Goal: Task Accomplishment & Management: Manage account settings

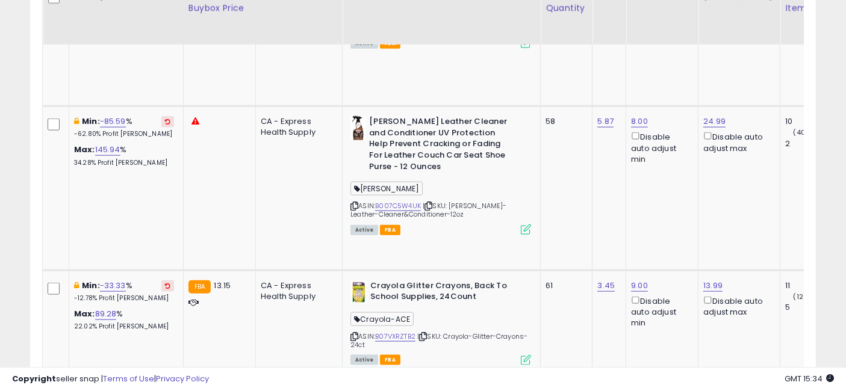
scroll to position [1393, 0]
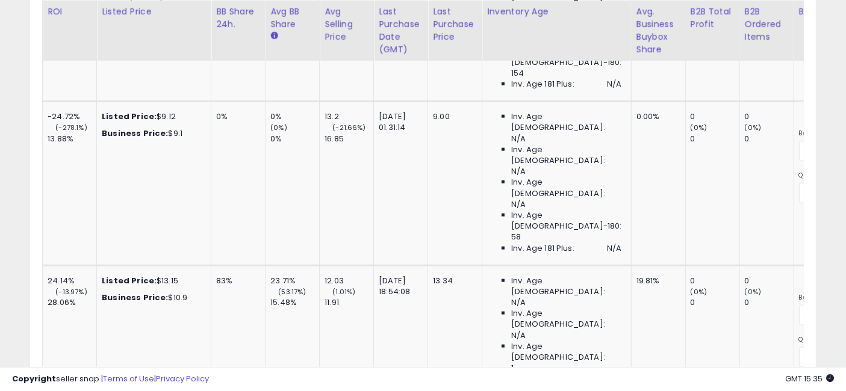
scroll to position [0, 1071]
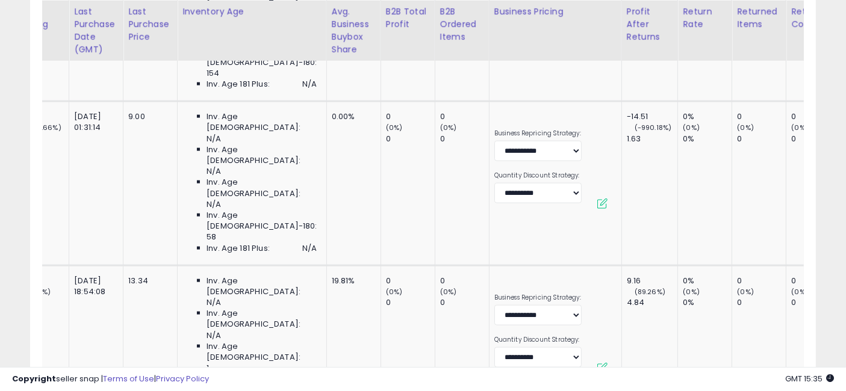
drag, startPoint x: 517, startPoint y: 168, endPoint x: 632, endPoint y: 200, distance: 119.4
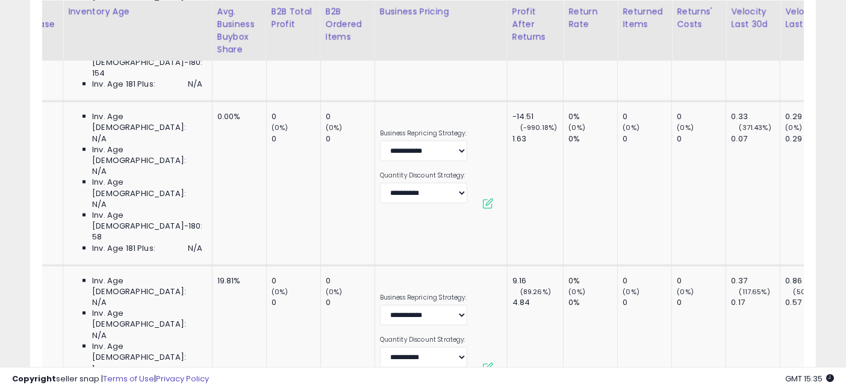
drag, startPoint x: 739, startPoint y: 205, endPoint x: 591, endPoint y: 197, distance: 147.8
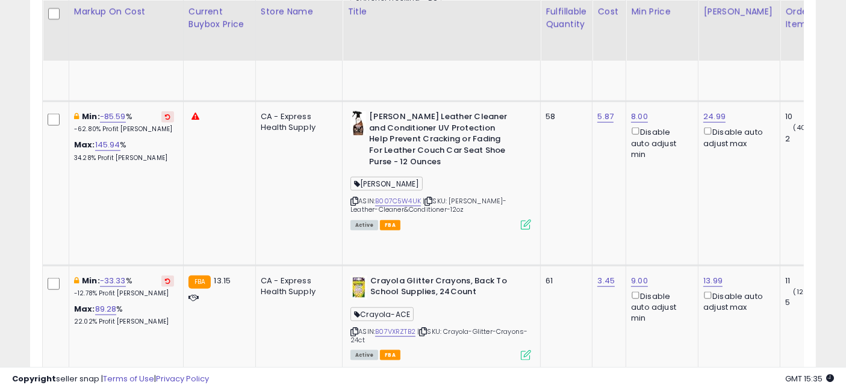
drag, startPoint x: 613, startPoint y: 195, endPoint x: 314, endPoint y: 204, distance: 298.9
click at [607, 99] on input "****" at bounding box center [649, 99] width 107 height 20
type input "****"
click button "submit" at bounding box center [718, 98] width 20 height 18
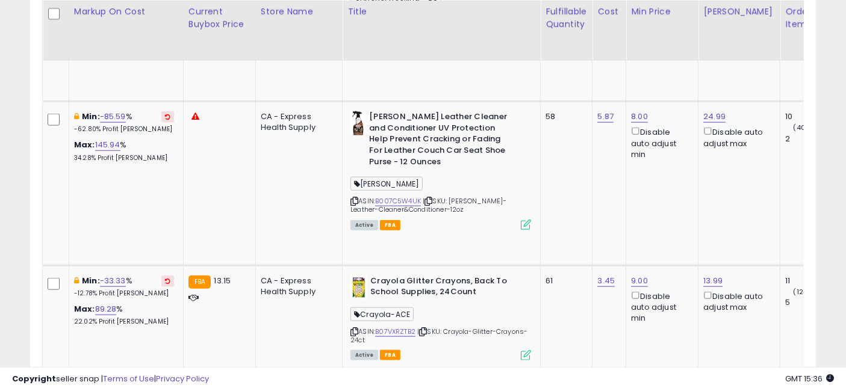
click at [609, 95] on input "****" at bounding box center [649, 99] width 107 height 20
type input "****"
click button "submit" at bounding box center [718, 98] width 20 height 18
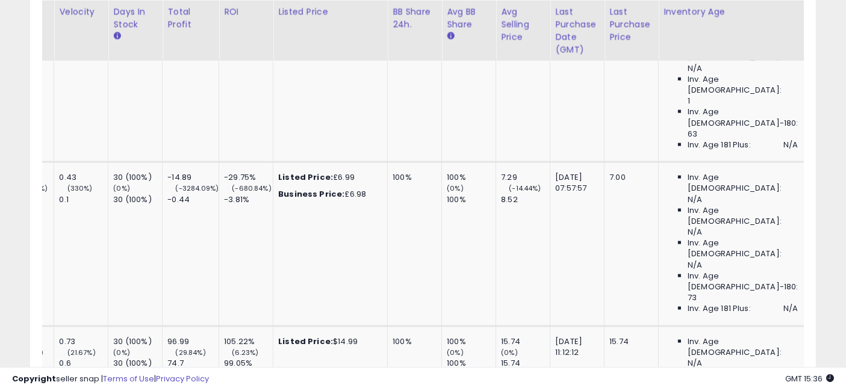
scroll to position [0, 817]
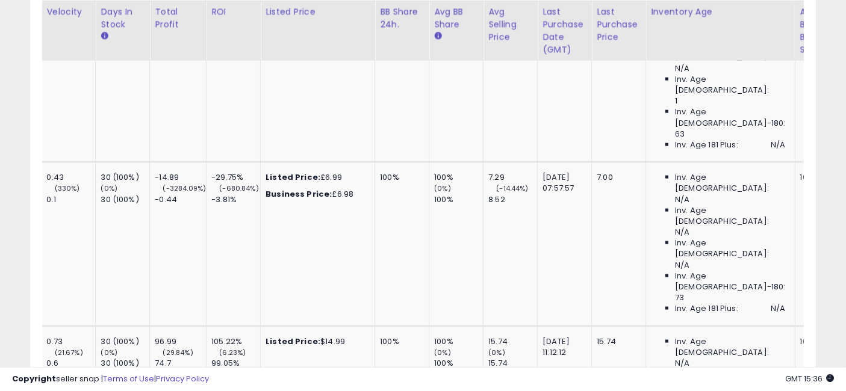
drag, startPoint x: 514, startPoint y: 167, endPoint x: 597, endPoint y: 176, distance: 82.9
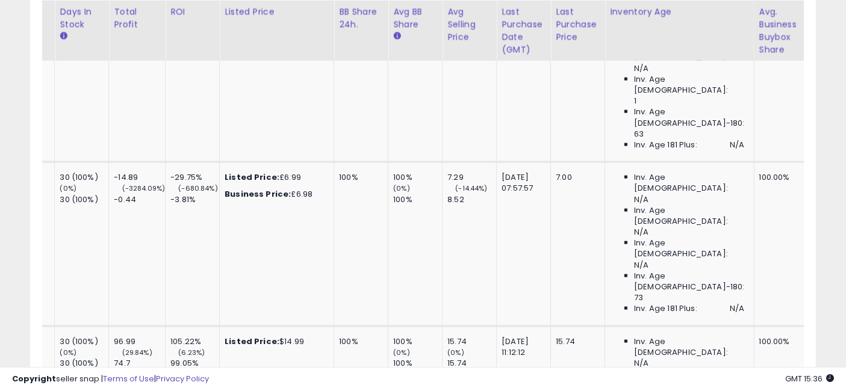
scroll to position [0, 860]
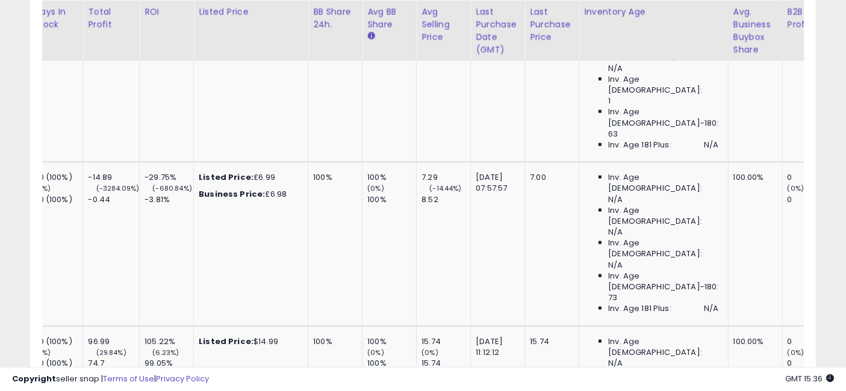
drag, startPoint x: 487, startPoint y: 160, endPoint x: 530, endPoint y: 161, distance: 43.4
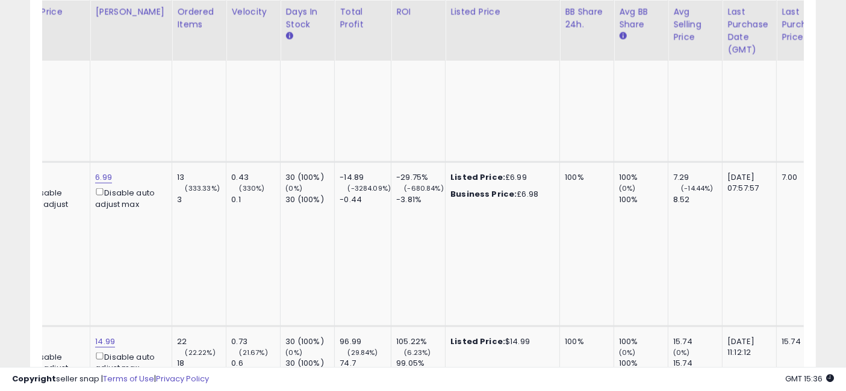
scroll to position [0, 388]
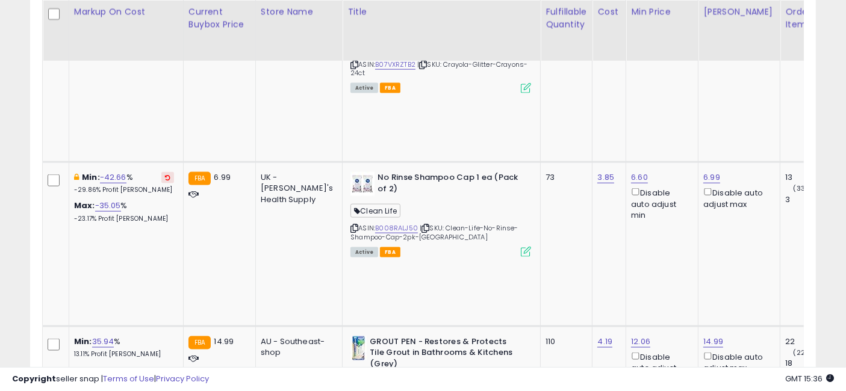
drag, startPoint x: 520, startPoint y: 181, endPoint x: 369, endPoint y: 170, distance: 151.6
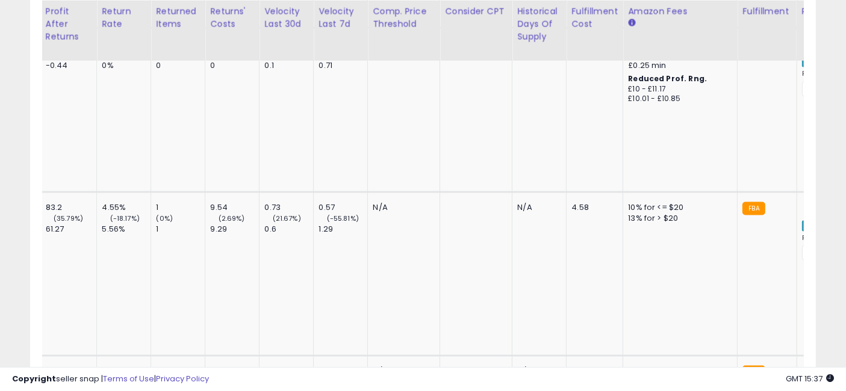
drag, startPoint x: 530, startPoint y: 157, endPoint x: 660, endPoint y: 170, distance: 130.2
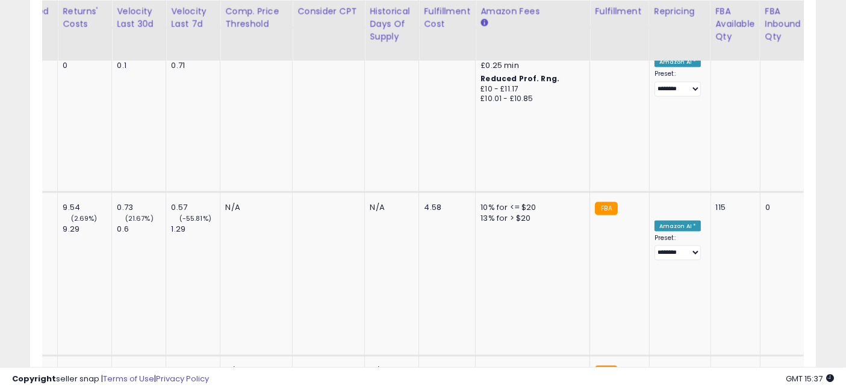
drag, startPoint x: 725, startPoint y: 167, endPoint x: 455, endPoint y: 164, distance: 270.5
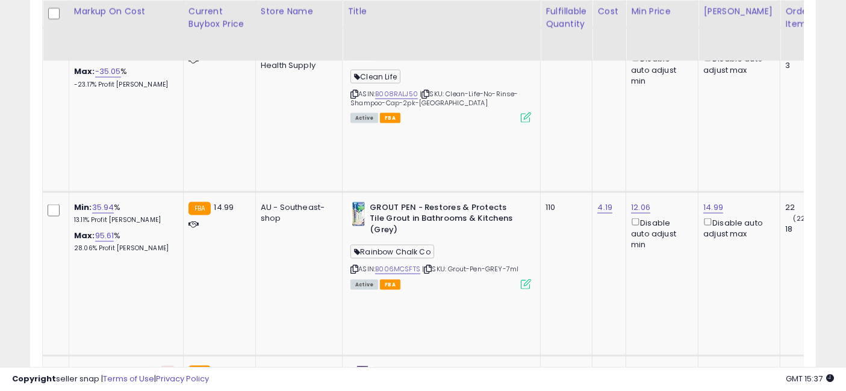
drag, startPoint x: 485, startPoint y: 167, endPoint x: 222, endPoint y: 159, distance: 263.3
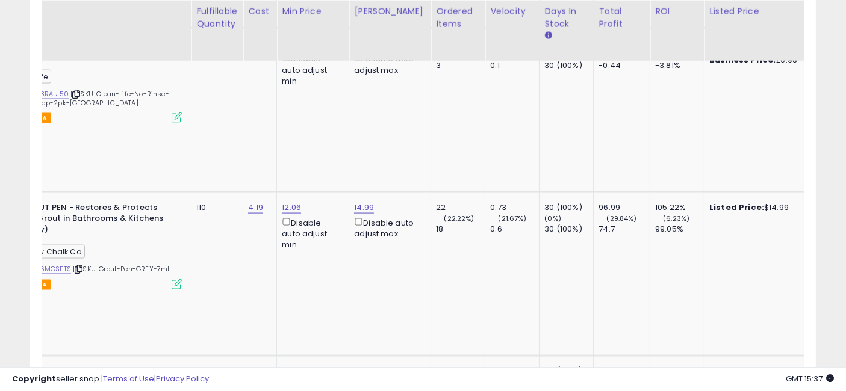
drag, startPoint x: 530, startPoint y: 164, endPoint x: 598, endPoint y: 176, distance: 69.1
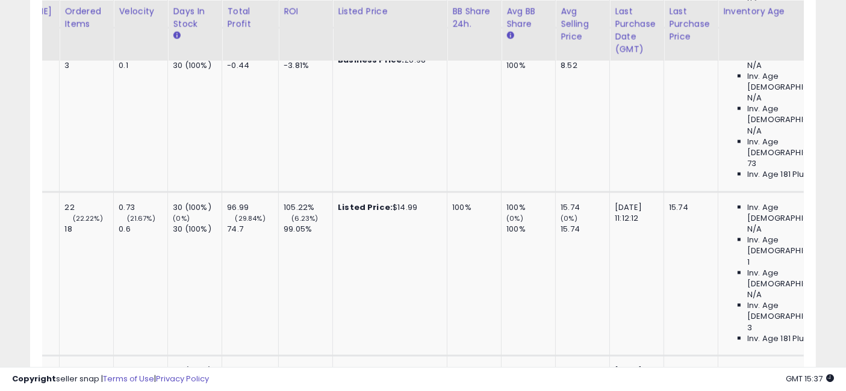
drag, startPoint x: 460, startPoint y: 164, endPoint x: 545, endPoint y: 170, distance: 85.1
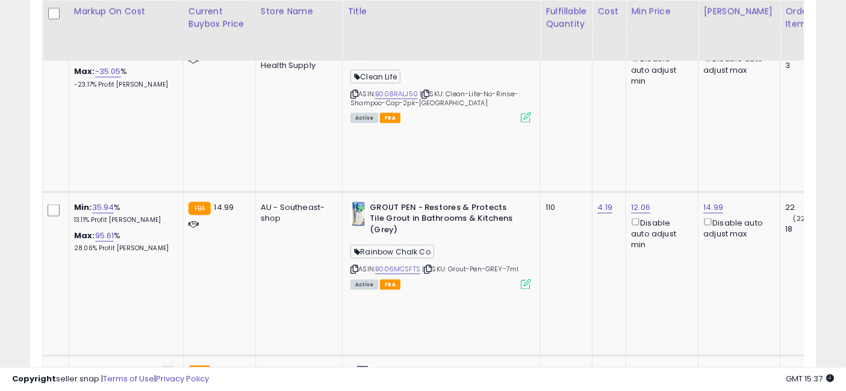
drag, startPoint x: 602, startPoint y: 173, endPoint x: 376, endPoint y: 171, distance: 225.3
click at [754, 57] on button "button" at bounding box center [744, 57] width 20 height 18
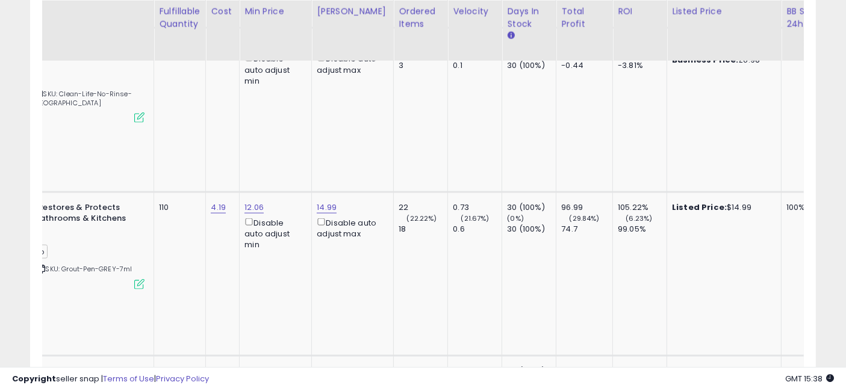
scroll to position [0, 564]
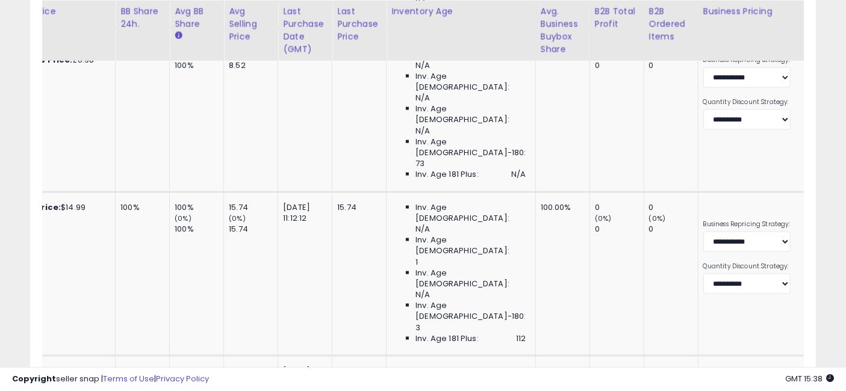
drag, startPoint x: 619, startPoint y: 157, endPoint x: 690, endPoint y: 152, distance: 70.7
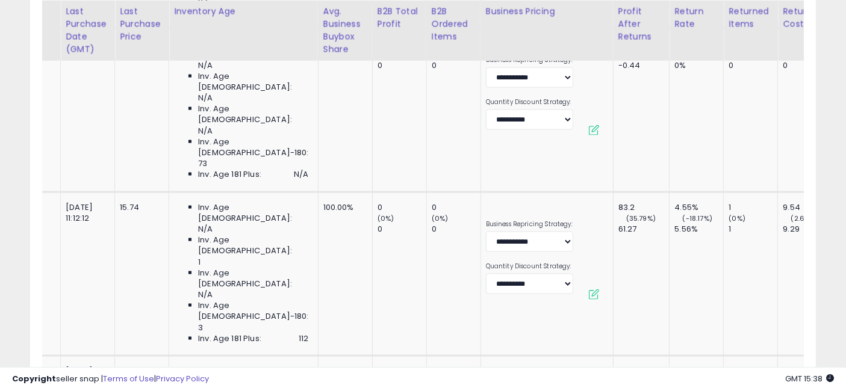
scroll to position [0, 1376]
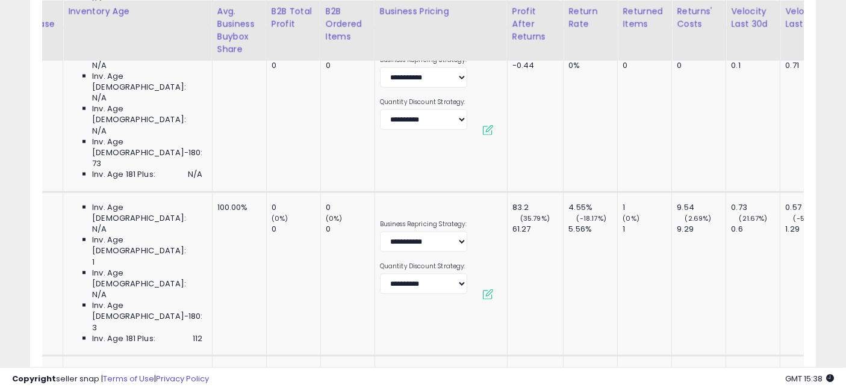
drag, startPoint x: 502, startPoint y: 149, endPoint x: 583, endPoint y: 161, distance: 81.6
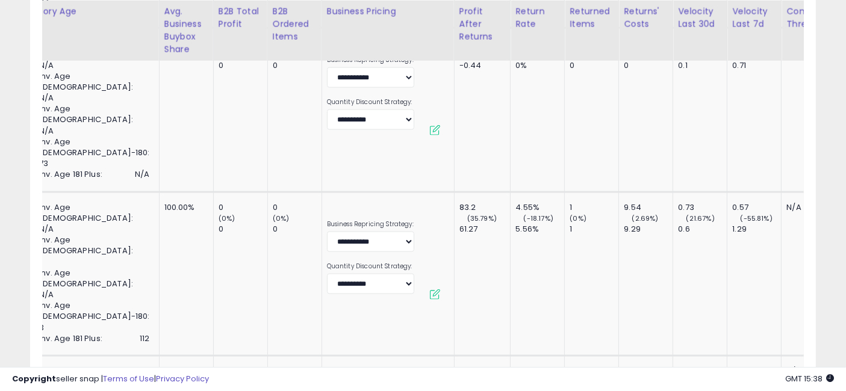
scroll to position [0, 1429]
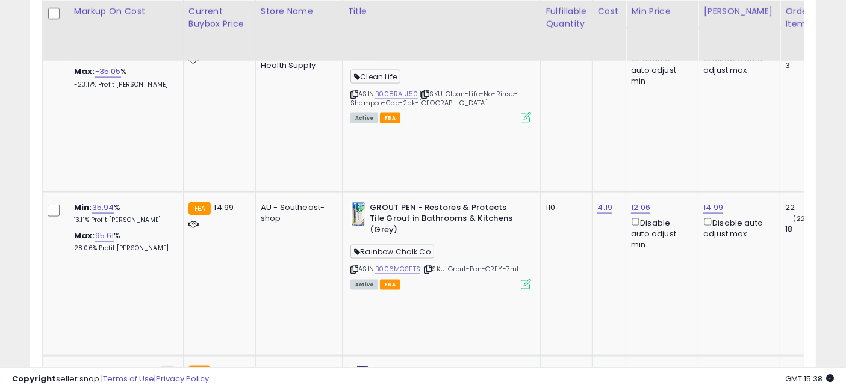
drag, startPoint x: 657, startPoint y: 158, endPoint x: 422, endPoint y: 159, distance: 235.5
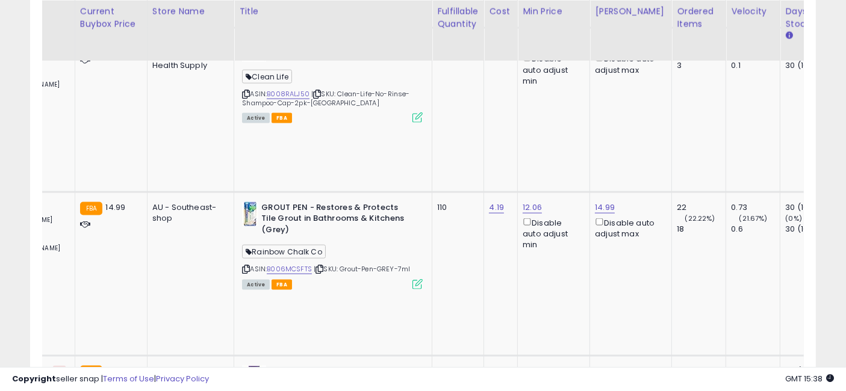
drag, startPoint x: 523, startPoint y: 161, endPoint x: 555, endPoint y: 163, distance: 32.0
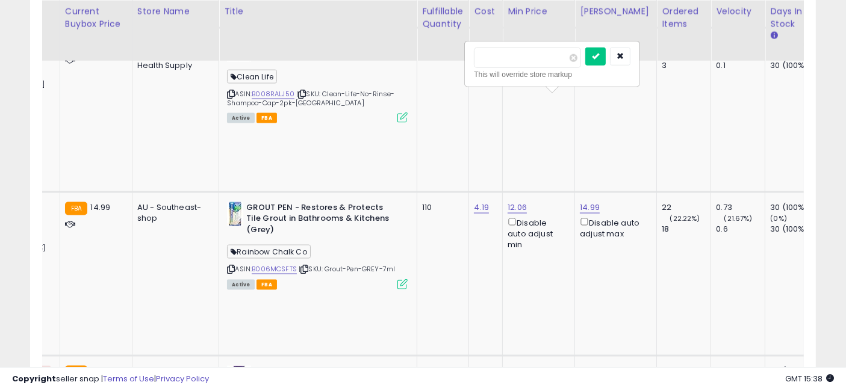
click at [490, 56] on input "*****" at bounding box center [527, 58] width 107 height 20
type input "*****"
click button "submit" at bounding box center [595, 57] width 20 height 18
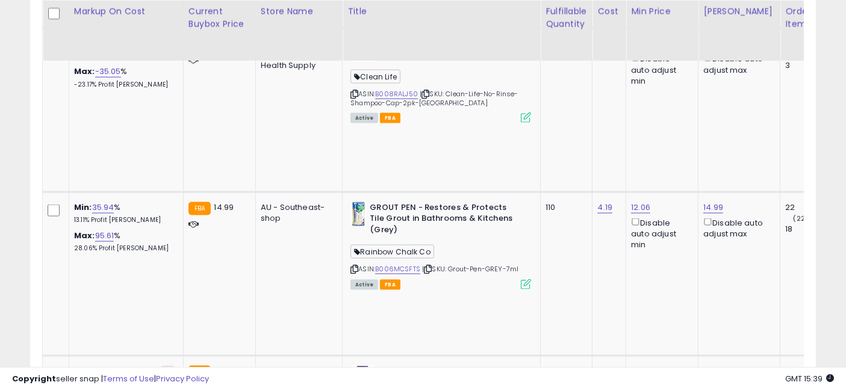
drag, startPoint x: 553, startPoint y: 165, endPoint x: 476, endPoint y: 163, distance: 76.5
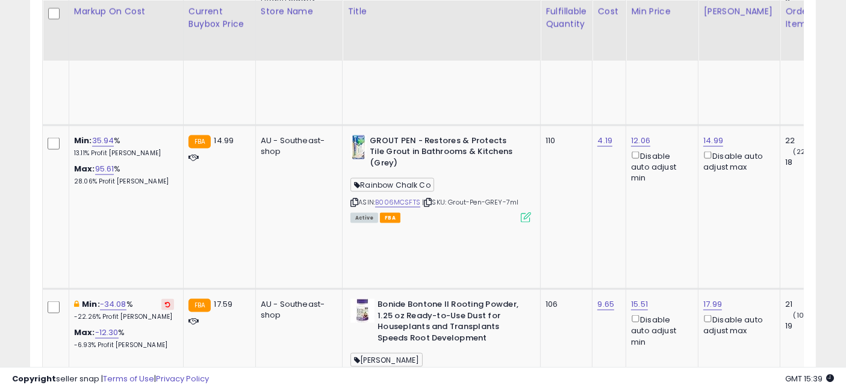
click at [583, 108] on input "****" at bounding box center [577, 109] width 107 height 20
type input "***"
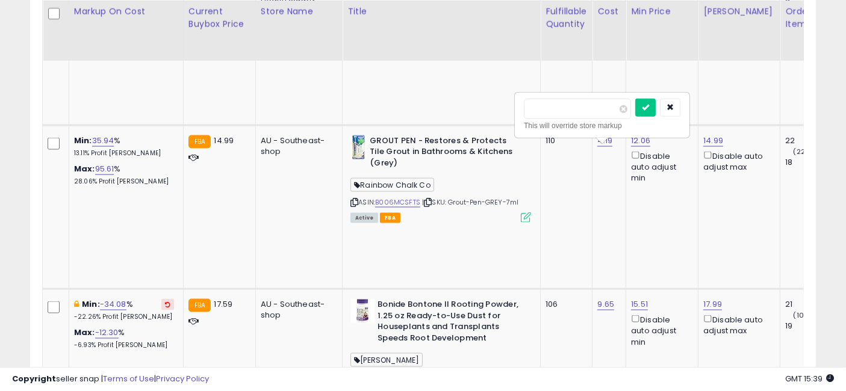
click button "submit" at bounding box center [645, 108] width 20 height 18
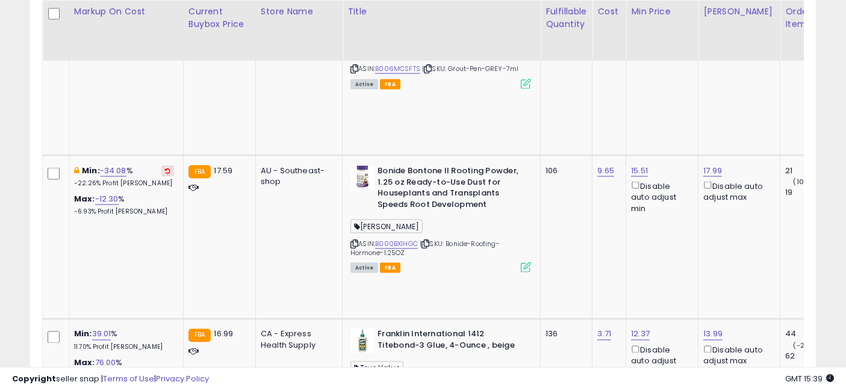
click at [590, 93] on input "*****" at bounding box center [577, 93] width 107 height 20
type input "*"
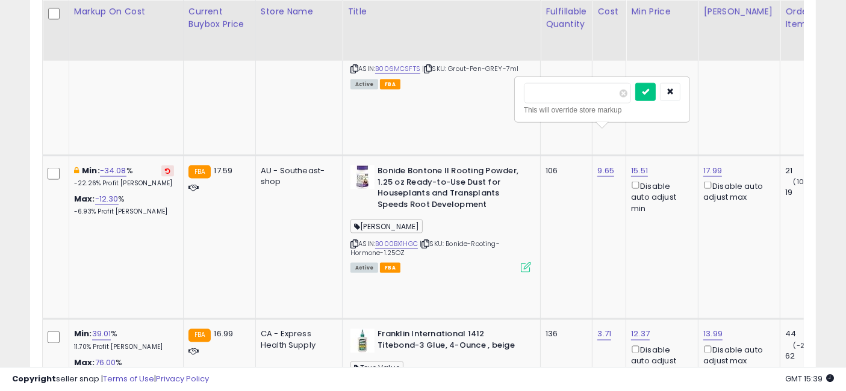
click button "submit" at bounding box center [645, 92] width 20 height 18
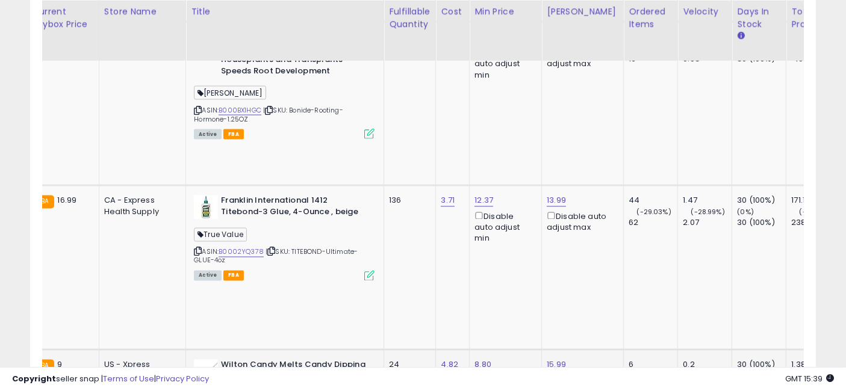
drag, startPoint x: 554, startPoint y: 181, endPoint x: 616, endPoint y: 176, distance: 61.6
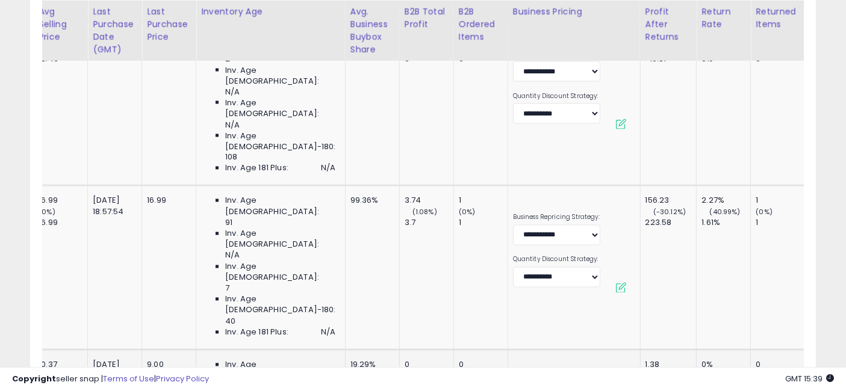
drag, startPoint x: 452, startPoint y: 171, endPoint x: 585, endPoint y: 173, distance: 132.5
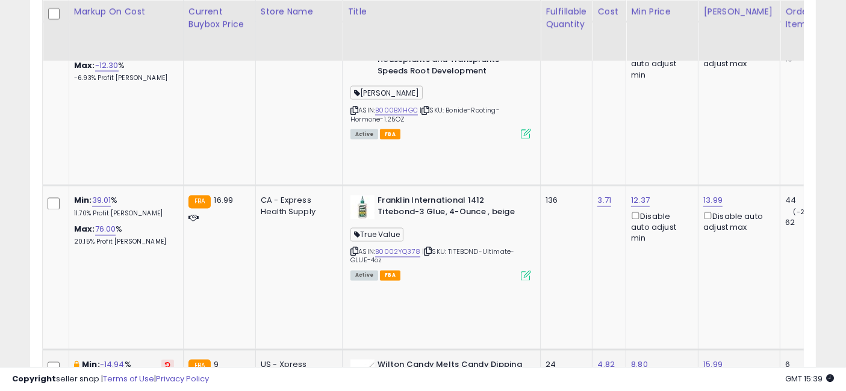
drag, startPoint x: 487, startPoint y: 166, endPoint x: 295, endPoint y: 161, distance: 192.2
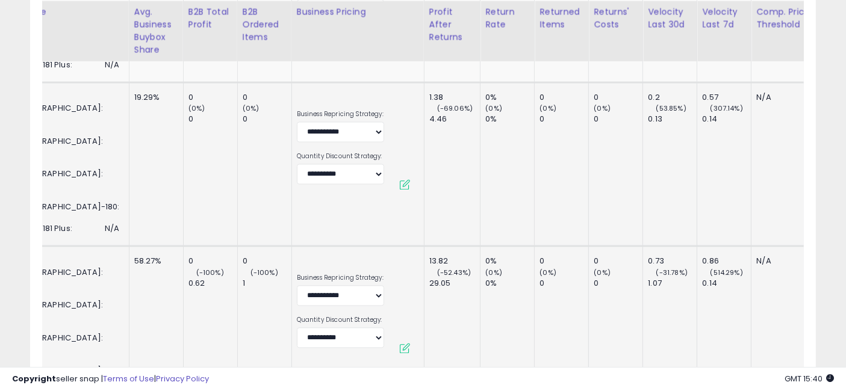
drag, startPoint x: 559, startPoint y: 159, endPoint x: 645, endPoint y: 173, distance: 87.2
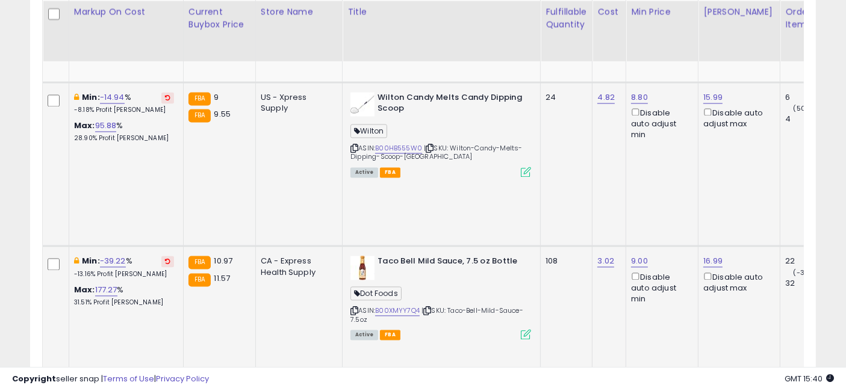
drag, startPoint x: 674, startPoint y: 158, endPoint x: 369, endPoint y: 149, distance: 304.9
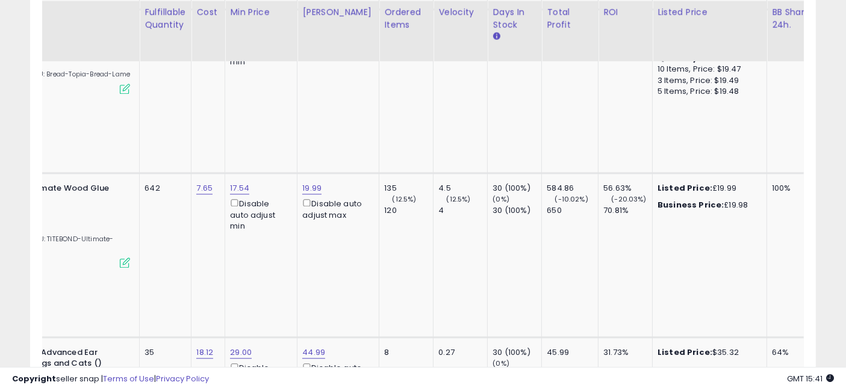
scroll to position [0, 434]
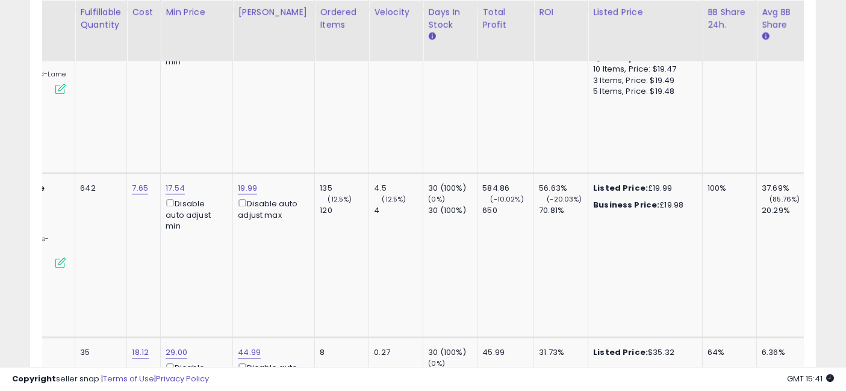
drag, startPoint x: 571, startPoint y: 224, endPoint x: 635, endPoint y: 228, distance: 64.6
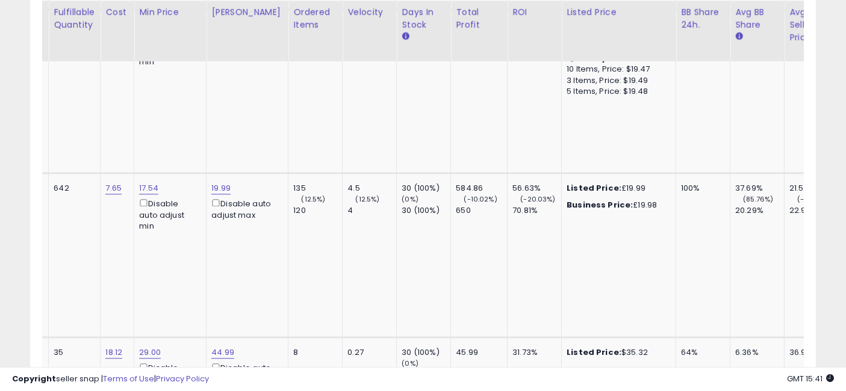
scroll to position [0, 497]
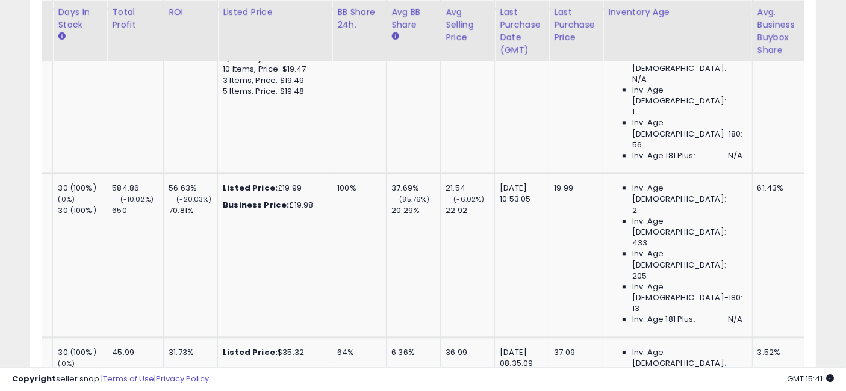
drag, startPoint x: 545, startPoint y: 221, endPoint x: 608, endPoint y: 223, distance: 63.3
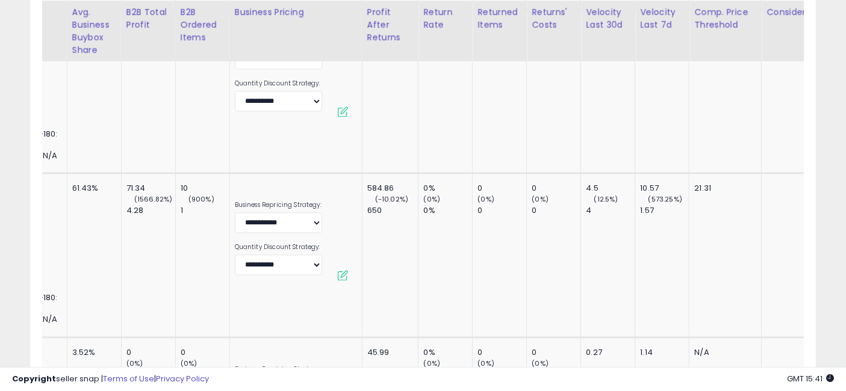
drag, startPoint x: 487, startPoint y: 226, endPoint x: 575, endPoint y: 225, distance: 87.9
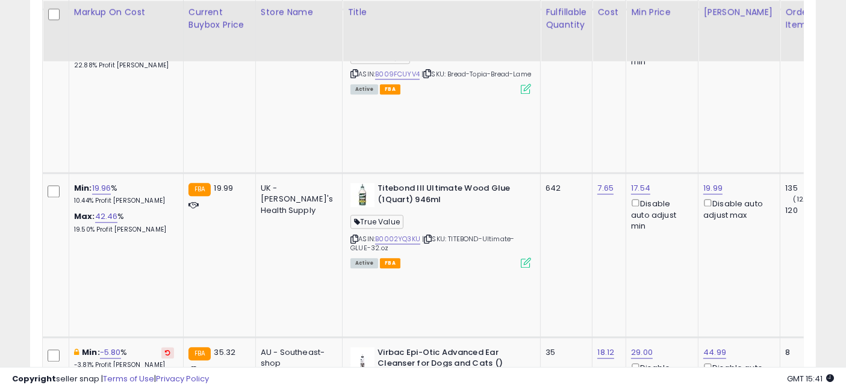
drag, startPoint x: 637, startPoint y: 225, endPoint x: 388, endPoint y: 220, distance: 248.2
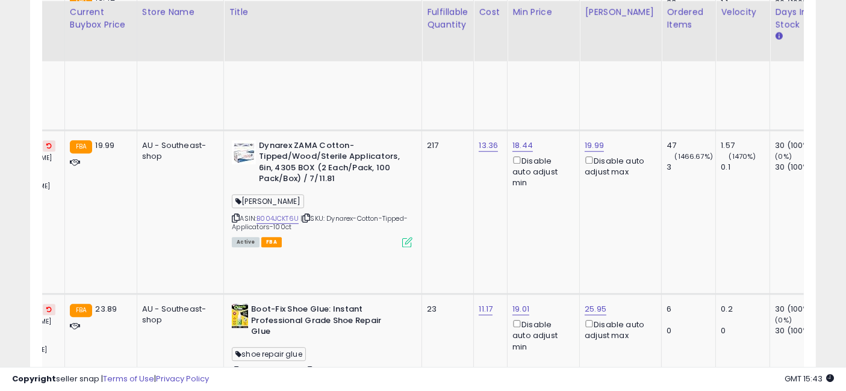
scroll to position [0, 155]
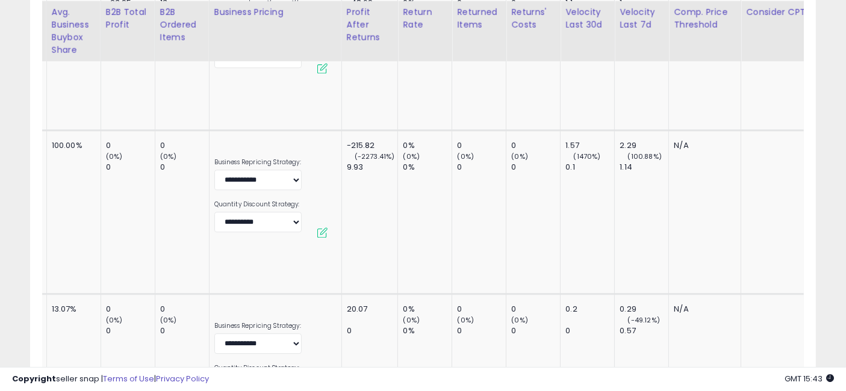
drag, startPoint x: 553, startPoint y: 188, endPoint x: 636, endPoint y: 196, distance: 83.5
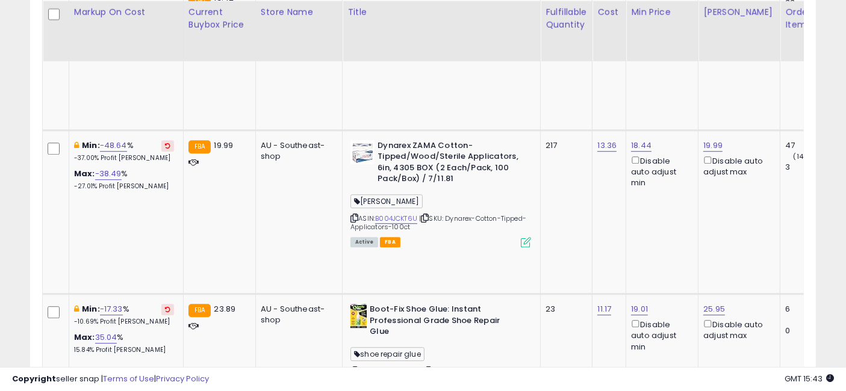
drag, startPoint x: 682, startPoint y: 183, endPoint x: 339, endPoint y: 161, distance: 343.4
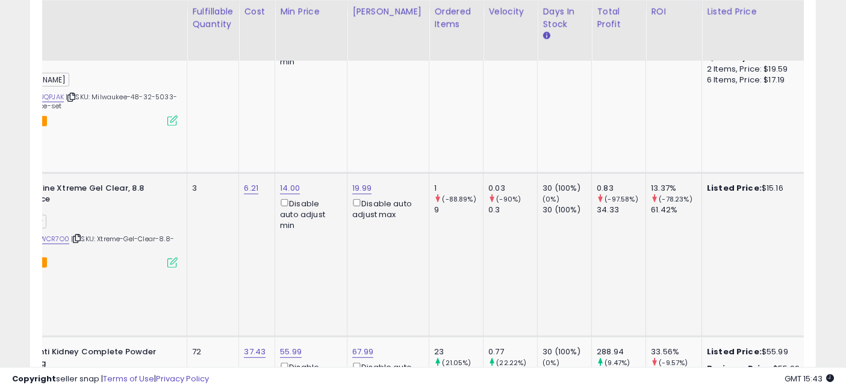
drag, startPoint x: 548, startPoint y: 205, endPoint x: 573, endPoint y: 214, distance: 26.7
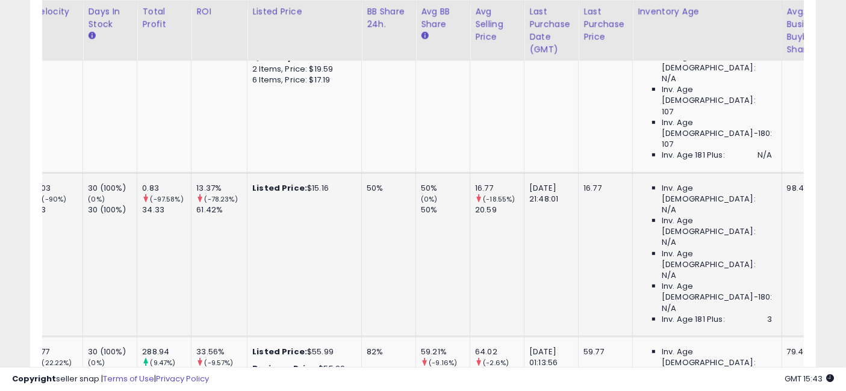
drag, startPoint x: 481, startPoint y: 208, endPoint x: 584, endPoint y: 219, distance: 103.6
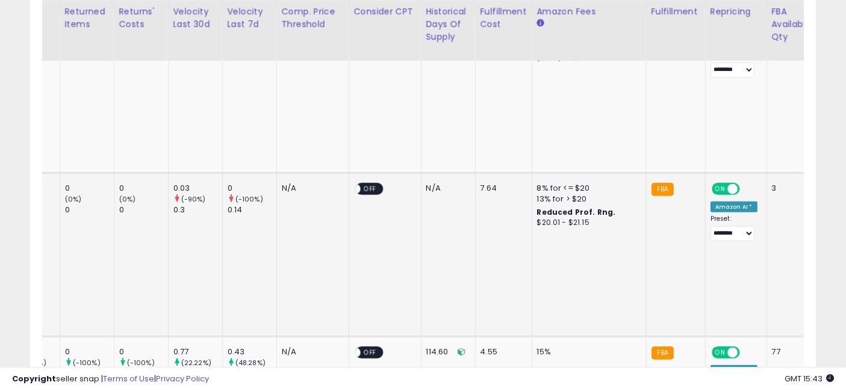
drag, startPoint x: 544, startPoint y: 222, endPoint x: 631, endPoint y: 220, distance: 86.8
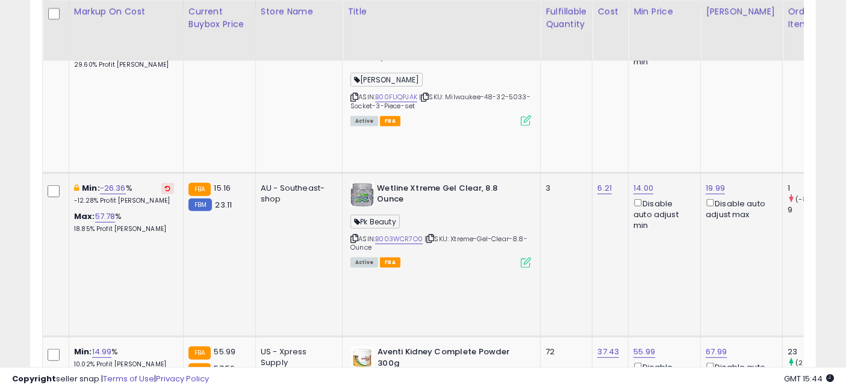
drag, startPoint x: 628, startPoint y: 229, endPoint x: 334, endPoint y: 202, distance: 295.1
click at [379, 234] on link "B003WCR7O0" at bounding box center [399, 239] width 48 height 10
click at [634, 30] on link "14.00" at bounding box center [643, 24] width 19 height 12
click at [593, 109] on input "*****" at bounding box center [581, 108] width 107 height 20
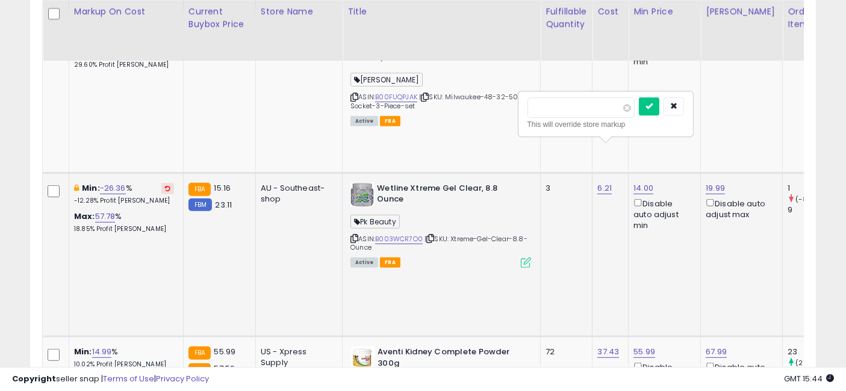
click at [593, 109] on input "*****" at bounding box center [581, 108] width 107 height 20
type input "**"
click button "submit" at bounding box center [649, 107] width 20 height 18
click at [706, 30] on link "19.99" at bounding box center [717, 24] width 22 height 12
click at [616, 105] on input "*****" at bounding box center [653, 108] width 107 height 20
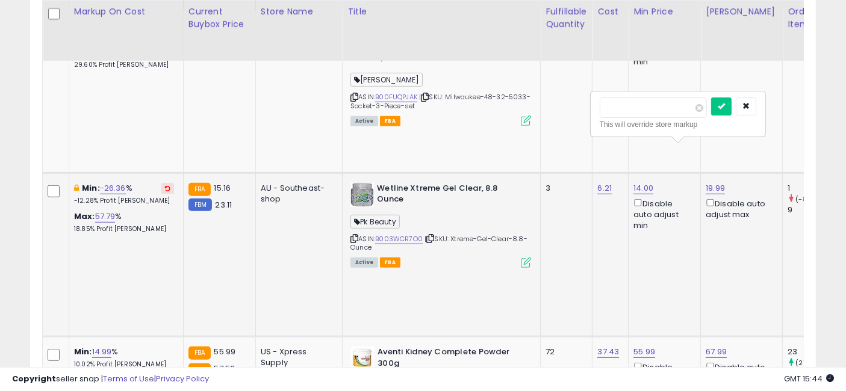
type input "*****"
click button "submit" at bounding box center [721, 107] width 20 height 18
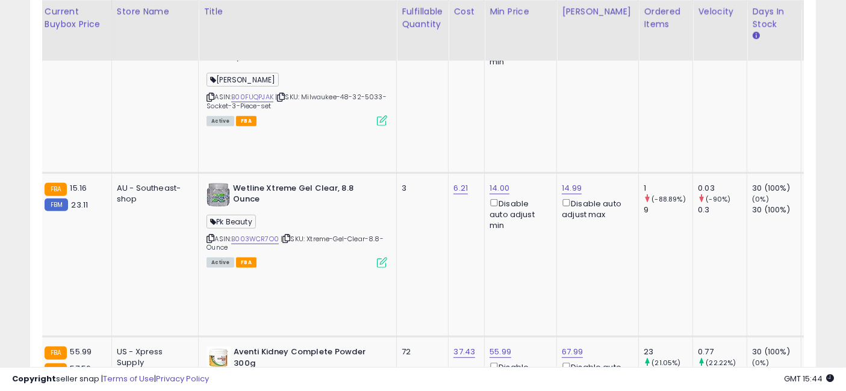
scroll to position [0, 235]
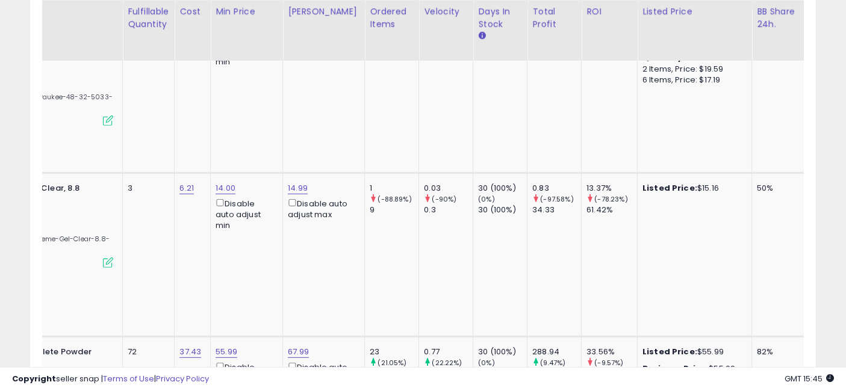
drag, startPoint x: 545, startPoint y: 198, endPoint x: 621, endPoint y: 195, distance: 75.9
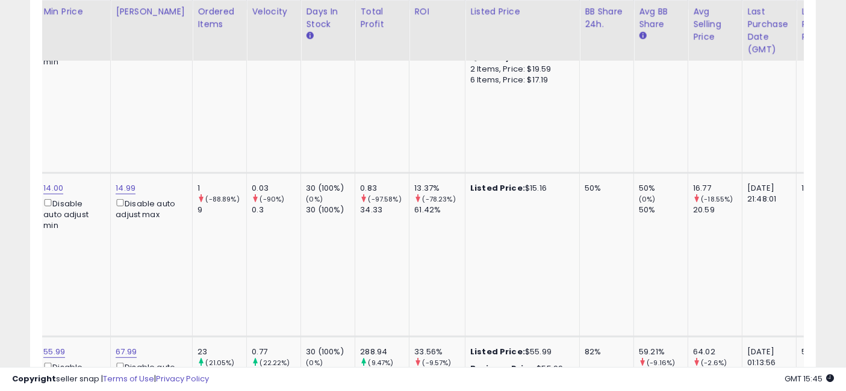
drag, startPoint x: 428, startPoint y: 198, endPoint x: 520, endPoint y: 201, distance: 91.6
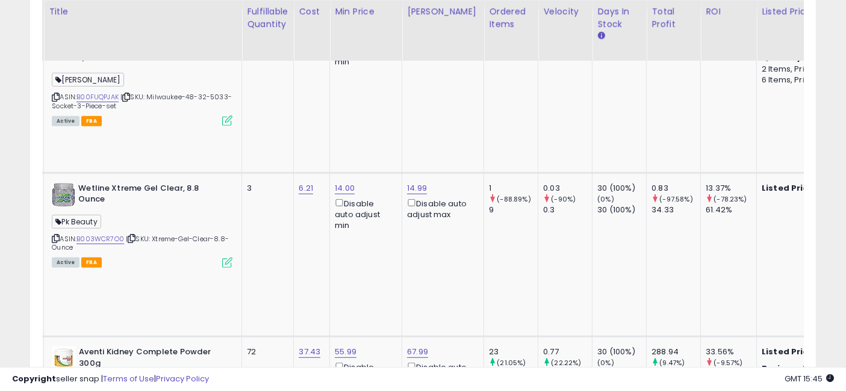
scroll to position [0, 0]
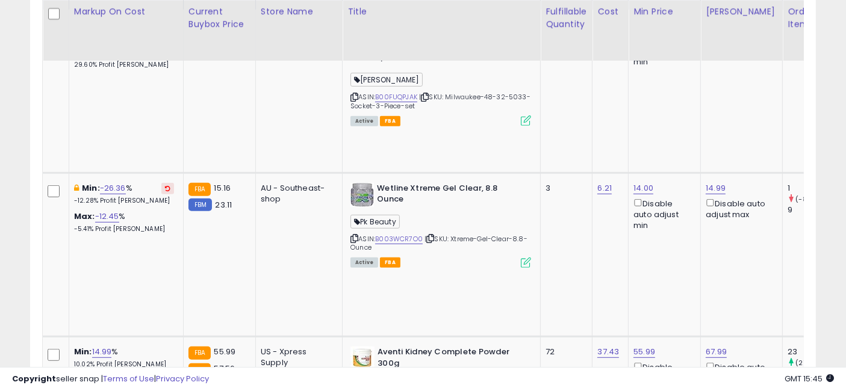
drag, startPoint x: 621, startPoint y: 207, endPoint x: 413, endPoint y: 205, distance: 208.4
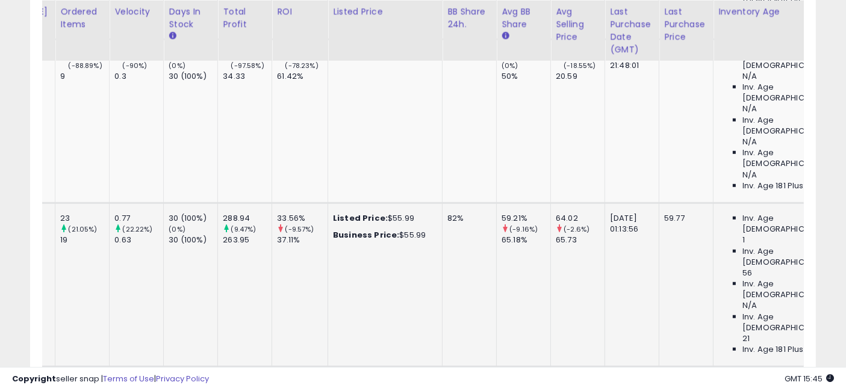
drag, startPoint x: 555, startPoint y: 180, endPoint x: 612, endPoint y: 186, distance: 56.9
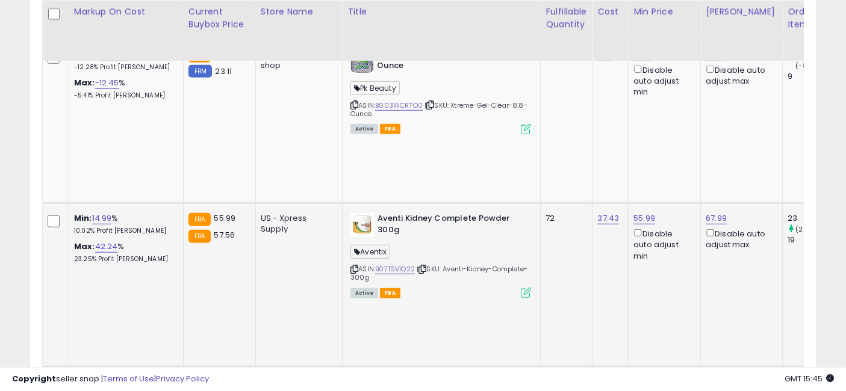
drag, startPoint x: 647, startPoint y: 204, endPoint x: 508, endPoint y: 202, distance: 139.7
click at [375, 264] on link "B07TSV1Q22" at bounding box center [395, 269] width 40 height 10
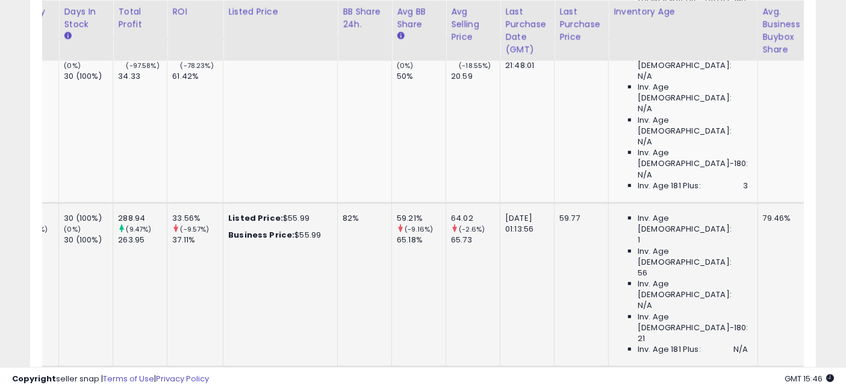
scroll to position [0, 1039]
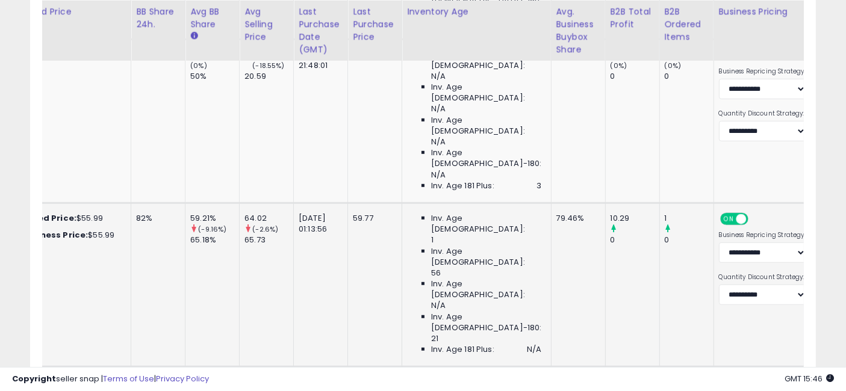
drag, startPoint x: 505, startPoint y: 166, endPoint x: 656, endPoint y: 175, distance: 150.8
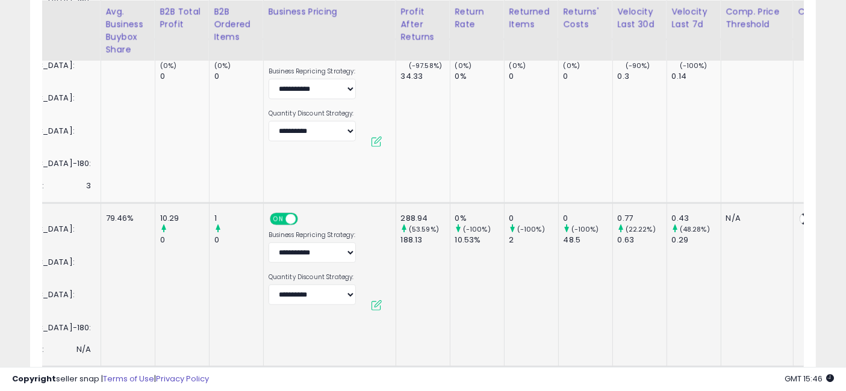
scroll to position [0, 1556]
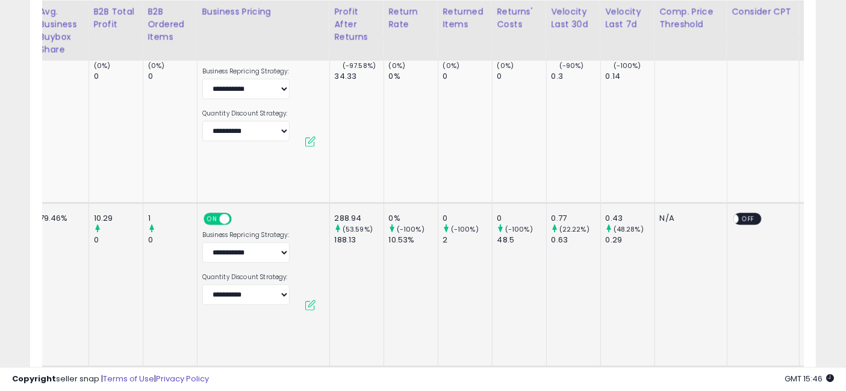
drag, startPoint x: 578, startPoint y: 190, endPoint x: 643, endPoint y: 197, distance: 65.4
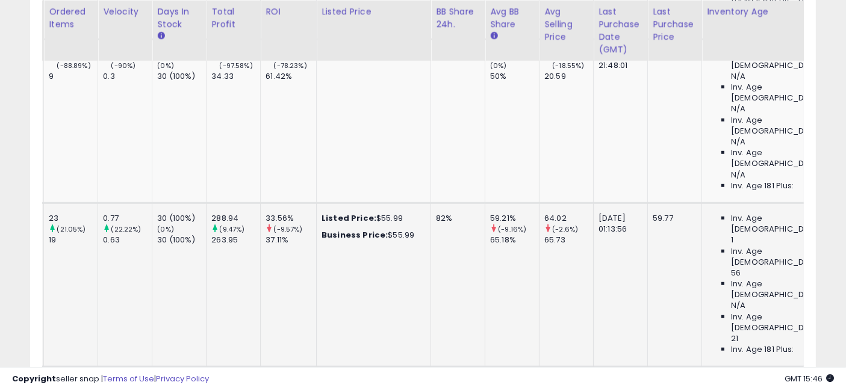
scroll to position [0, 0]
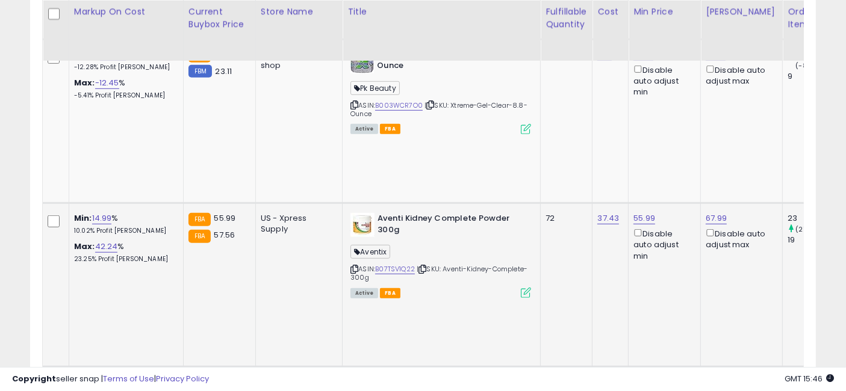
drag, startPoint x: 589, startPoint y: 182, endPoint x: 426, endPoint y: 179, distance: 163.3
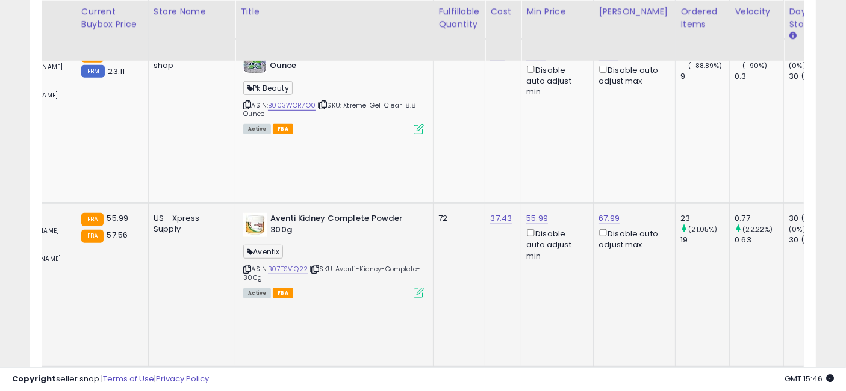
drag, startPoint x: 568, startPoint y: 193, endPoint x: 605, endPoint y: 192, distance: 36.8
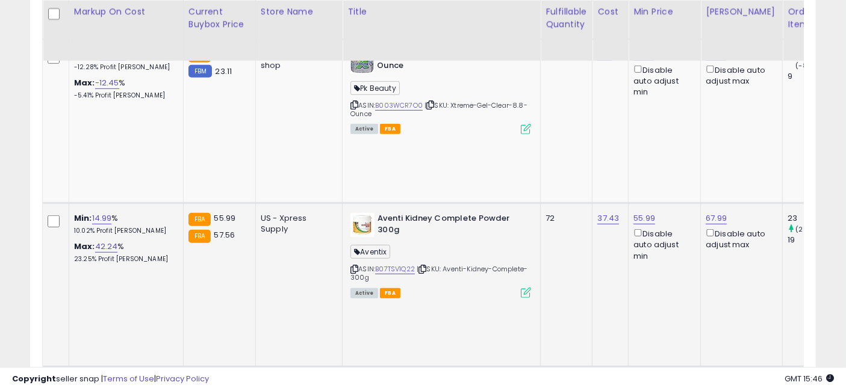
drag, startPoint x: 451, startPoint y: 201, endPoint x: 275, endPoint y: 175, distance: 178.5
click at [102, 213] on link "14.99" at bounding box center [102, 219] width 20 height 12
click at [89, 90] on input "*****" at bounding box center [69, 92] width 107 height 20
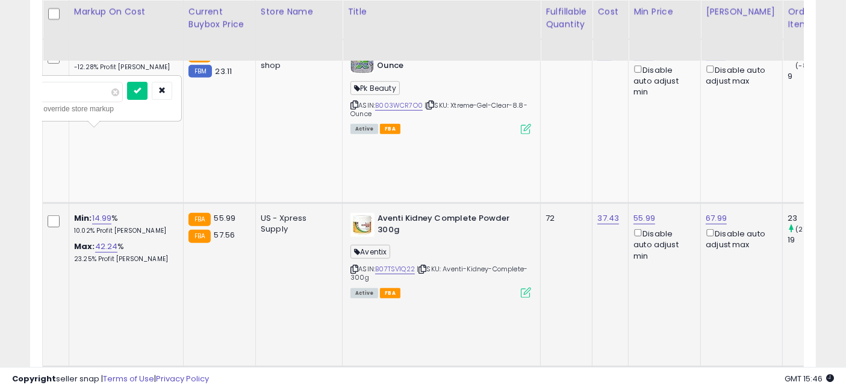
type input "**"
click button "submit" at bounding box center [137, 91] width 20 height 18
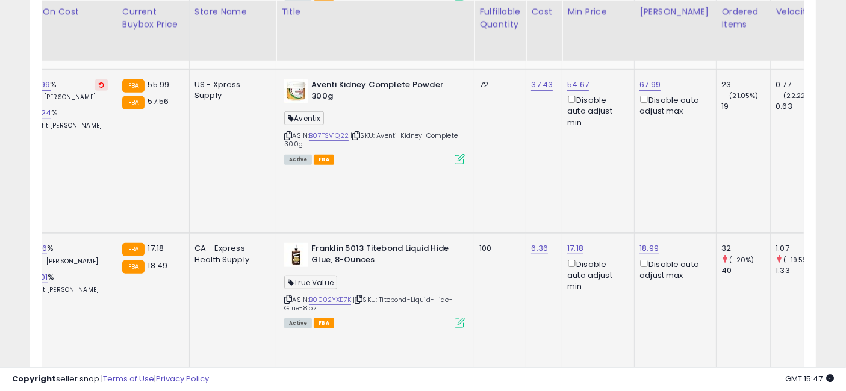
drag, startPoint x: 516, startPoint y: 166, endPoint x: 555, endPoint y: 171, distance: 40.1
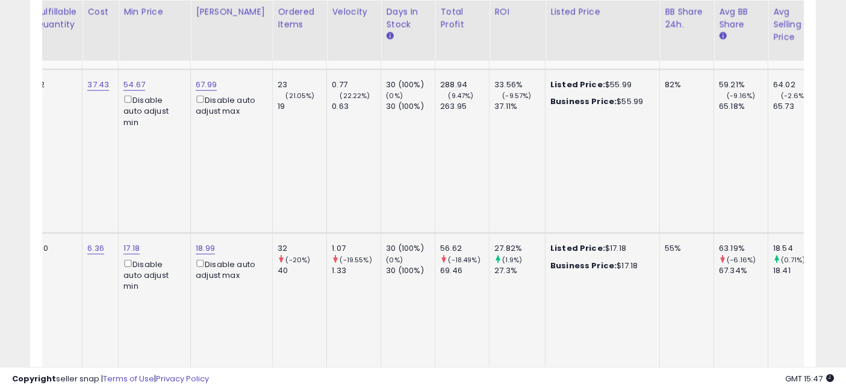
drag, startPoint x: 473, startPoint y: 177, endPoint x: 577, endPoint y: 176, distance: 104.2
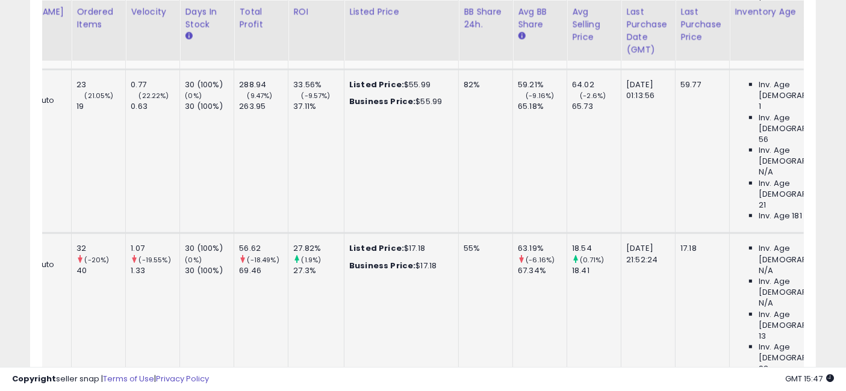
drag, startPoint x: 425, startPoint y: 169, endPoint x: 498, endPoint y: 176, distance: 73.8
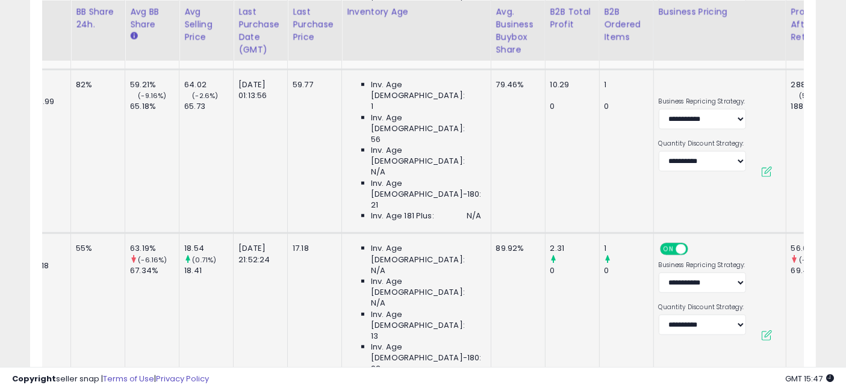
drag, startPoint x: 411, startPoint y: 169, endPoint x: 478, endPoint y: 173, distance: 67.6
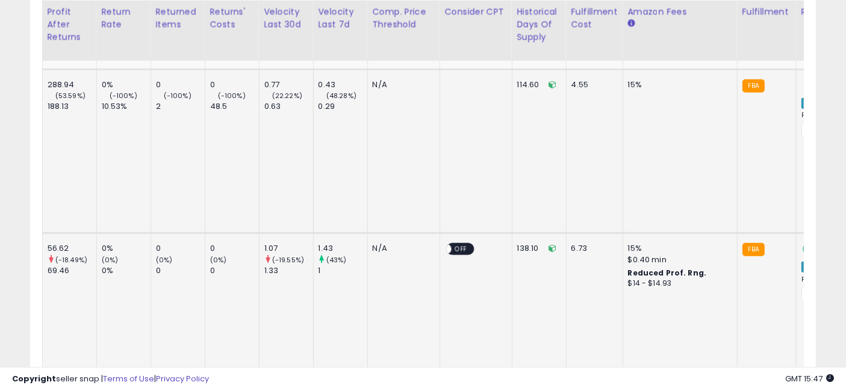
drag, startPoint x: 434, startPoint y: 172, endPoint x: 508, endPoint y: 174, distance: 74.1
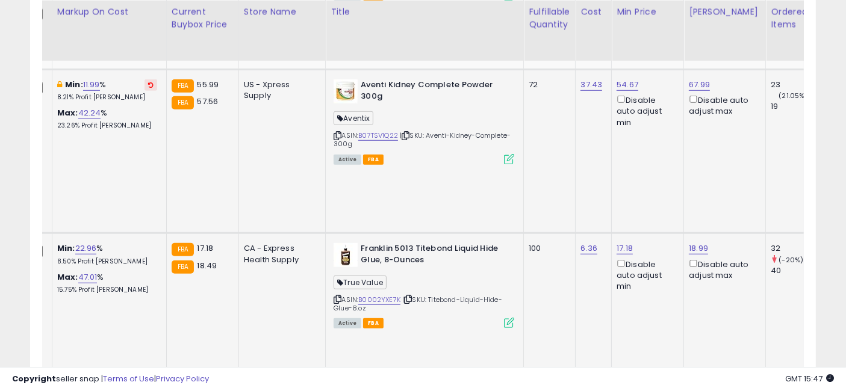
drag, startPoint x: 558, startPoint y: 183, endPoint x: 363, endPoint y: 175, distance: 195.3
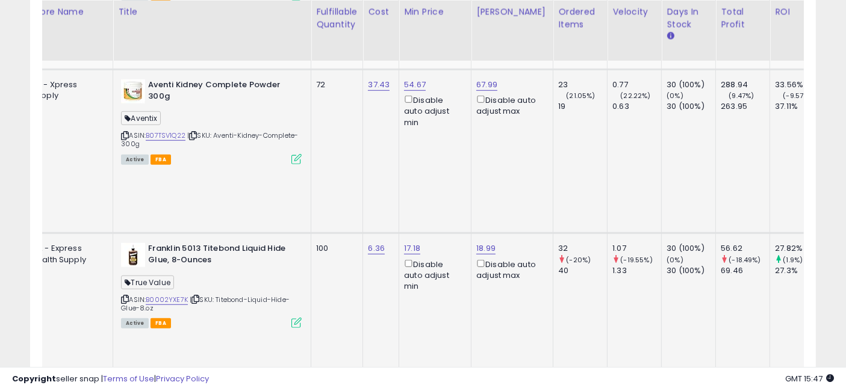
drag, startPoint x: 513, startPoint y: 169, endPoint x: 610, endPoint y: 175, distance: 97.1
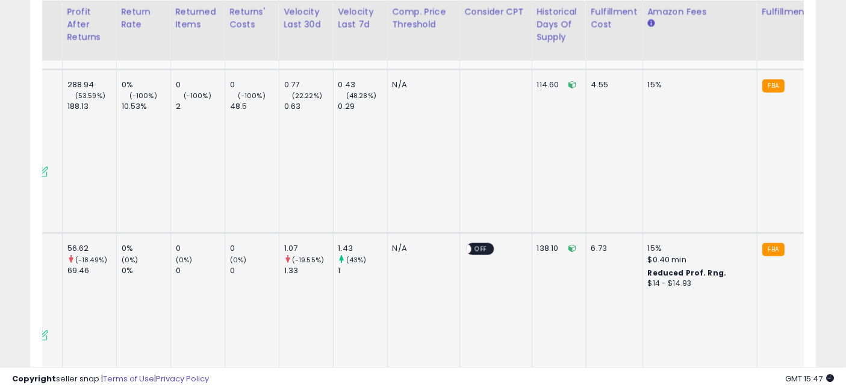
drag, startPoint x: 475, startPoint y: 195, endPoint x: 600, endPoint y: 181, distance: 126.6
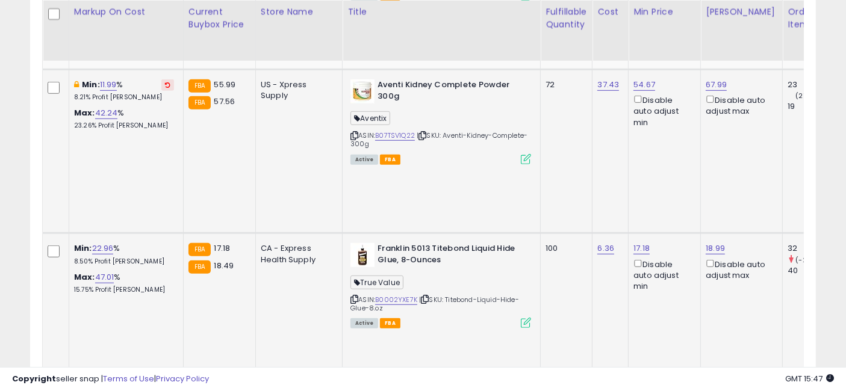
drag, startPoint x: 569, startPoint y: 187, endPoint x: 325, endPoint y: 183, distance: 243.4
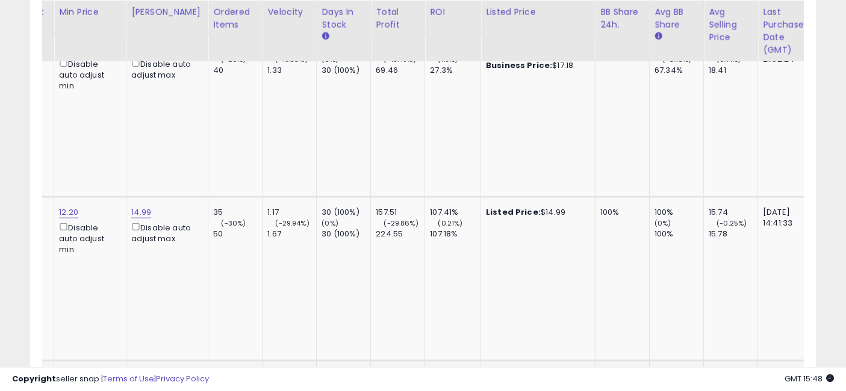
drag, startPoint x: 543, startPoint y: 211, endPoint x: 606, endPoint y: 211, distance: 62.6
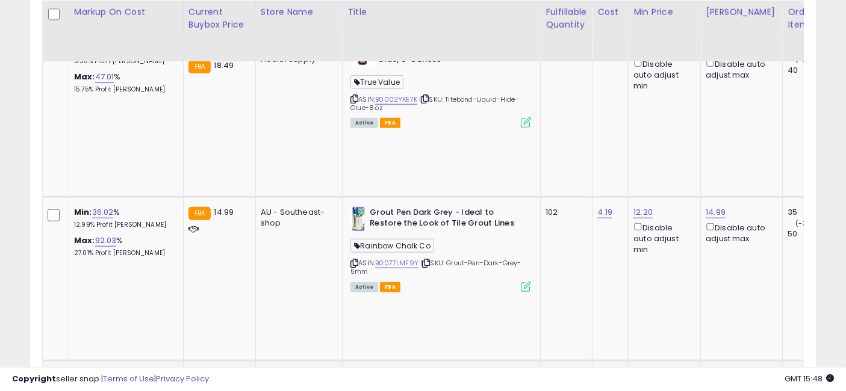
drag, startPoint x: 655, startPoint y: 211, endPoint x: 484, endPoint y: 218, distance: 171.2
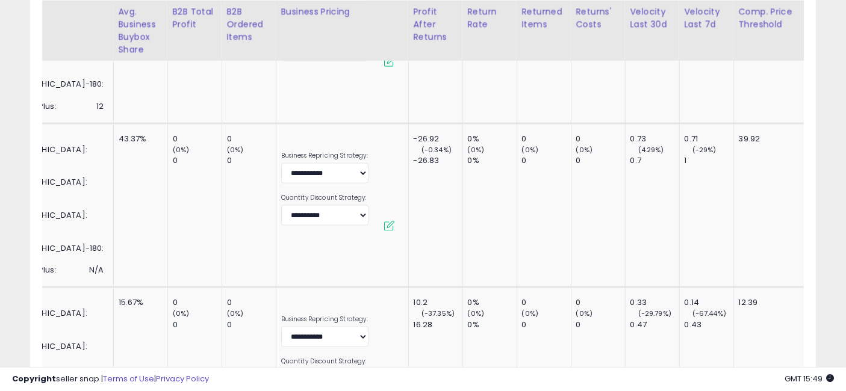
drag, startPoint x: 544, startPoint y: 172, endPoint x: 645, endPoint y: 175, distance: 100.6
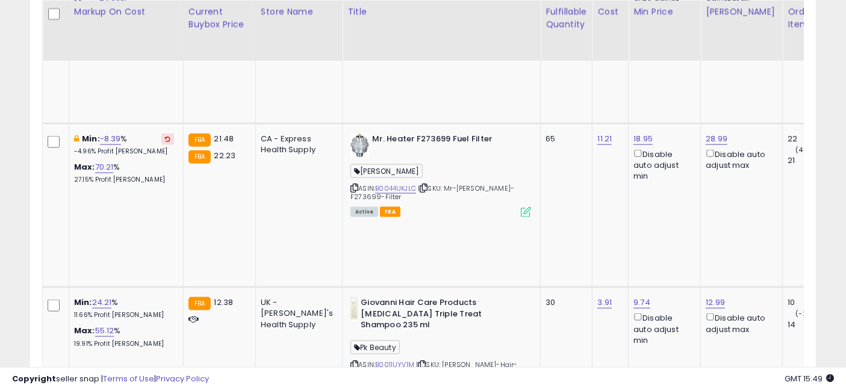
drag, startPoint x: 673, startPoint y: 166, endPoint x: 466, endPoint y: 139, distance: 208.4
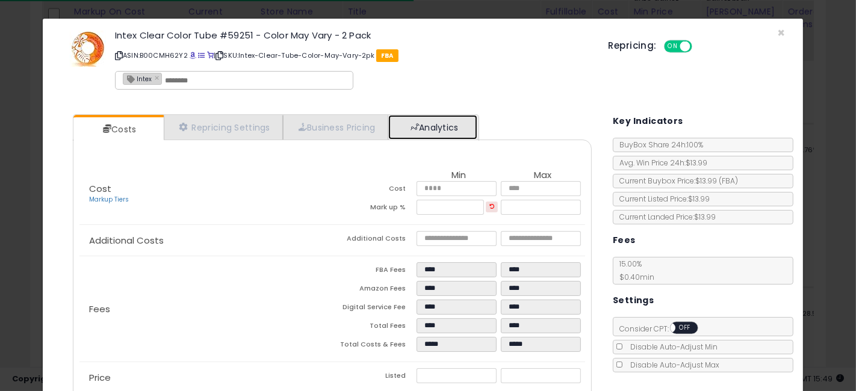
click at [432, 125] on link "Analytics" at bounding box center [432, 127] width 89 height 25
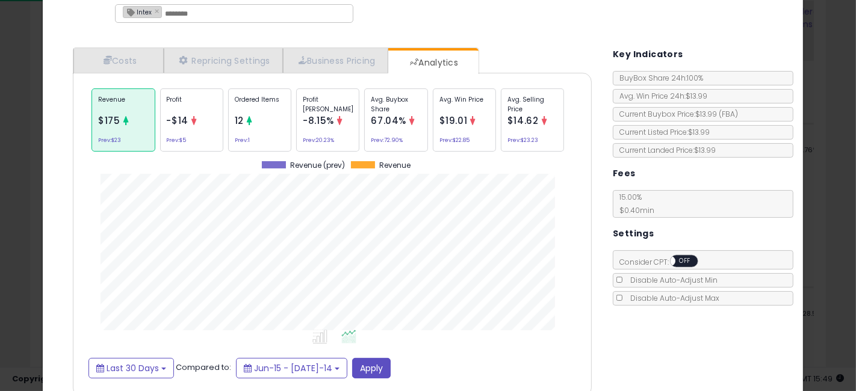
click at [0, 190] on div "× Close Intex Clear Color Tube #59251 - Color May Vary - 2 Pack ASIN: B00CMH62Y…" at bounding box center [428, 195] width 856 height 391
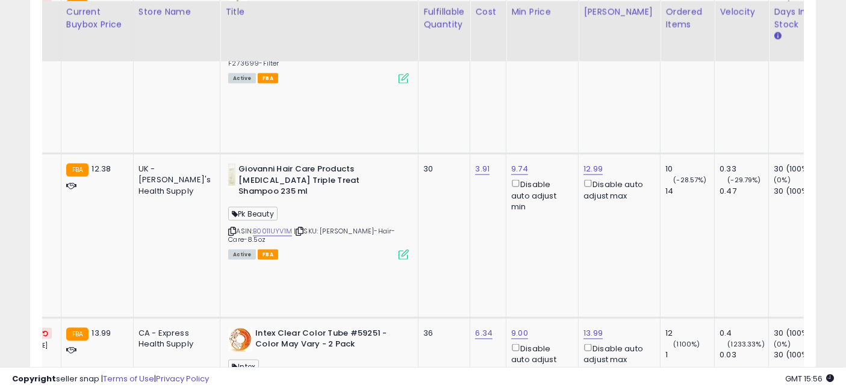
scroll to position [0, 152]
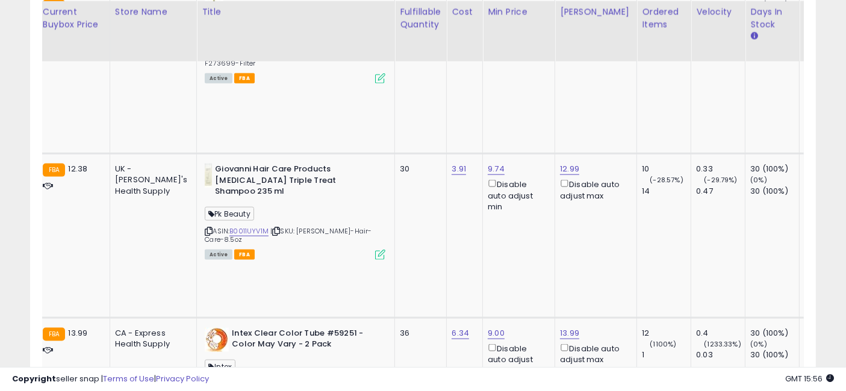
drag, startPoint x: 525, startPoint y: 149, endPoint x: 577, endPoint y: 154, distance: 52.6
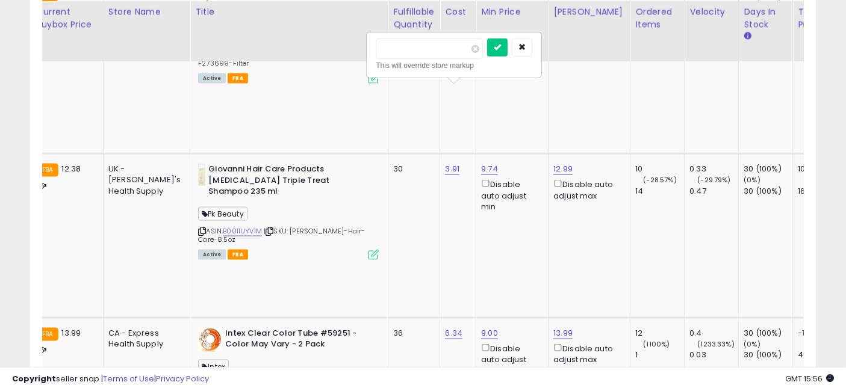
click at [433, 50] on input "*****" at bounding box center [429, 49] width 107 height 20
type input "**"
click button "submit" at bounding box center [497, 48] width 20 height 18
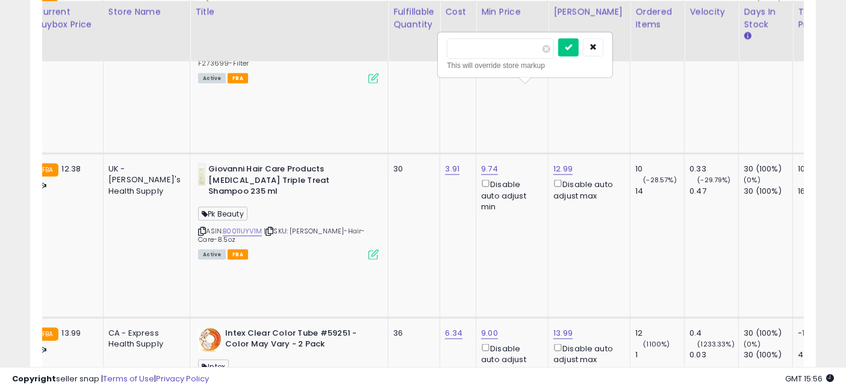
click at [463, 46] on input "*****" at bounding box center [500, 49] width 107 height 20
type input "*****"
click button "submit" at bounding box center [568, 48] width 20 height 18
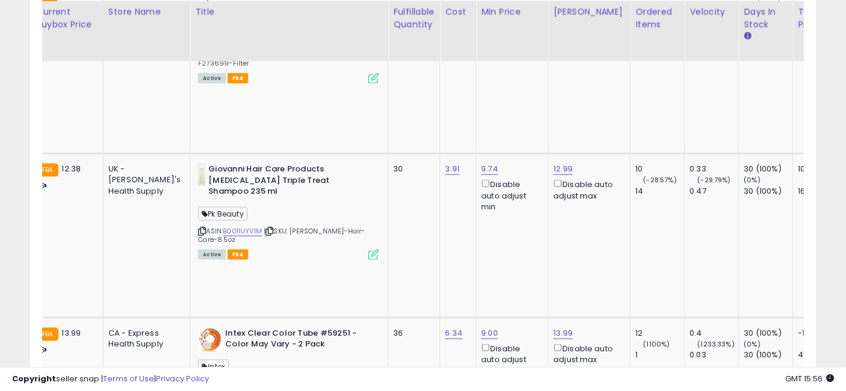
scroll to position [0, 0]
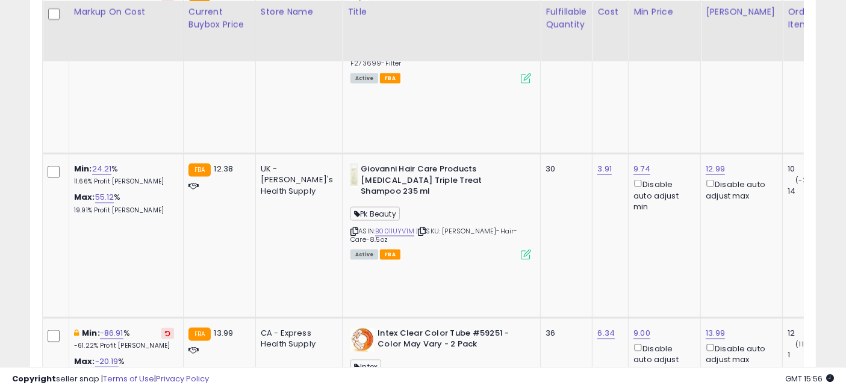
drag, startPoint x: 527, startPoint y: 163, endPoint x: 404, endPoint y: 148, distance: 123.7
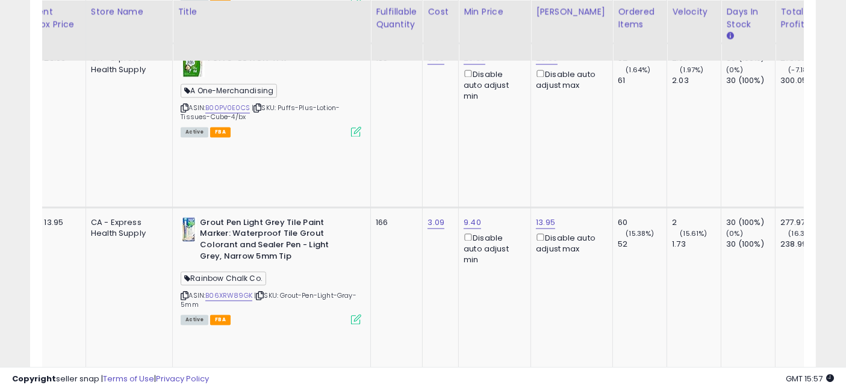
scroll to position [0, 203]
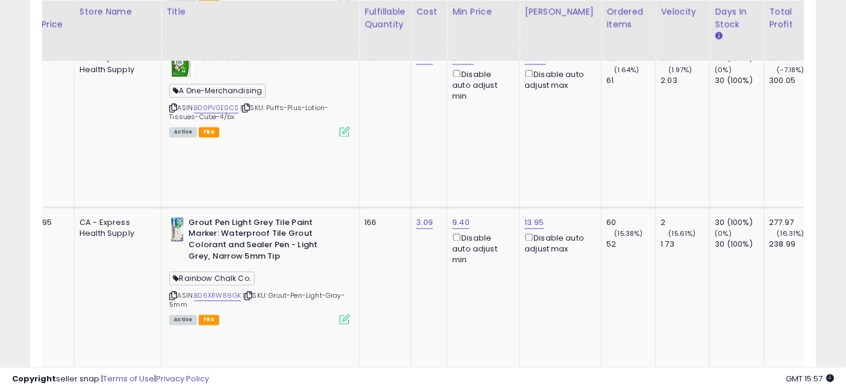
drag, startPoint x: 593, startPoint y: 136, endPoint x: 647, endPoint y: 137, distance: 54.2
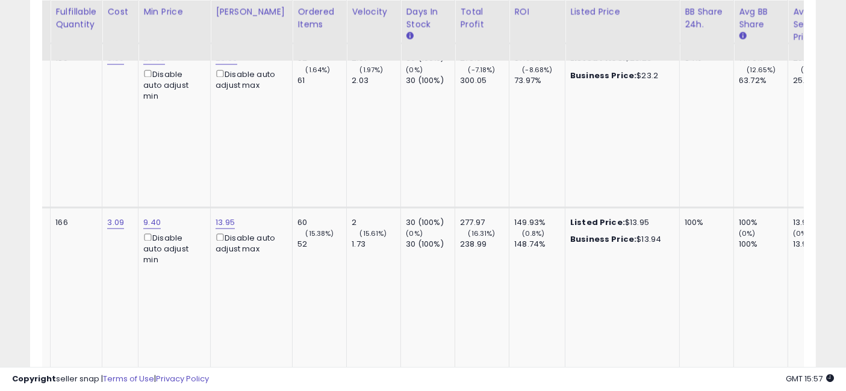
scroll to position [0, 564]
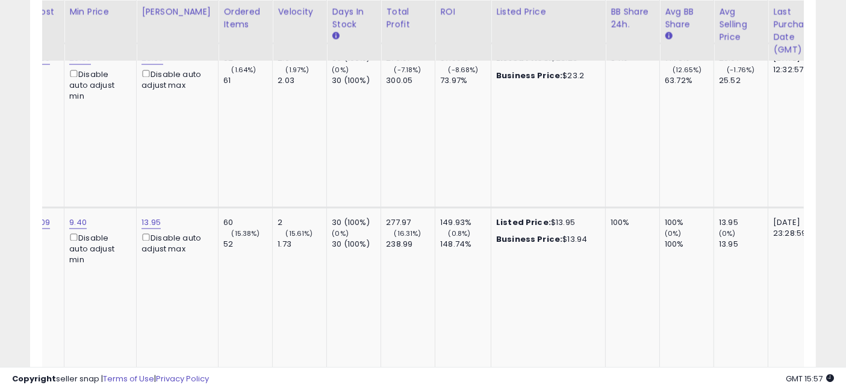
drag, startPoint x: 469, startPoint y: 142, endPoint x: 563, endPoint y: 143, distance: 94.0
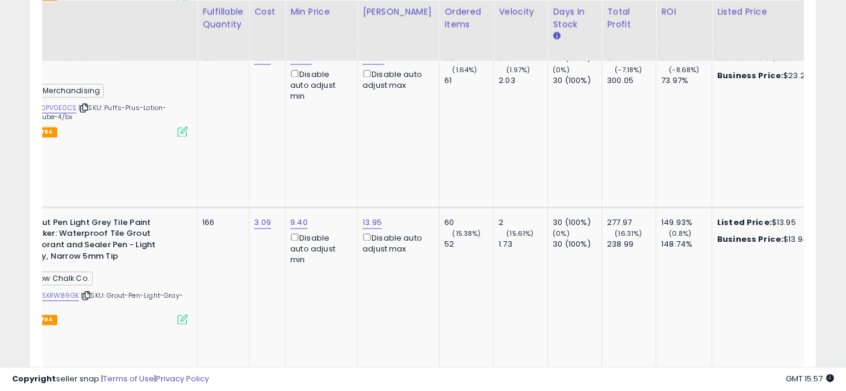
scroll to position [0, 0]
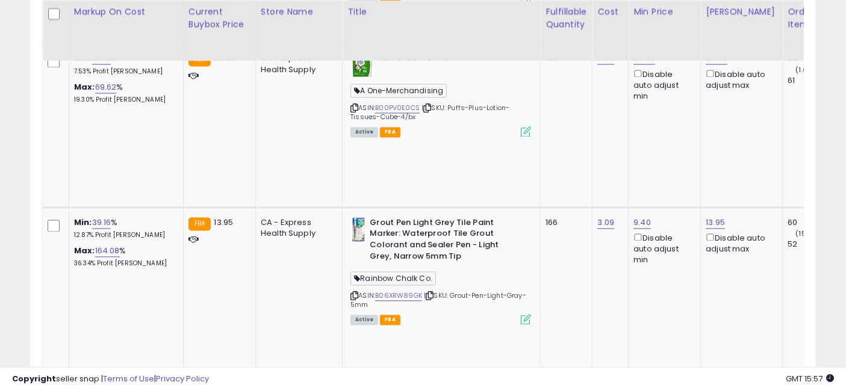
drag, startPoint x: 619, startPoint y: 136, endPoint x: 494, endPoint y: 137, distance: 125.3
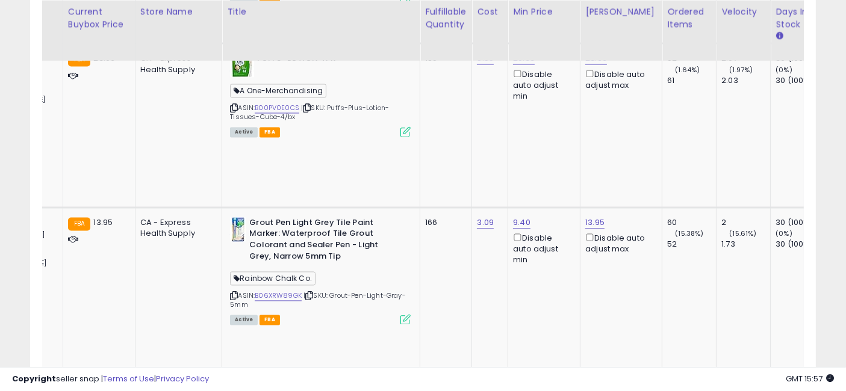
scroll to position [0, 176]
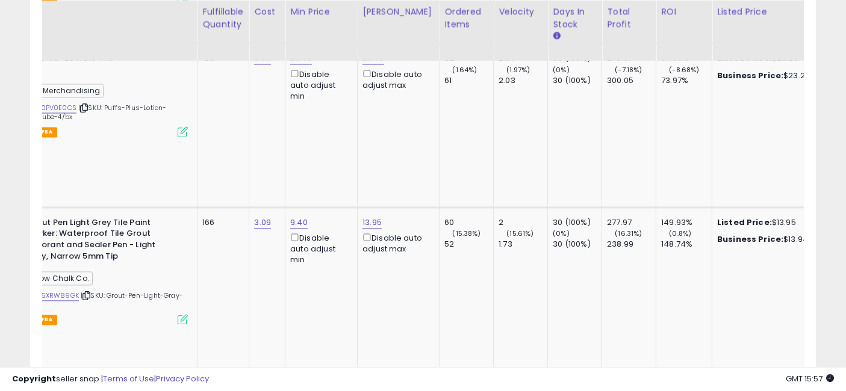
drag, startPoint x: 550, startPoint y: 154, endPoint x: 633, endPoint y: 154, distance: 83.1
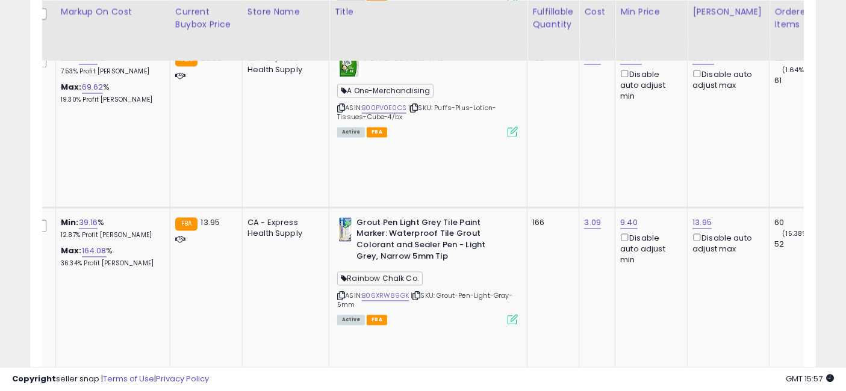
drag, startPoint x: 599, startPoint y: 156, endPoint x: 528, endPoint y: 154, distance: 71.1
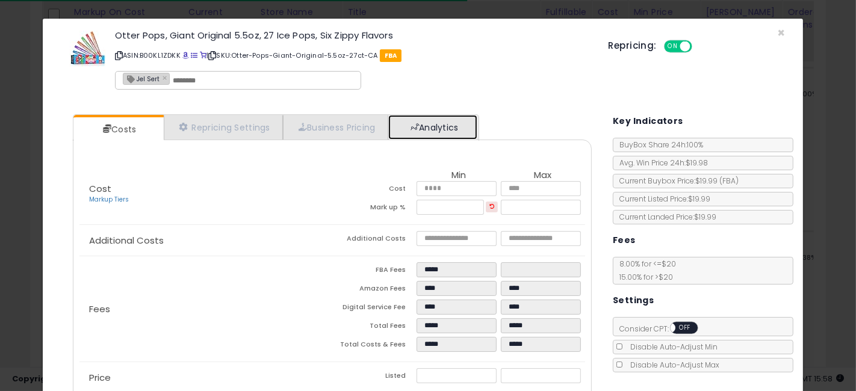
click at [451, 125] on link "Analytics" at bounding box center [432, 127] width 89 height 25
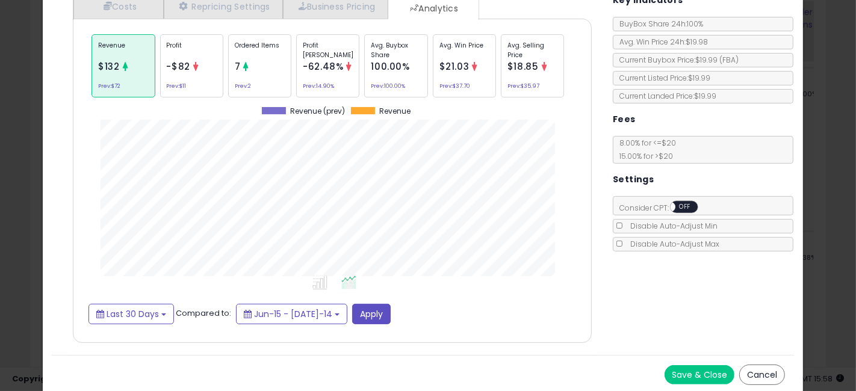
click at [451, 64] on span "$21.03" at bounding box center [455, 66] width 30 height 13
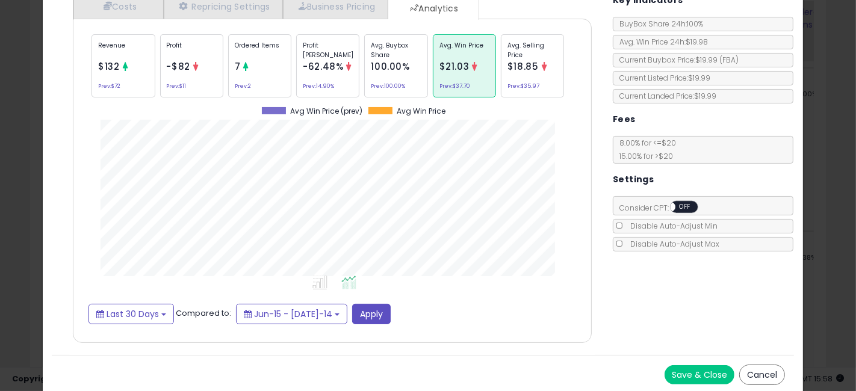
click at [533, 63] on span "$18.85" at bounding box center [523, 66] width 31 height 13
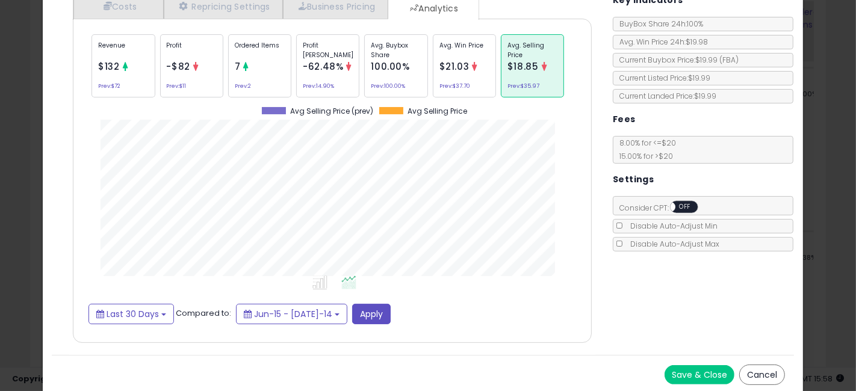
click at [0, 162] on div "× Close Otter Pops, Giant Original 5.5oz, 27 Ice Pops, Six Zippy Flavors ASIN: …" at bounding box center [428, 195] width 856 height 391
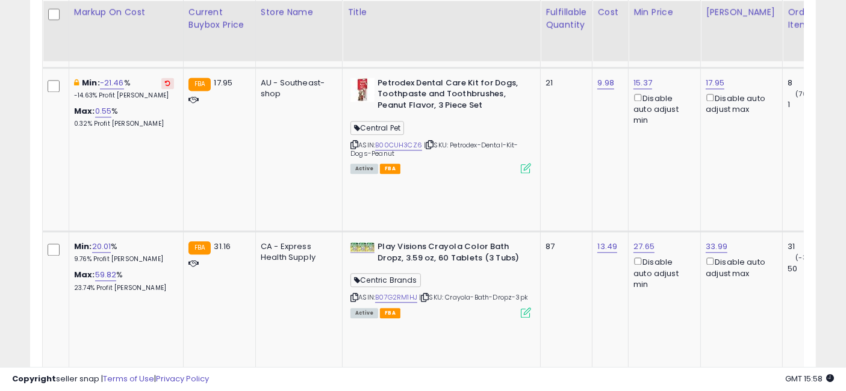
click at [615, 57] on input "*****" at bounding box center [653, 58] width 107 height 20
type input "*****"
click button "submit" at bounding box center [721, 57] width 20 height 18
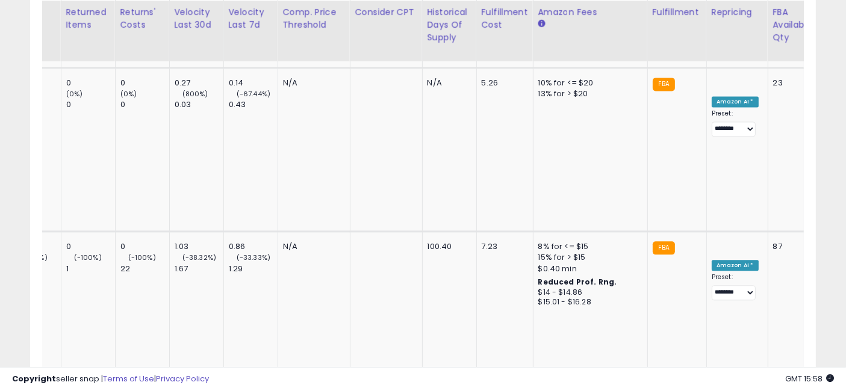
drag, startPoint x: 594, startPoint y: 178, endPoint x: 667, endPoint y: 174, distance: 73.6
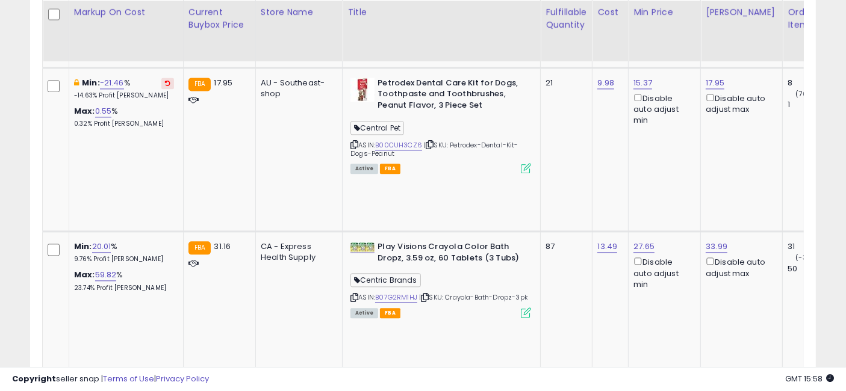
drag, startPoint x: 694, startPoint y: 164, endPoint x: 384, endPoint y: 154, distance: 310.4
click at [617, 55] on input "*****" at bounding box center [653, 58] width 107 height 20
type input "*****"
click button "submit" at bounding box center [721, 57] width 20 height 18
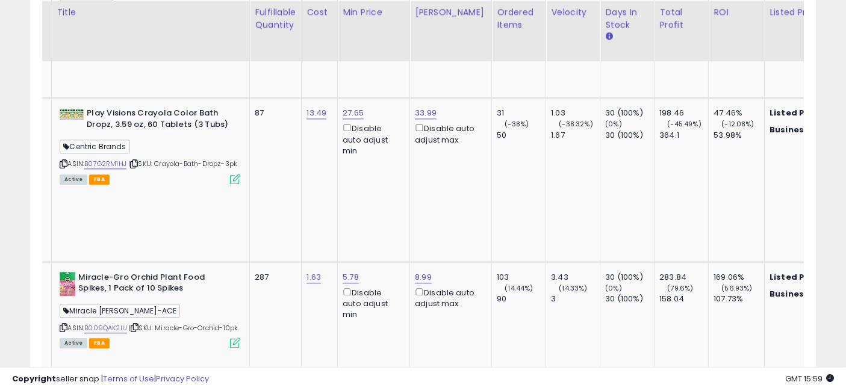
drag, startPoint x: 563, startPoint y: 145, endPoint x: 623, endPoint y: 145, distance: 60.8
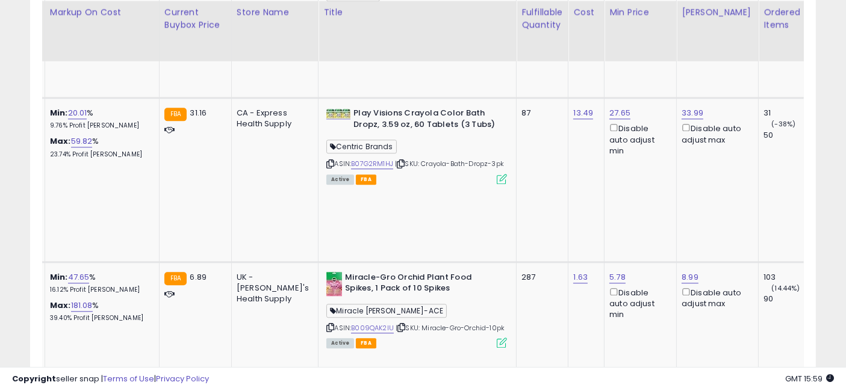
drag, startPoint x: 634, startPoint y: 143, endPoint x: 526, endPoint y: 151, distance: 108.1
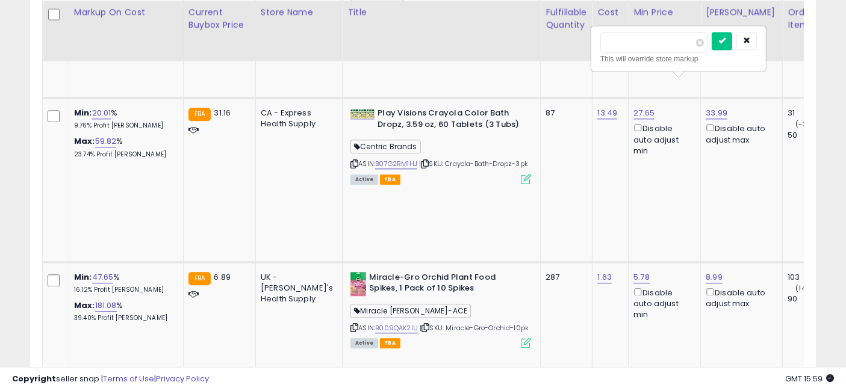
click at [638, 48] on input "*****" at bounding box center [653, 42] width 107 height 20
type input "*****"
click button "submit" at bounding box center [722, 41] width 20 height 18
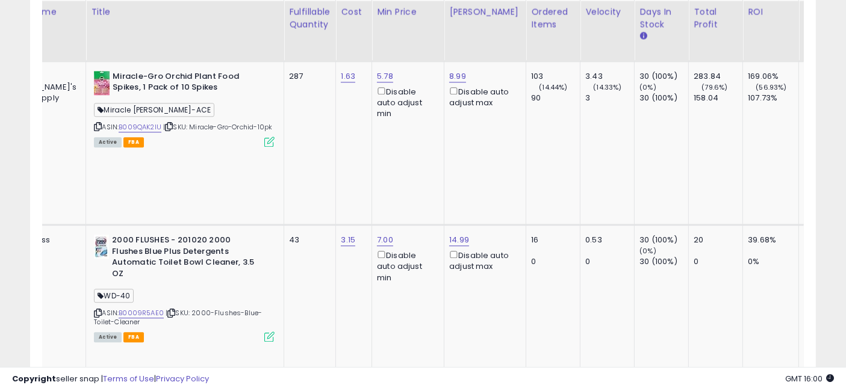
scroll to position [0, 273]
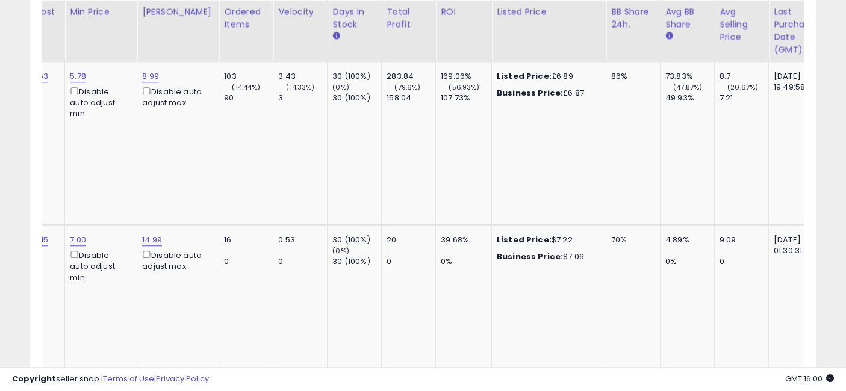
drag, startPoint x: 554, startPoint y: 172, endPoint x: 600, endPoint y: 173, distance: 47.0
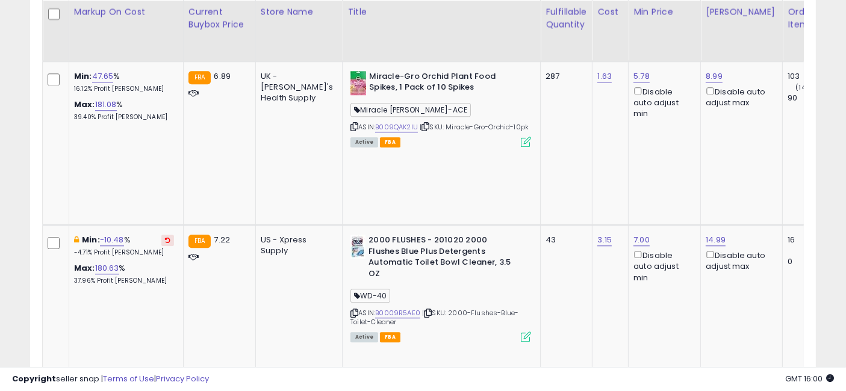
drag, startPoint x: 666, startPoint y: 174, endPoint x: 426, endPoint y: 184, distance: 239.3
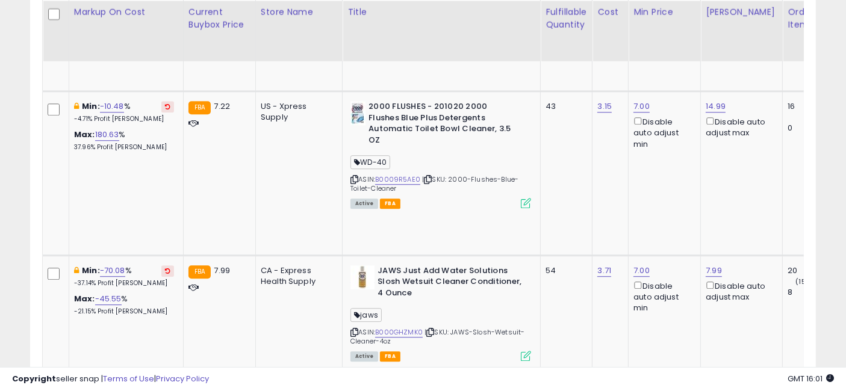
click at [563, 61] on input "*****" at bounding box center [581, 61] width 107 height 20
type input "**"
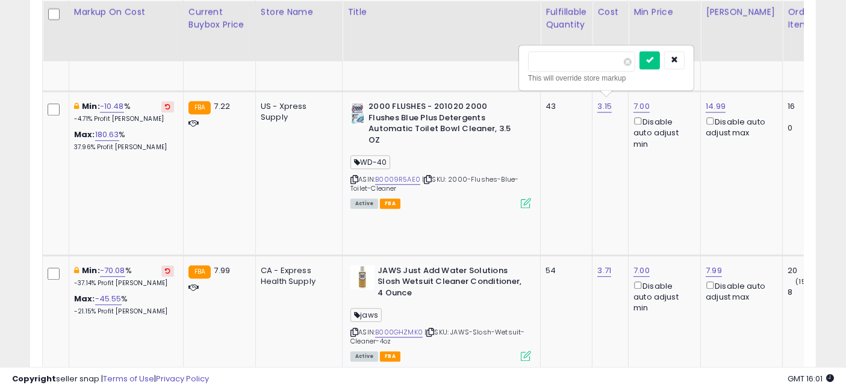
click button "submit" at bounding box center [650, 60] width 20 height 18
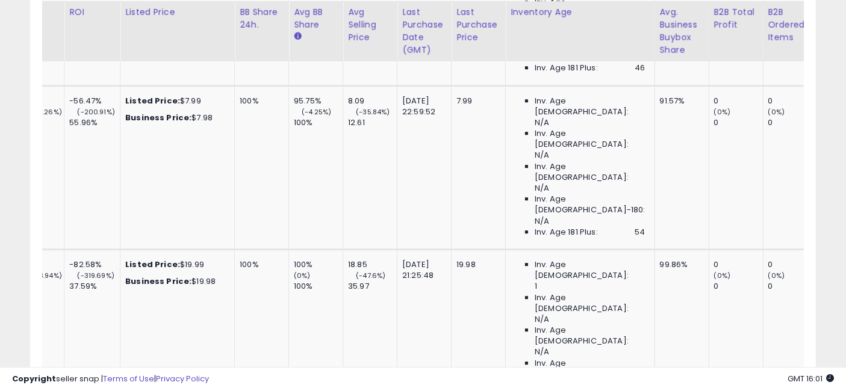
drag, startPoint x: 618, startPoint y: 209, endPoint x: 703, endPoint y: 199, distance: 85.5
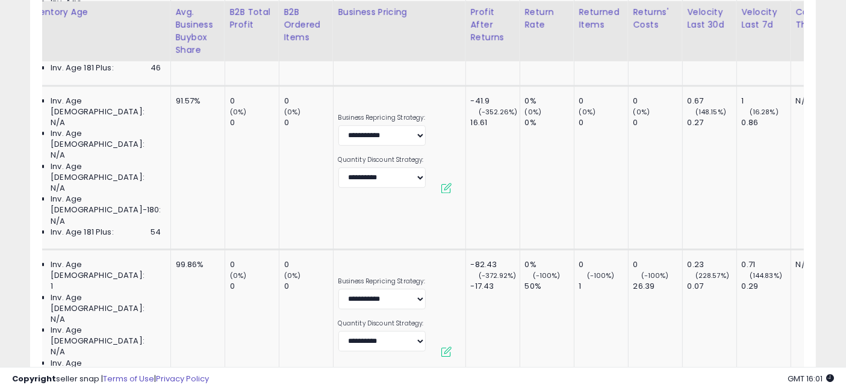
drag, startPoint x: 703, startPoint y: 213, endPoint x: 747, endPoint y: 218, distance: 44.2
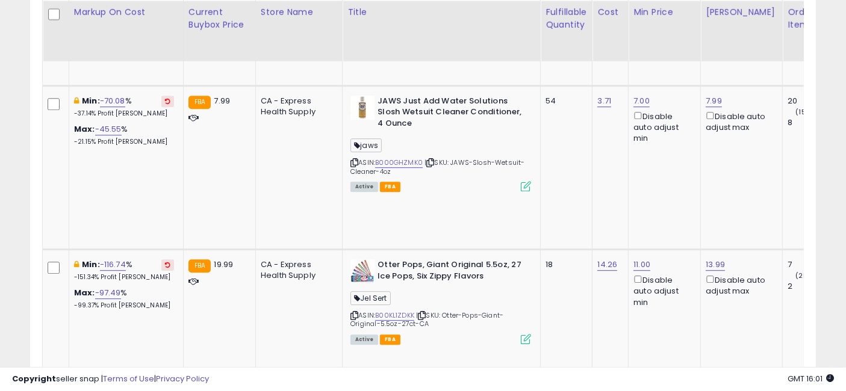
drag, startPoint x: 687, startPoint y: 214, endPoint x: 454, endPoint y: 207, distance: 233.2
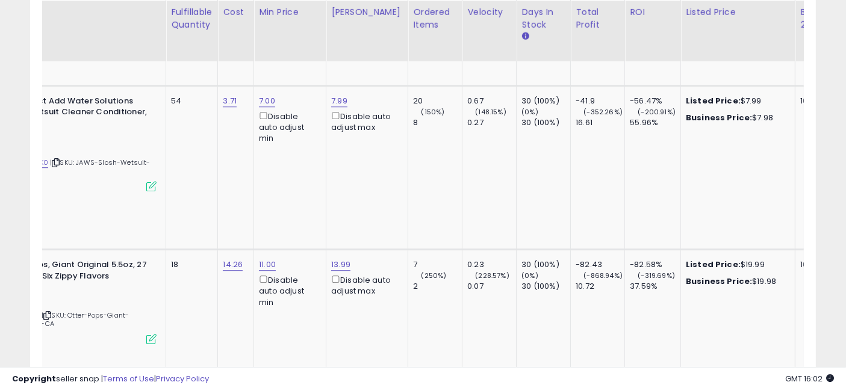
drag, startPoint x: 613, startPoint y: 229, endPoint x: 678, endPoint y: 229, distance: 65.7
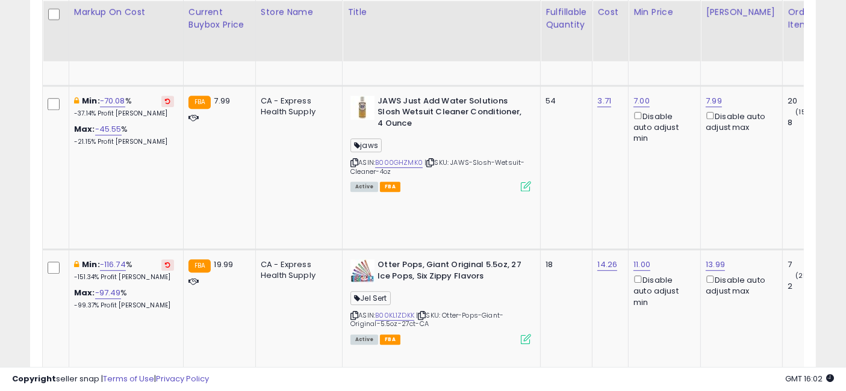
drag, startPoint x: 609, startPoint y: 228, endPoint x: 502, endPoint y: 224, distance: 107.3
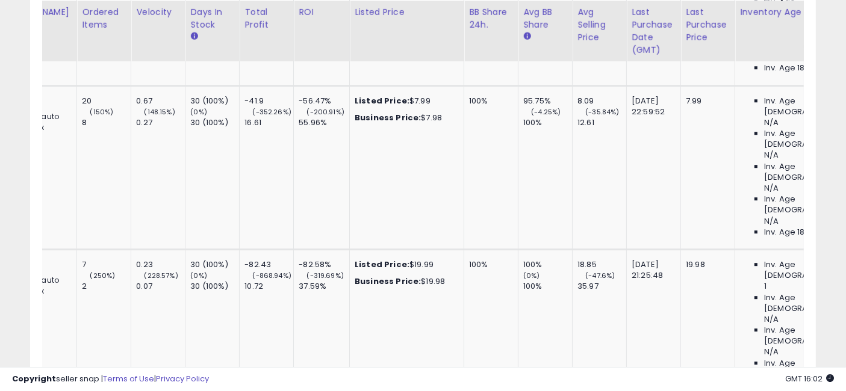
drag, startPoint x: 618, startPoint y: 239, endPoint x: 699, endPoint y: 237, distance: 80.7
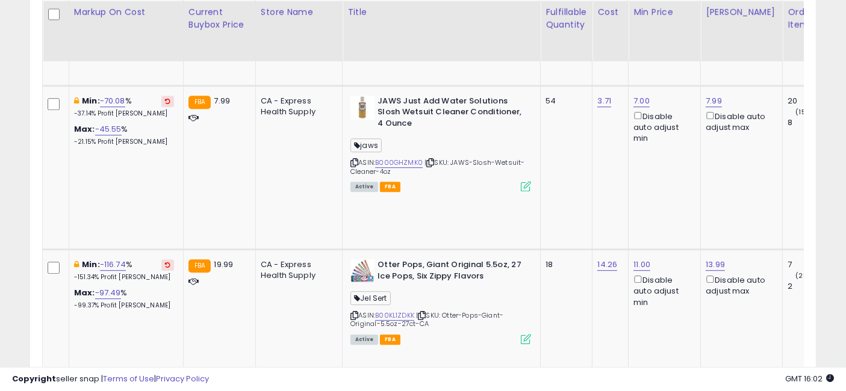
drag, startPoint x: 551, startPoint y: 229, endPoint x: 427, endPoint y: 223, distance: 124.2
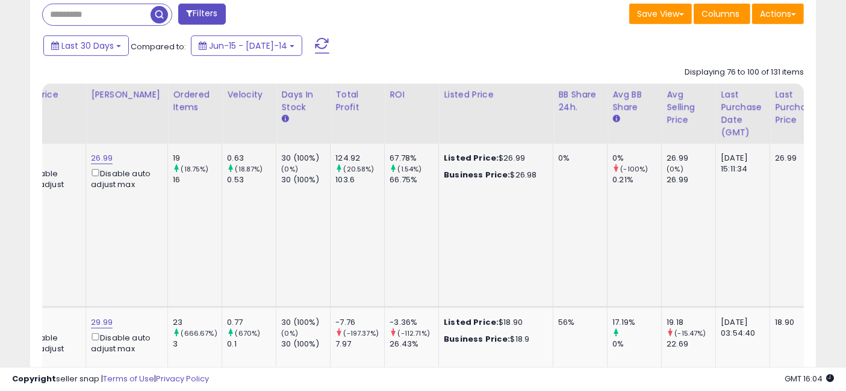
scroll to position [0, 906]
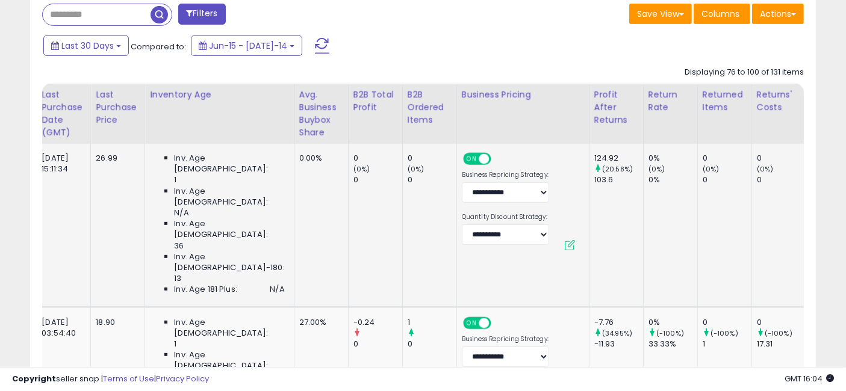
drag, startPoint x: 514, startPoint y: 229, endPoint x: 639, endPoint y: 232, distance: 125.3
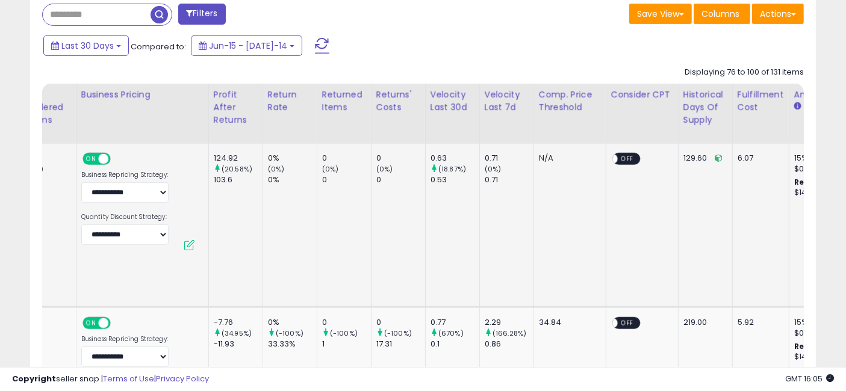
scroll to position [0, 1766]
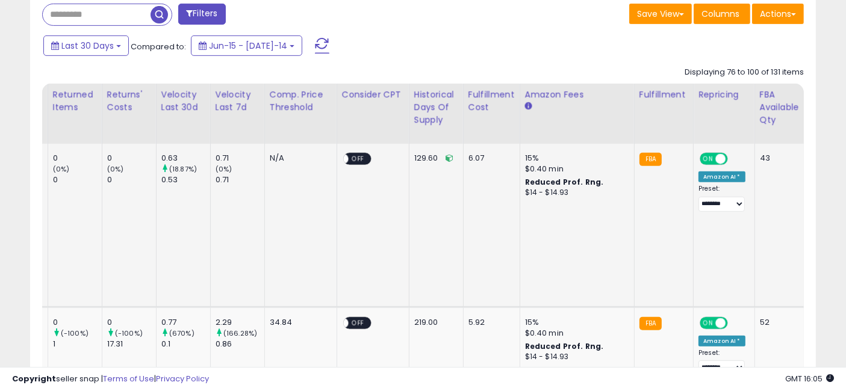
drag, startPoint x: 551, startPoint y: 212, endPoint x: 642, endPoint y: 221, distance: 91.4
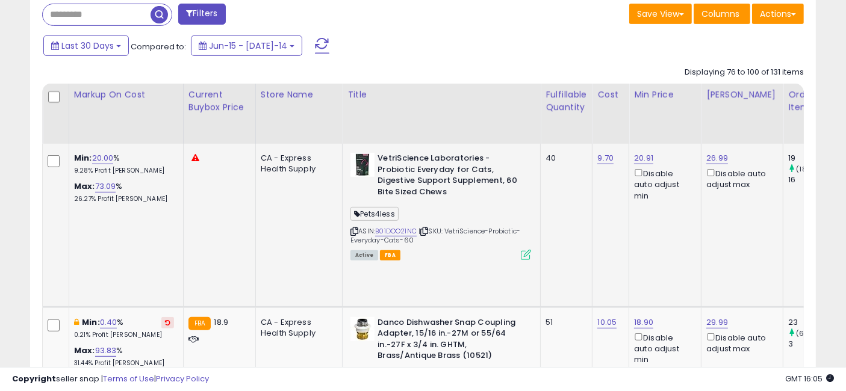
drag, startPoint x: 702, startPoint y: 228, endPoint x: 273, endPoint y: 205, distance: 430.0
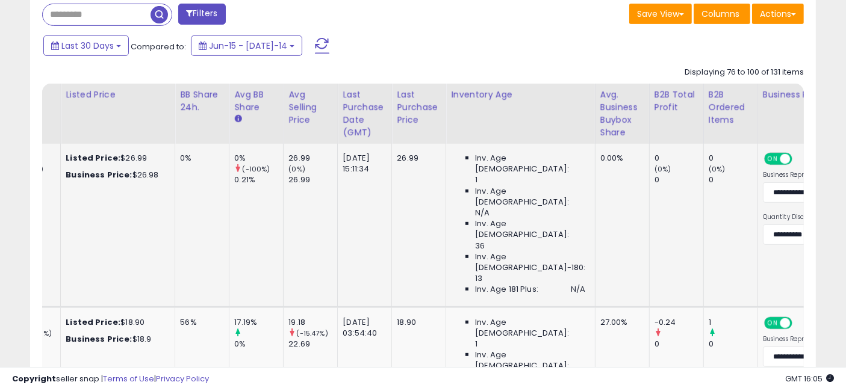
drag, startPoint x: 506, startPoint y: 211, endPoint x: 653, endPoint y: 223, distance: 148.1
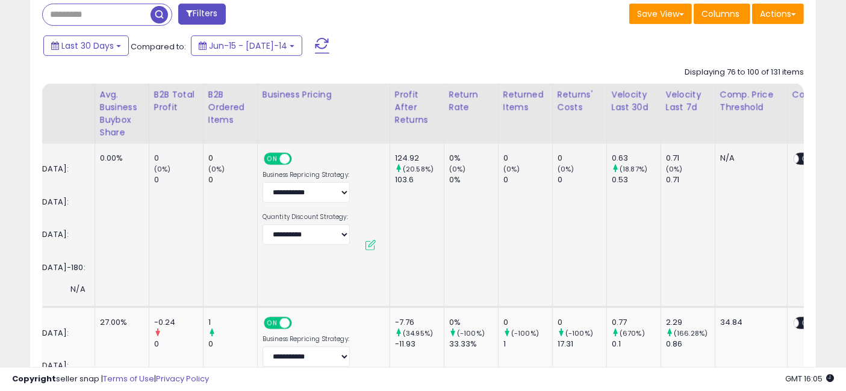
drag, startPoint x: 647, startPoint y: 223, endPoint x: 716, endPoint y: 228, distance: 68.8
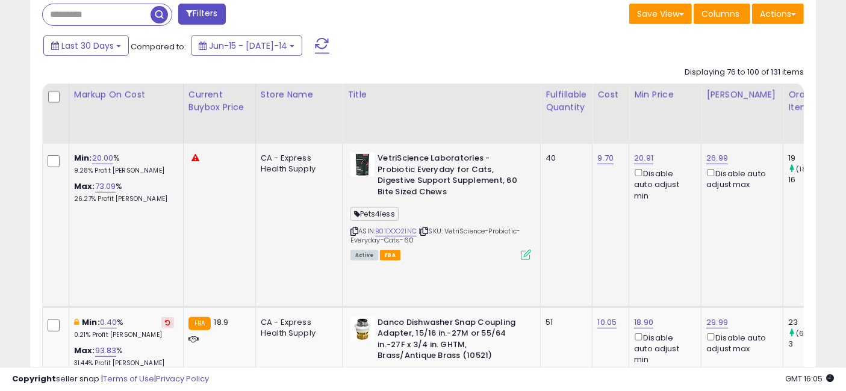
drag, startPoint x: 721, startPoint y: 225, endPoint x: 395, endPoint y: 188, distance: 328.6
drag, startPoint x: 394, startPoint y: 239, endPoint x: 374, endPoint y: 181, distance: 61.1
click at [374, 181] on div "VetriScience Laboratories - Probiotic Everyday for Cats, Digestive Support Supp…" at bounding box center [440, 206] width 184 height 106
click at [488, 189] on b "VetriScience Laboratories - Probiotic Everyday for Cats, Digestive Support Supp…" at bounding box center [451, 177] width 146 height 48
drag, startPoint x: 394, startPoint y: 240, endPoint x: 349, endPoint y: 159, distance: 92.2
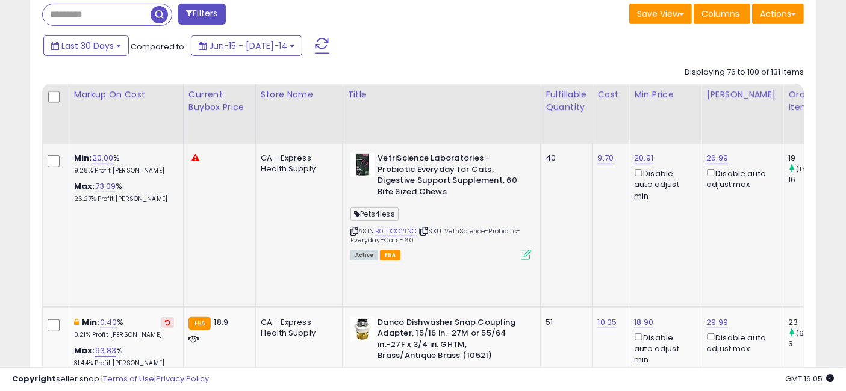
click at [349, 159] on div "VetriScience Laboratories - Probiotic Everyday for Cats, Digestive Support Supp…" at bounding box center [440, 206] width 184 height 106
click at [434, 188] on b "VetriScience Laboratories - Probiotic Everyday for Cats, Digestive Support Supp…" at bounding box center [451, 177] width 146 height 48
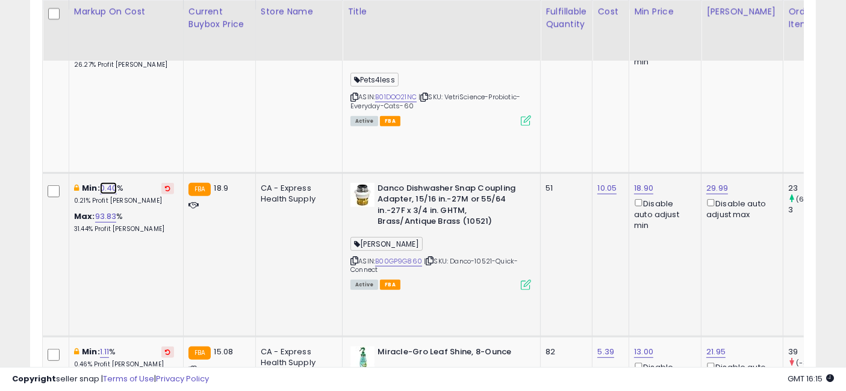
click at [107, 182] on link "0.40" at bounding box center [108, 188] width 17 height 12
click at [100, 107] on input "****" at bounding box center [76, 108] width 107 height 20
type input "*"
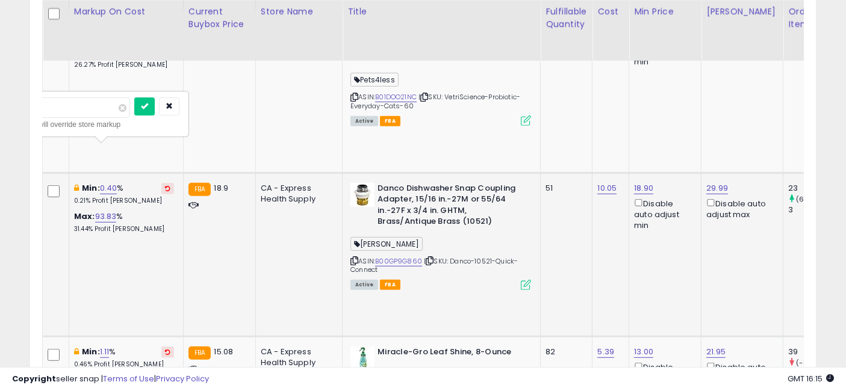
click button "submit" at bounding box center [144, 107] width 20 height 18
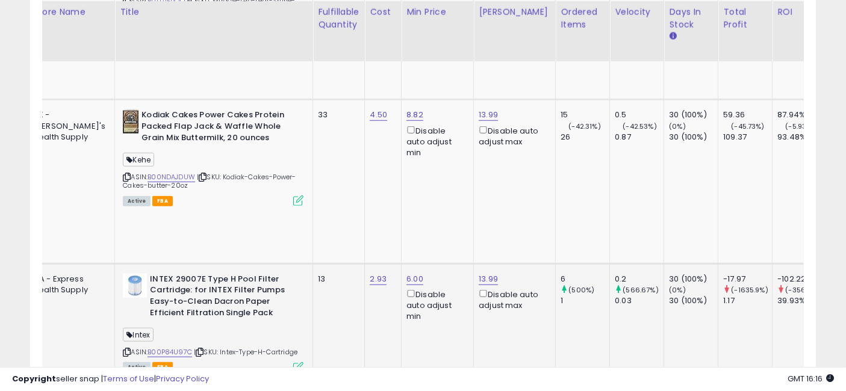
scroll to position [0, 352]
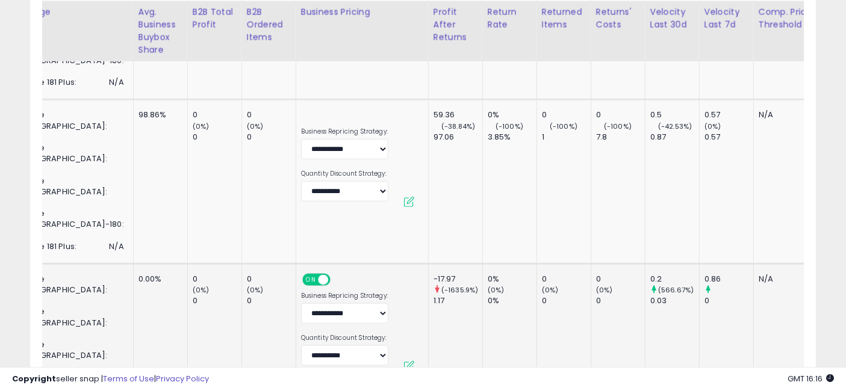
drag, startPoint x: 553, startPoint y: 169, endPoint x: 640, endPoint y: 181, distance: 87.6
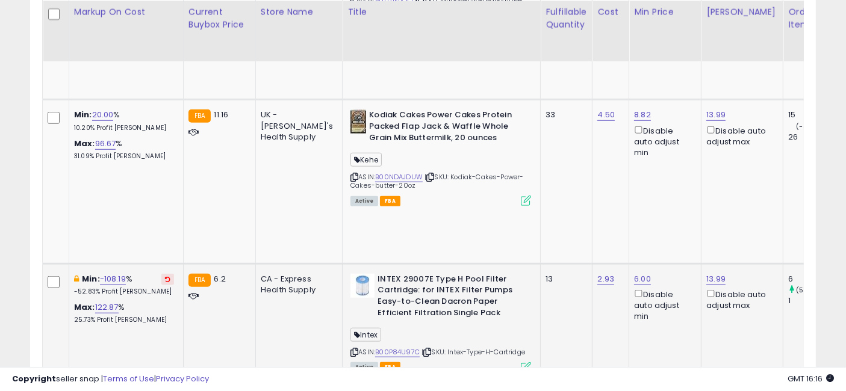
drag, startPoint x: 708, startPoint y: 175, endPoint x: 421, endPoint y: 145, distance: 288.2
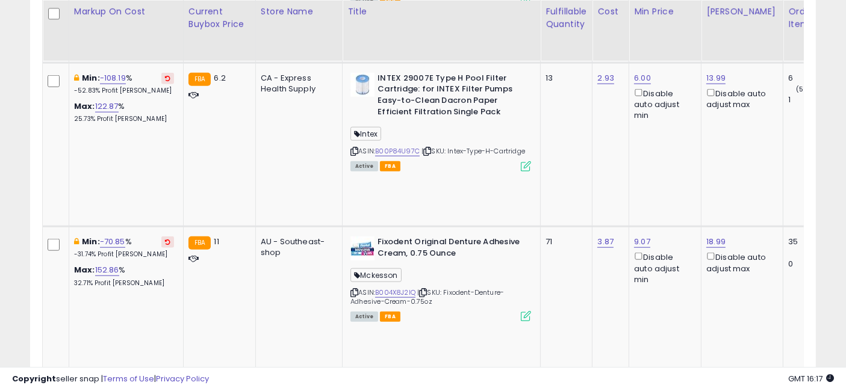
drag, startPoint x: 421, startPoint y: 237, endPoint x: 350, endPoint y: 140, distance: 120.2
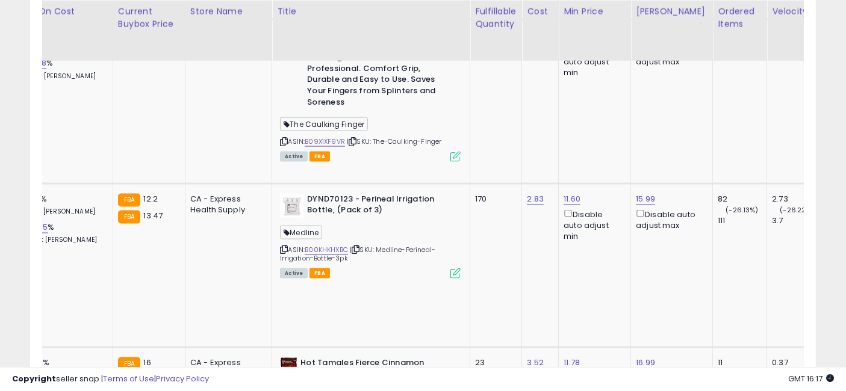
scroll to position [0, 89]
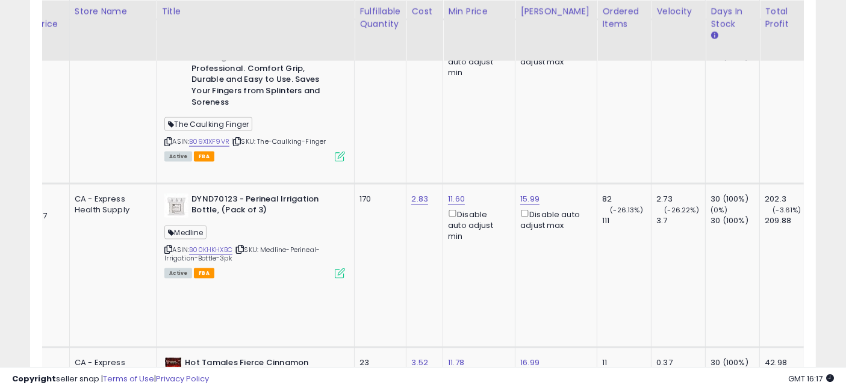
drag, startPoint x: 582, startPoint y: 192, endPoint x: 611, endPoint y: 190, distance: 28.4
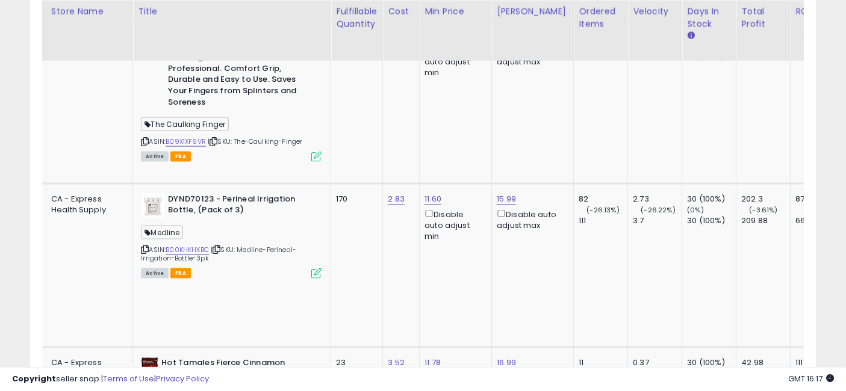
scroll to position [0, 253]
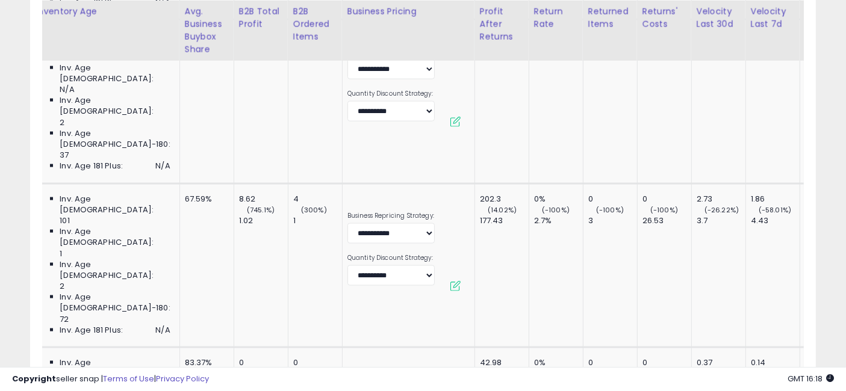
drag, startPoint x: 559, startPoint y: 171, endPoint x: 647, endPoint y: 179, distance: 88.3
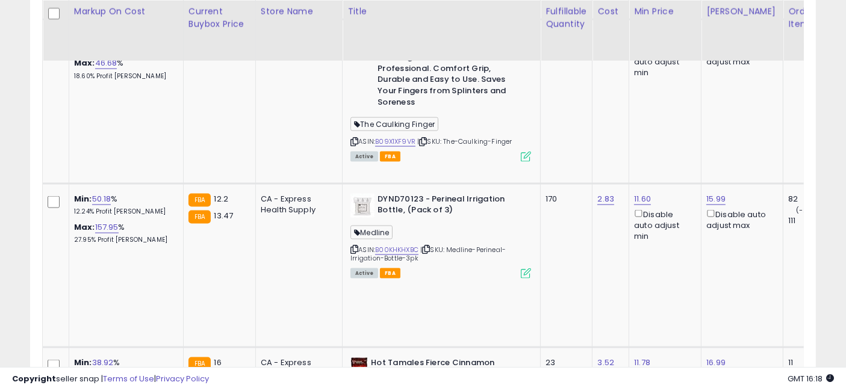
drag, startPoint x: 631, startPoint y: 155, endPoint x: 413, endPoint y: 147, distance: 218.8
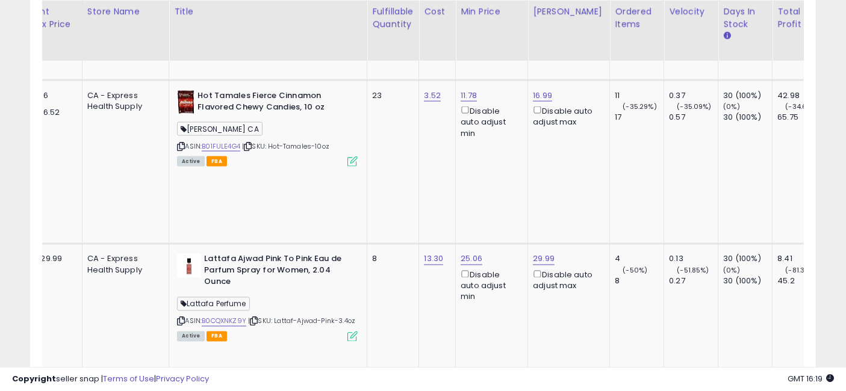
scroll to position [0, 406]
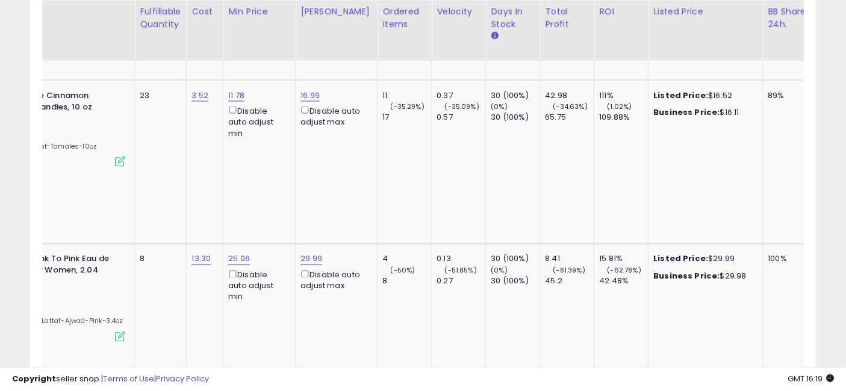
drag, startPoint x: 608, startPoint y: 174, endPoint x: 687, endPoint y: 164, distance: 79.0
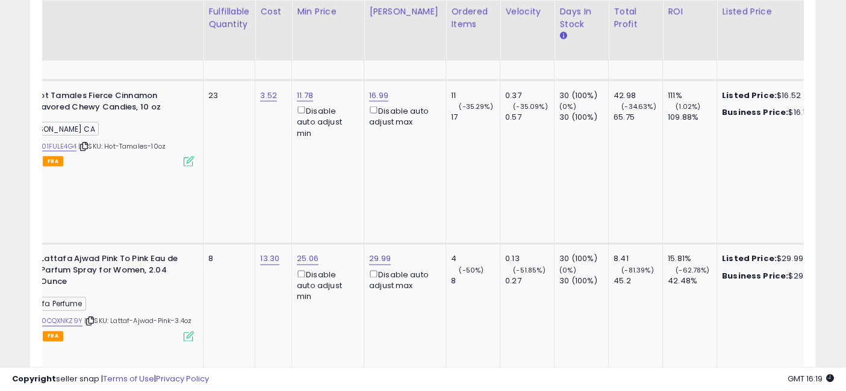
scroll to position [0, 0]
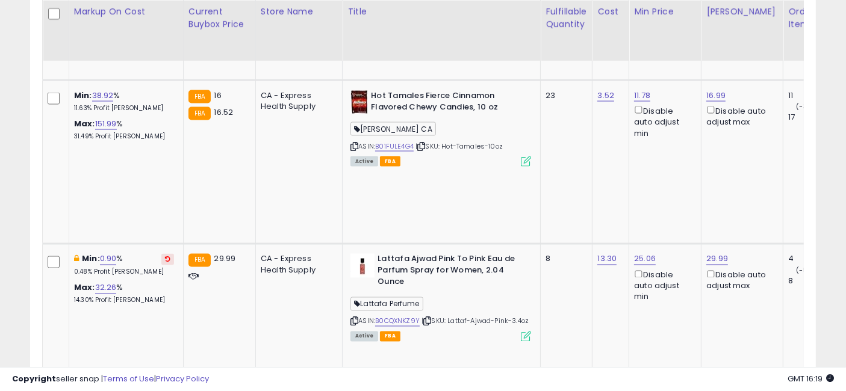
drag, startPoint x: 622, startPoint y: 170, endPoint x: 478, endPoint y: 158, distance: 143.9
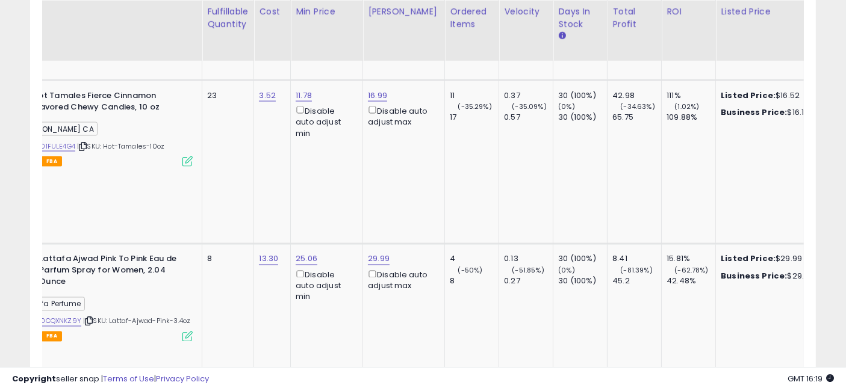
scroll to position [0, 449]
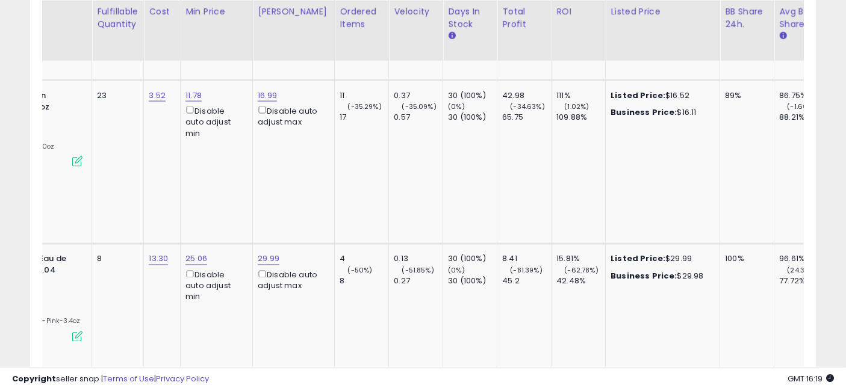
drag, startPoint x: 578, startPoint y: 164, endPoint x: 688, endPoint y: 184, distance: 112.0
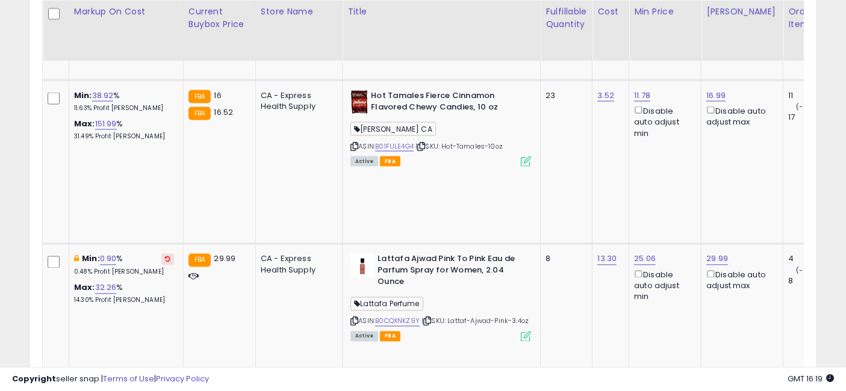
scroll to position [0, 0]
drag, startPoint x: 582, startPoint y: 179, endPoint x: 425, endPoint y: 176, distance: 157.2
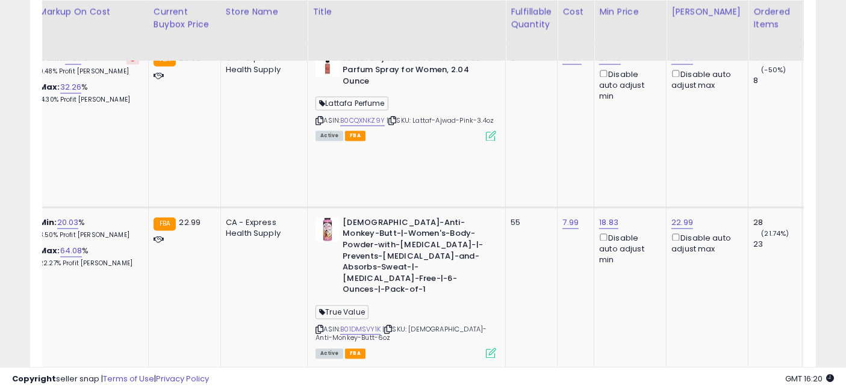
scroll to position [0, 67]
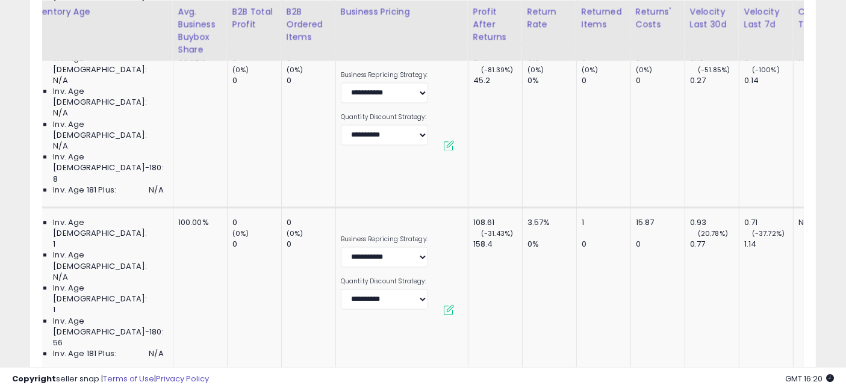
drag, startPoint x: 612, startPoint y: 207, endPoint x: 659, endPoint y: 214, distance: 47.4
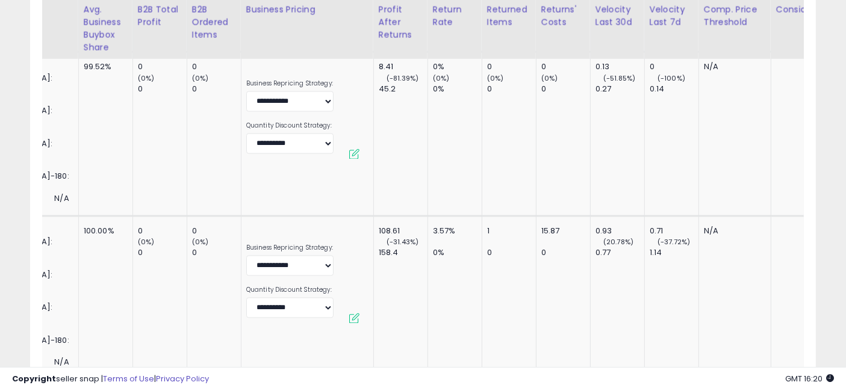
drag, startPoint x: 710, startPoint y: 205, endPoint x: 643, endPoint y: 193, distance: 67.3
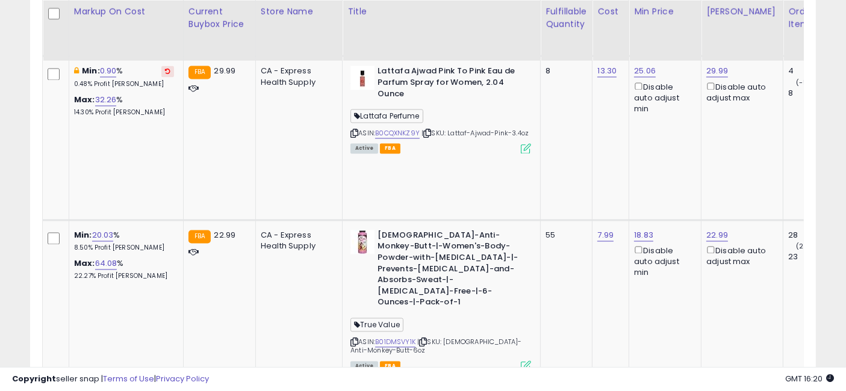
drag, startPoint x: 654, startPoint y: 195, endPoint x: 301, endPoint y: 207, distance: 353.2
click at [99, 104] on input "*****" at bounding box center [77, 109] width 107 height 20
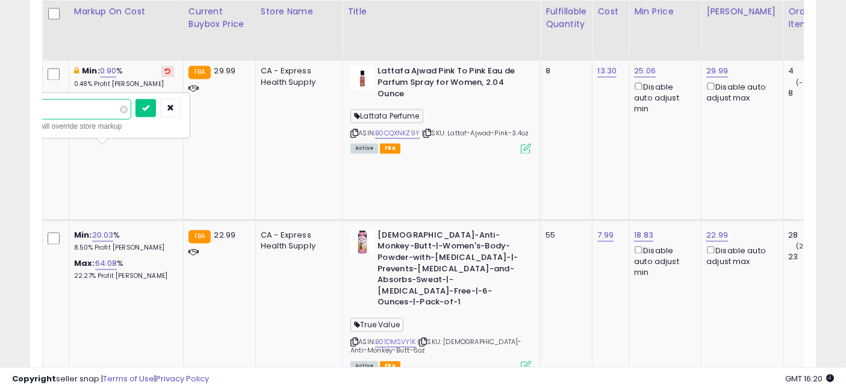
type input "**"
click button "submit" at bounding box center [146, 108] width 20 height 18
click at [95, 108] on input "*****" at bounding box center [76, 109] width 107 height 20
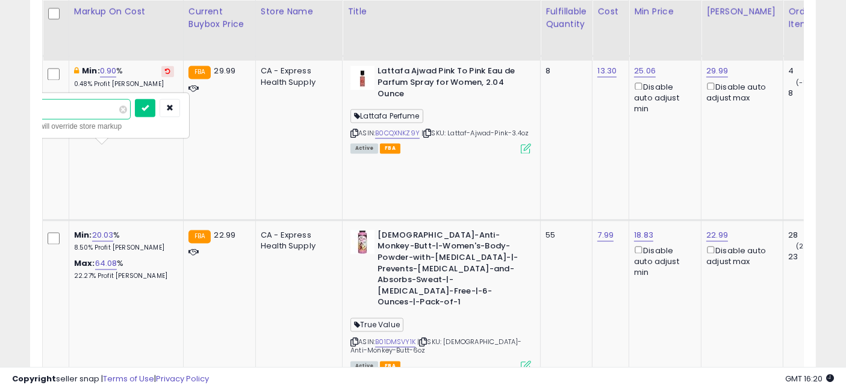
click at [95, 108] on input "*****" at bounding box center [76, 109] width 107 height 20
type input "*"
click button "submit" at bounding box center [145, 108] width 20 height 18
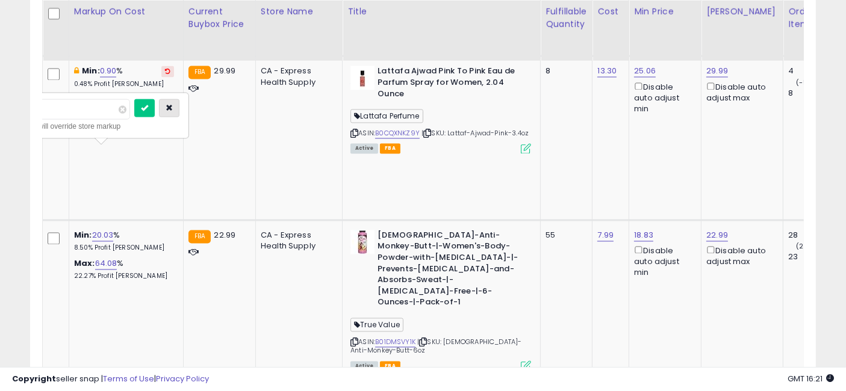
click at [173, 105] on icon "button" at bounding box center [169, 107] width 7 height 7
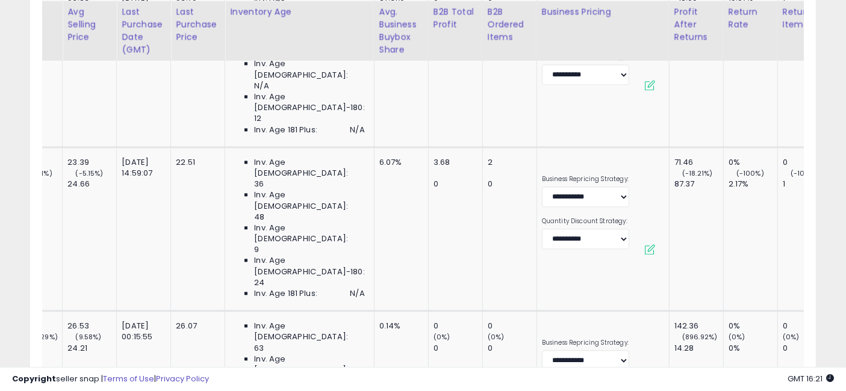
scroll to position [0, 1578]
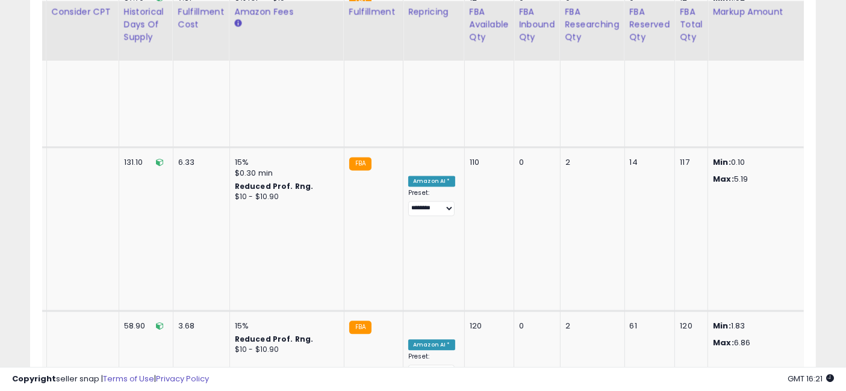
drag, startPoint x: 531, startPoint y: 187, endPoint x: 726, endPoint y: 179, distance: 195.3
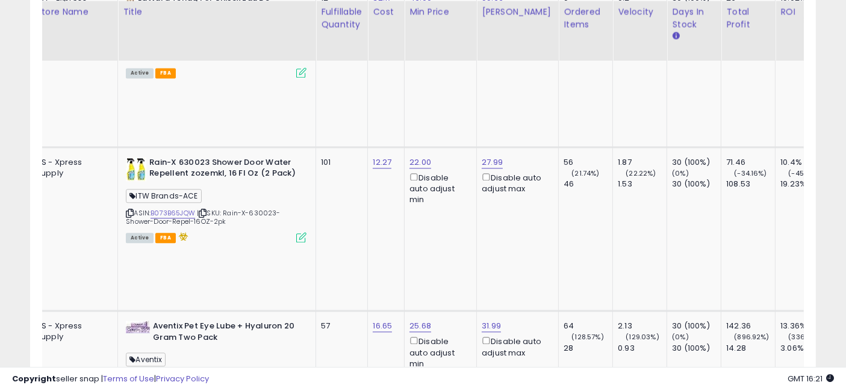
scroll to position [0, 0]
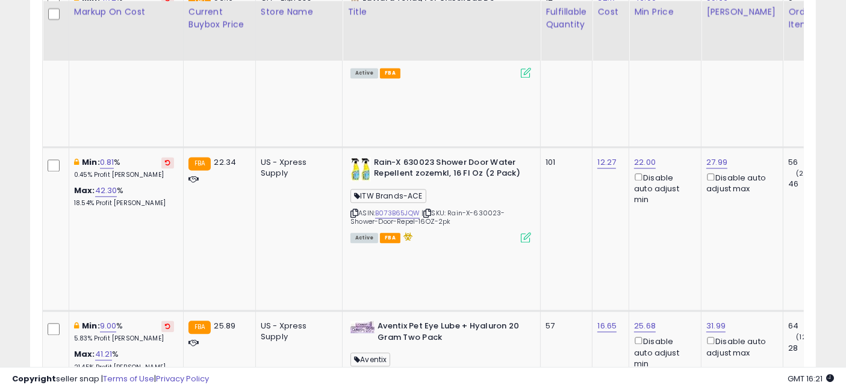
drag, startPoint x: 685, startPoint y: 179, endPoint x: 436, endPoint y: 164, distance: 249.2
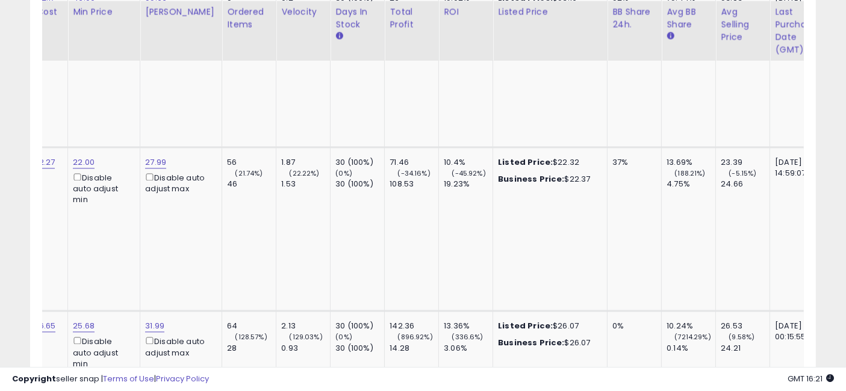
drag, startPoint x: 539, startPoint y: 201, endPoint x: 635, endPoint y: 192, distance: 96.2
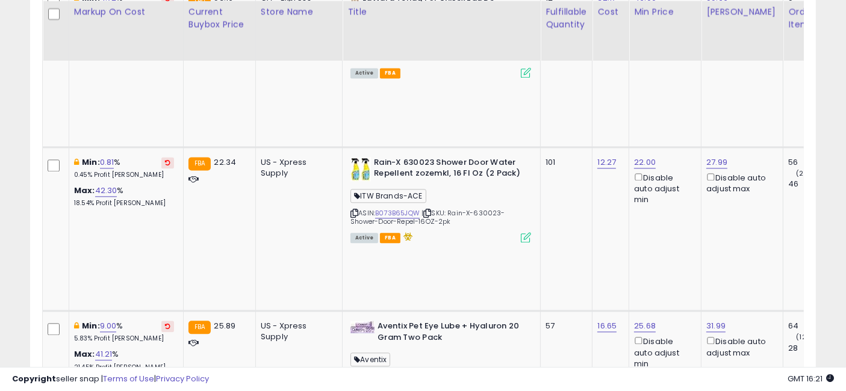
drag, startPoint x: 645, startPoint y: 190, endPoint x: 501, endPoint y: 185, distance: 144.7
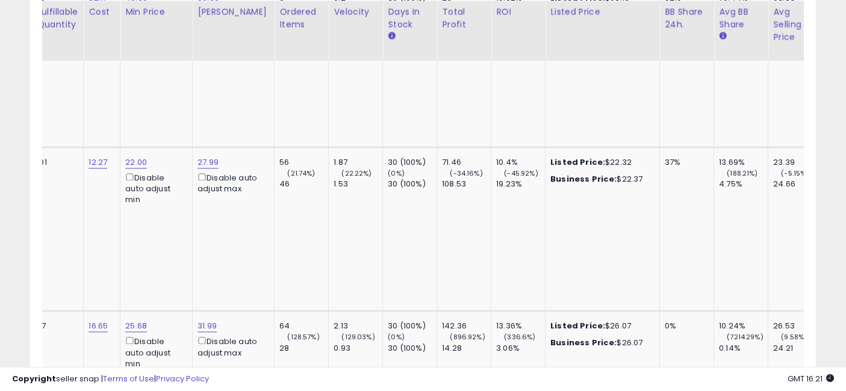
drag, startPoint x: 557, startPoint y: 178, endPoint x: 638, endPoint y: 173, distance: 81.5
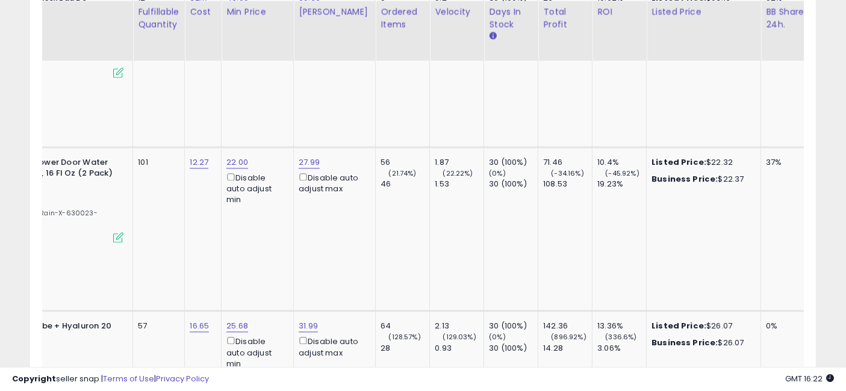
drag, startPoint x: 554, startPoint y: 172, endPoint x: 501, endPoint y: 169, distance: 53.1
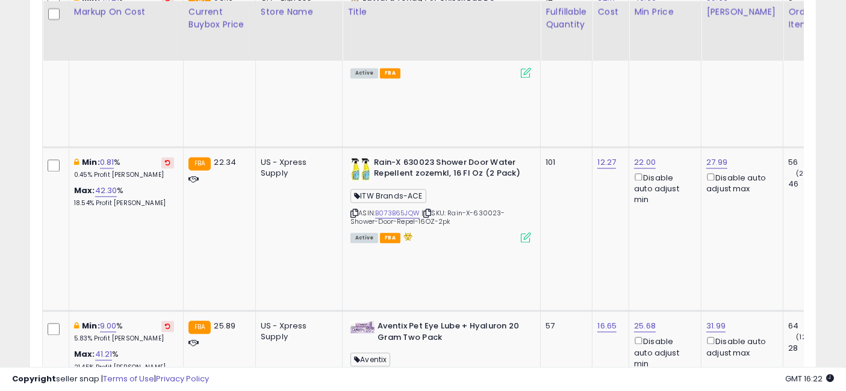
drag, startPoint x: 684, startPoint y: 168, endPoint x: 555, endPoint y: 170, distance: 128.9
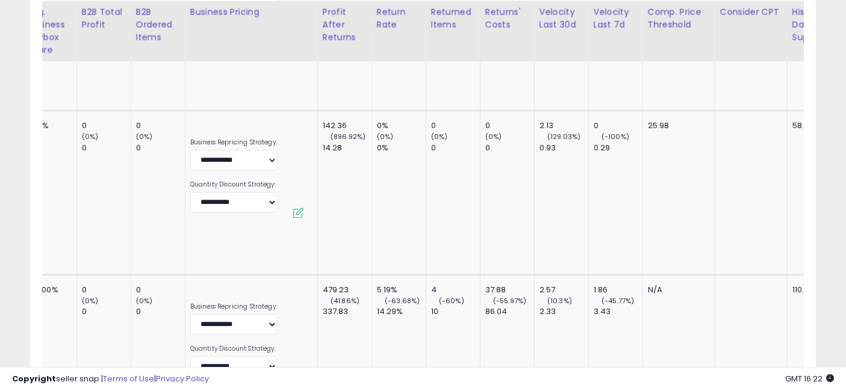
drag, startPoint x: 564, startPoint y: 198, endPoint x: 658, endPoint y: 200, distance: 94.0
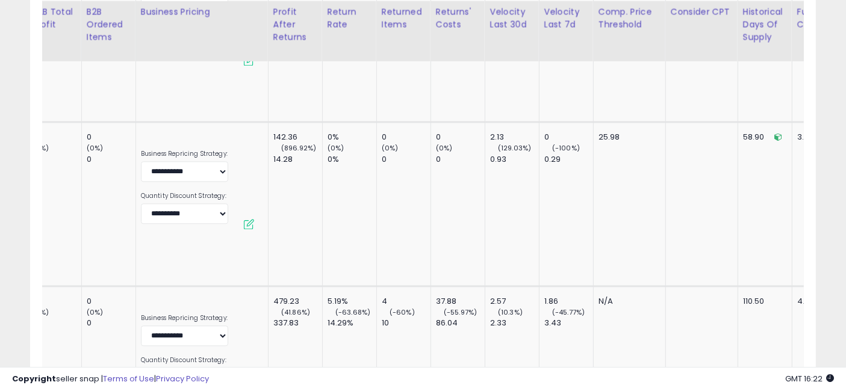
drag, startPoint x: 726, startPoint y: 205, endPoint x: 474, endPoint y: 193, distance: 252.7
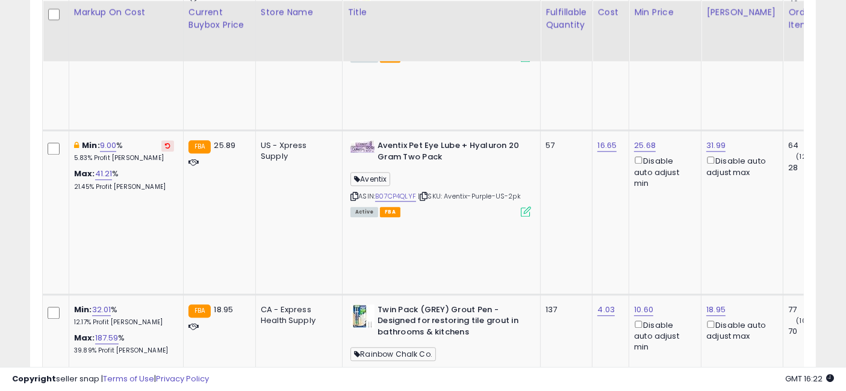
drag, startPoint x: 474, startPoint y: 193, endPoint x: 216, endPoint y: 201, distance: 258.5
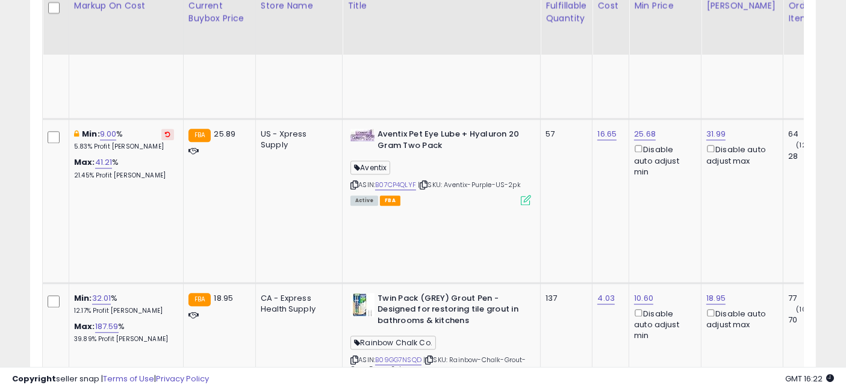
drag, startPoint x: 535, startPoint y: 211, endPoint x: 552, endPoint y: 219, distance: 18.9
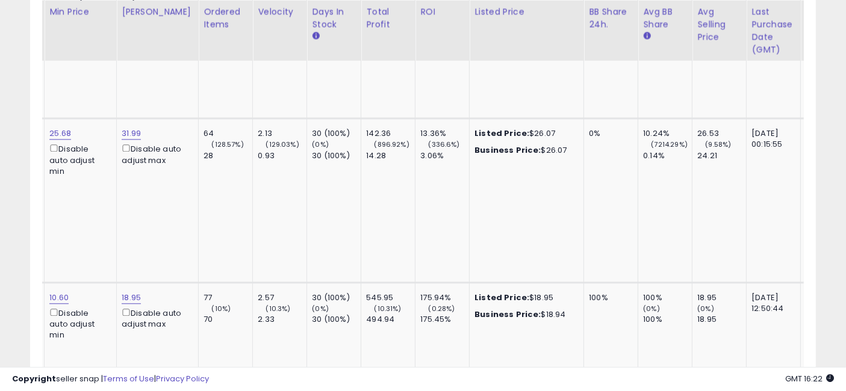
drag, startPoint x: 535, startPoint y: 195, endPoint x: 643, endPoint y: 194, distance: 108.4
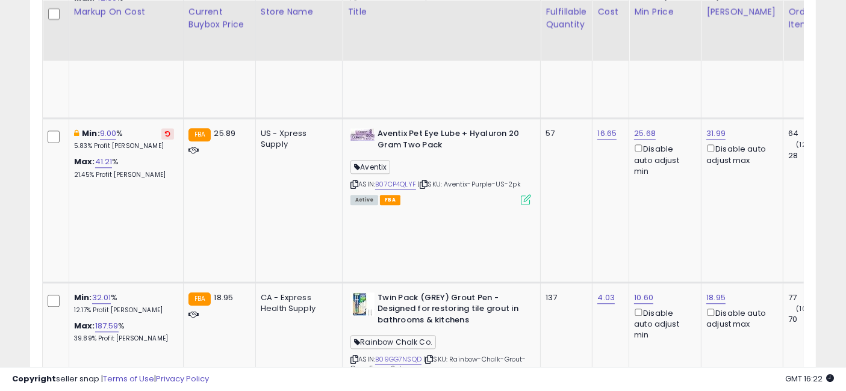
drag, startPoint x: 600, startPoint y: 208, endPoint x: 445, endPoint y: 205, distance: 155.4
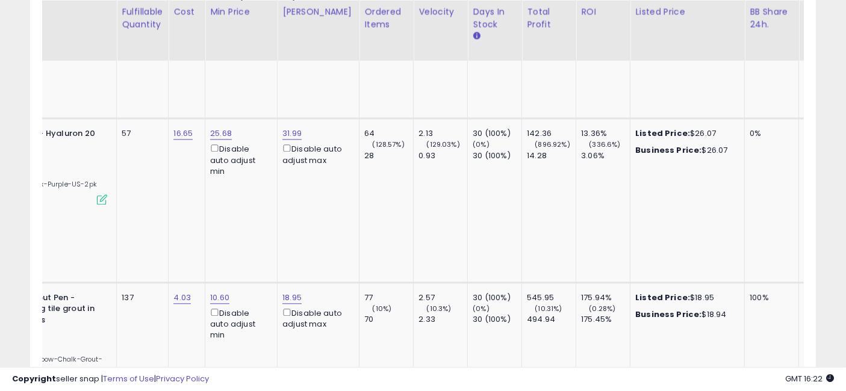
drag, startPoint x: 587, startPoint y: 205, endPoint x: 648, endPoint y: 216, distance: 62.3
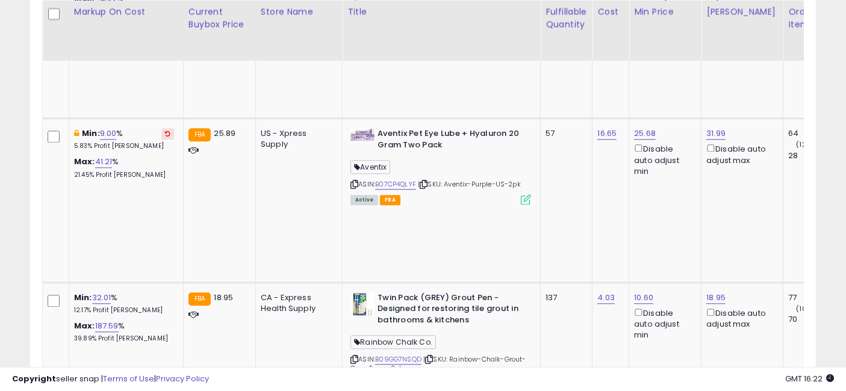
drag, startPoint x: 589, startPoint y: 211, endPoint x: 425, endPoint y: 207, distance: 164.5
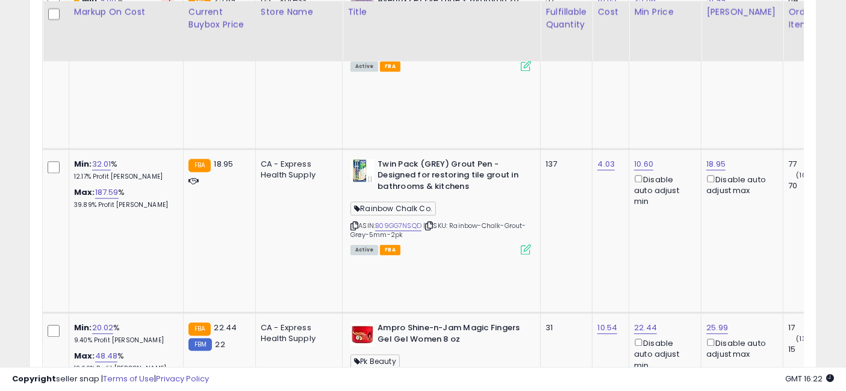
click at [92, 87] on input "*****" at bounding box center [77, 90] width 107 height 20
type input "**"
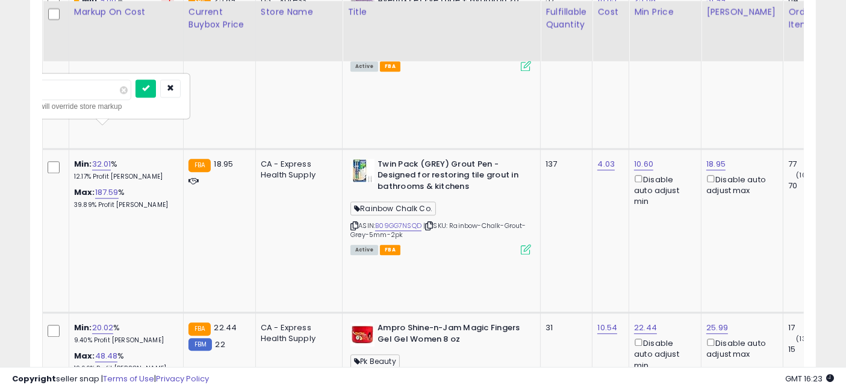
click button "submit" at bounding box center [146, 89] width 20 height 18
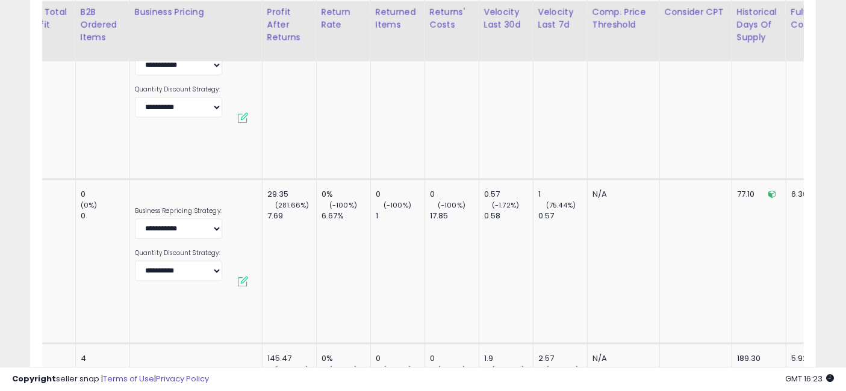
drag, startPoint x: 516, startPoint y: 154, endPoint x: 643, endPoint y: 164, distance: 126.9
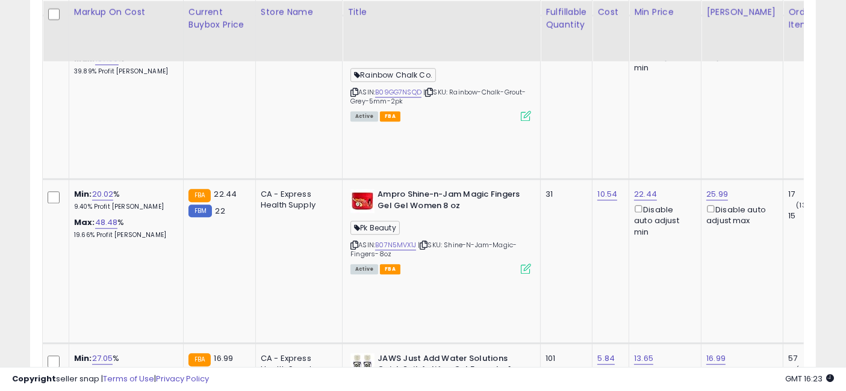
drag, startPoint x: 676, startPoint y: 173, endPoint x: 530, endPoint y: 157, distance: 146.6
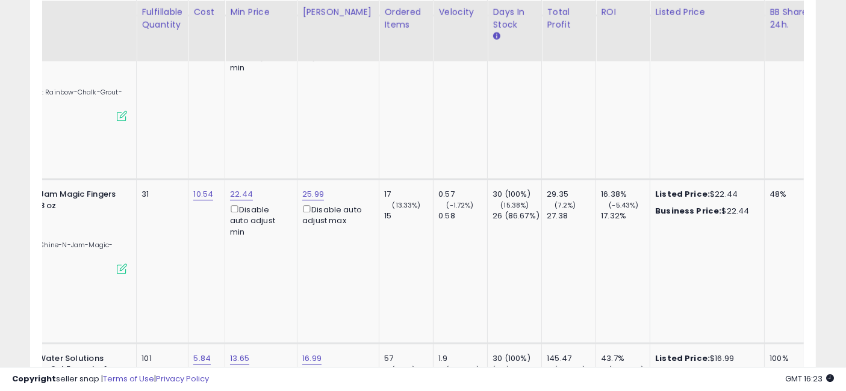
scroll to position [0, 582]
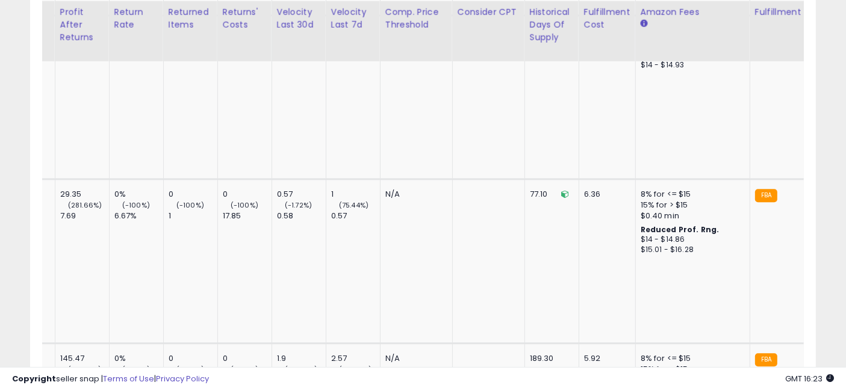
drag, startPoint x: 493, startPoint y: 168, endPoint x: 646, endPoint y: 195, distance: 155.4
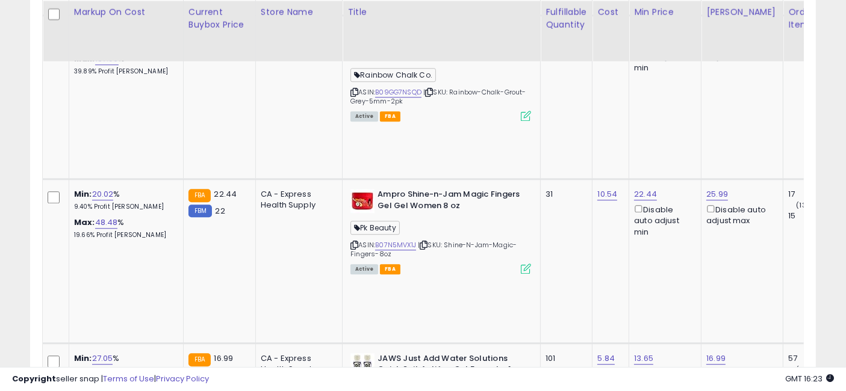
drag, startPoint x: 687, startPoint y: 187, endPoint x: 429, endPoint y: 184, distance: 257.2
click at [616, 70] on input "*****" at bounding box center [653, 73] width 107 height 20
type input "*****"
click button "submit" at bounding box center [722, 72] width 20 height 18
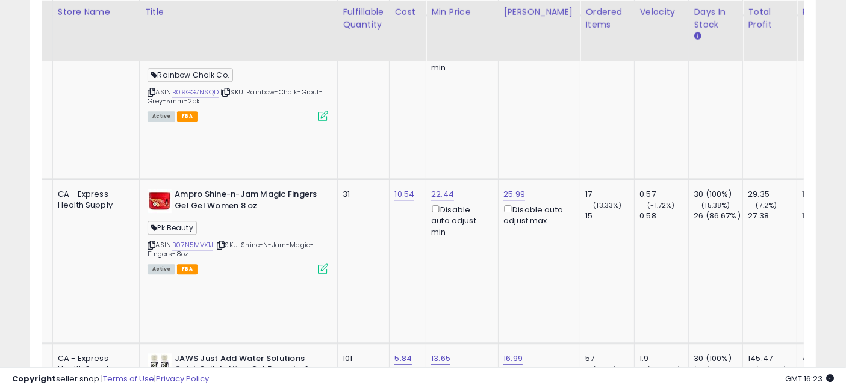
drag, startPoint x: 537, startPoint y: 194, endPoint x: 623, endPoint y: 195, distance: 85.5
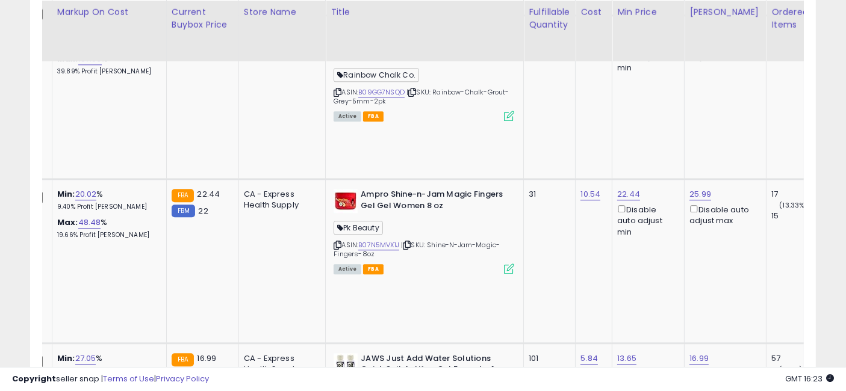
drag, startPoint x: 657, startPoint y: 185, endPoint x: 599, endPoint y: 184, distance: 57.8
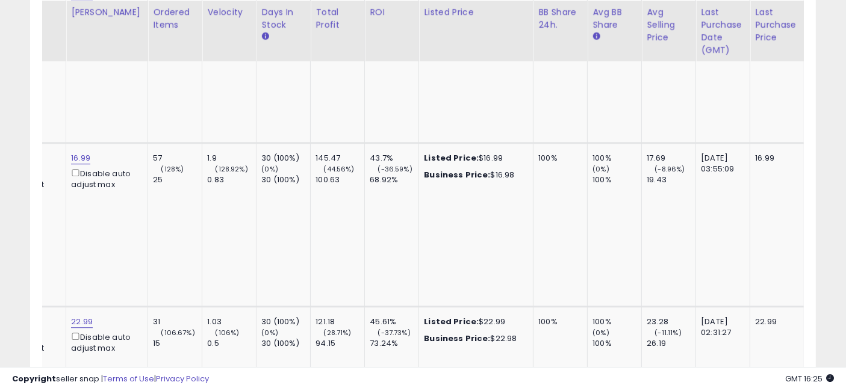
scroll to position [0, 981]
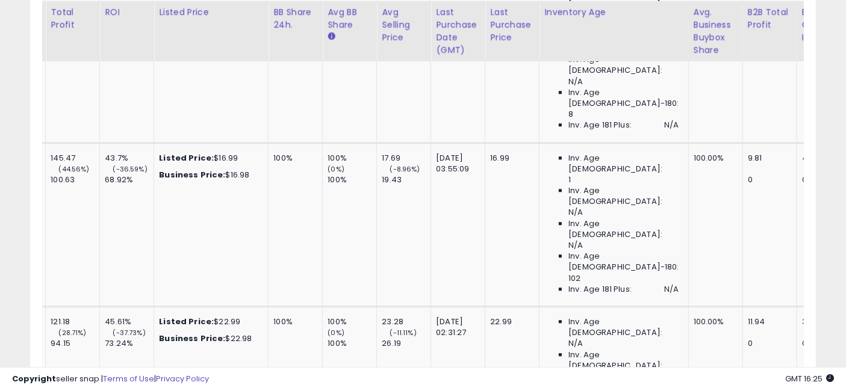
drag, startPoint x: 576, startPoint y: 208, endPoint x: 715, endPoint y: 201, distance: 138.7
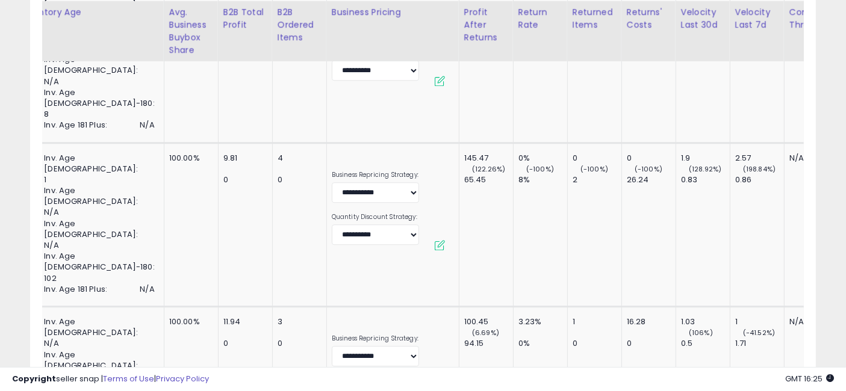
scroll to position [0, 1526]
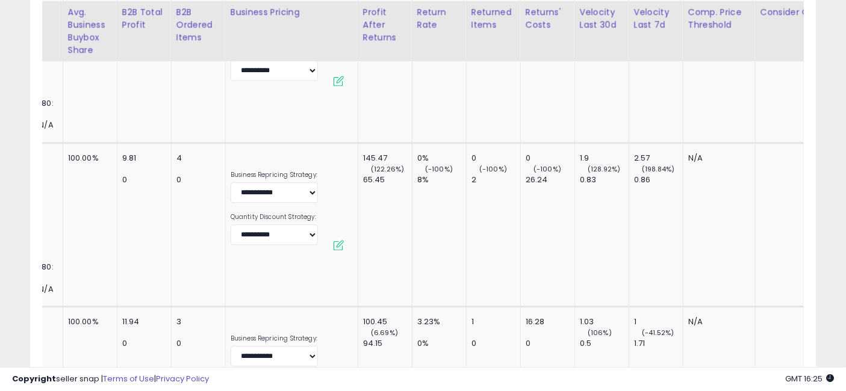
drag, startPoint x: 590, startPoint y: 200, endPoint x: 699, endPoint y: 205, distance: 109.2
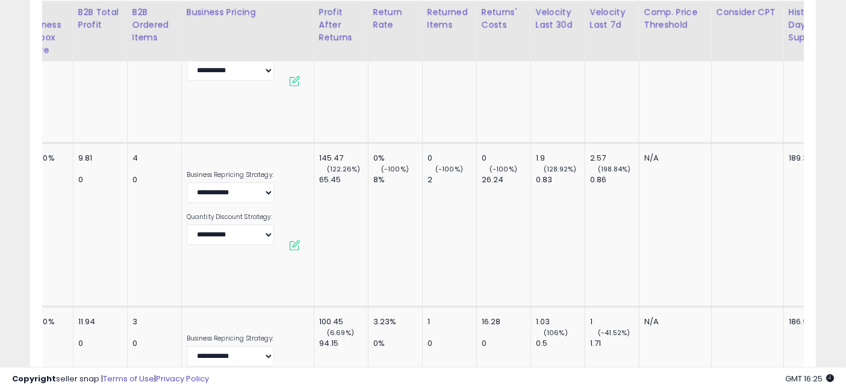
scroll to position [0, 0]
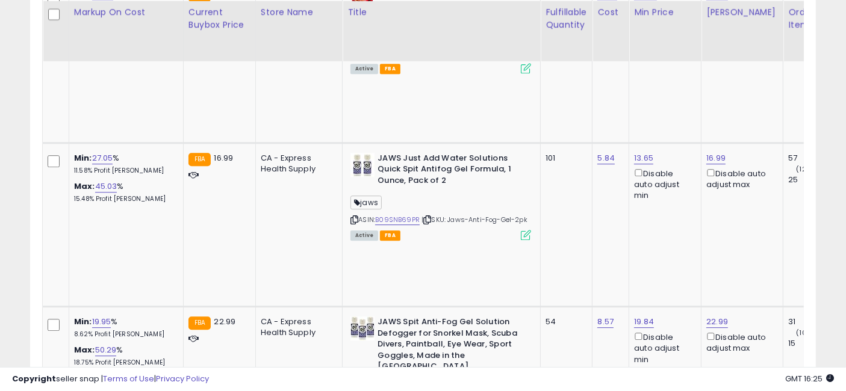
drag, startPoint x: 672, startPoint y: 220, endPoint x: 384, endPoint y: 207, distance: 288.2
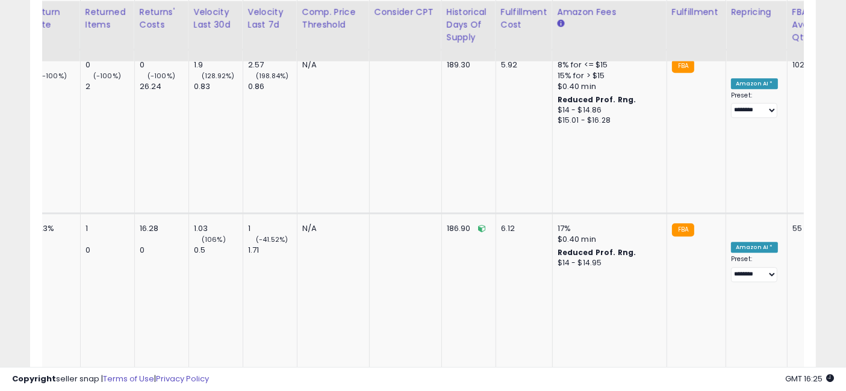
scroll to position [0, 2235]
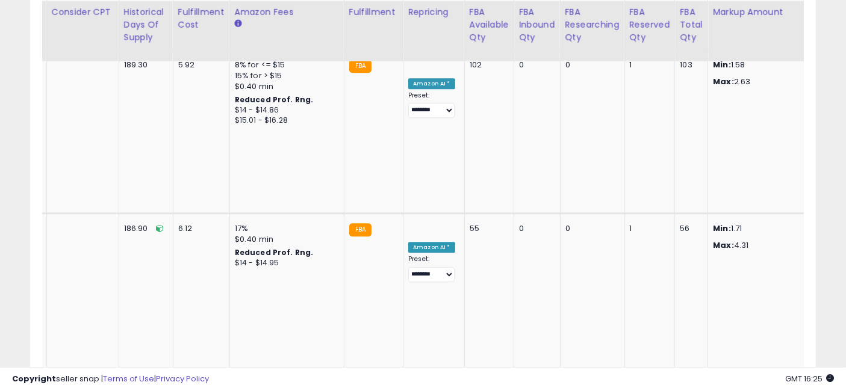
drag, startPoint x: 545, startPoint y: 220, endPoint x: 830, endPoint y: 230, distance: 285.1
drag, startPoint x: 744, startPoint y: 211, endPoint x: 229, endPoint y: 210, distance: 515.6
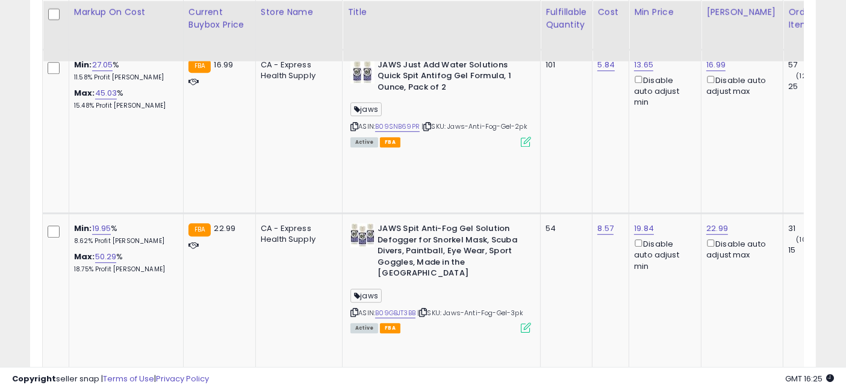
drag, startPoint x: 555, startPoint y: 214, endPoint x: 177, endPoint y: 197, distance: 378.0
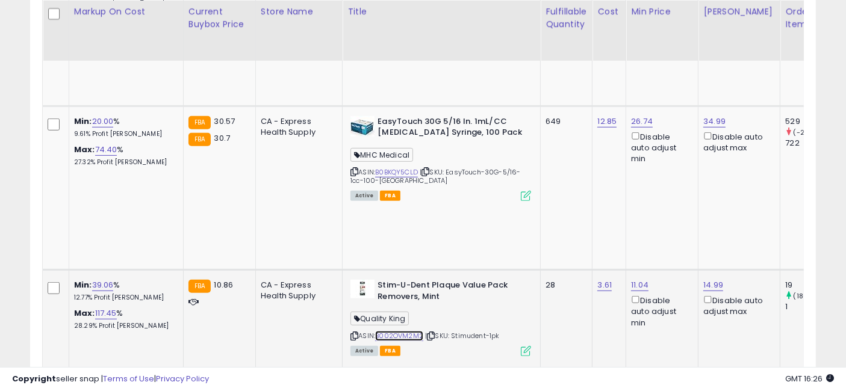
click at [375, 331] on link "B002OVM2M2" at bounding box center [399, 336] width 48 height 10
click at [573, 152] on input "*****" at bounding box center [578, 153] width 107 height 20
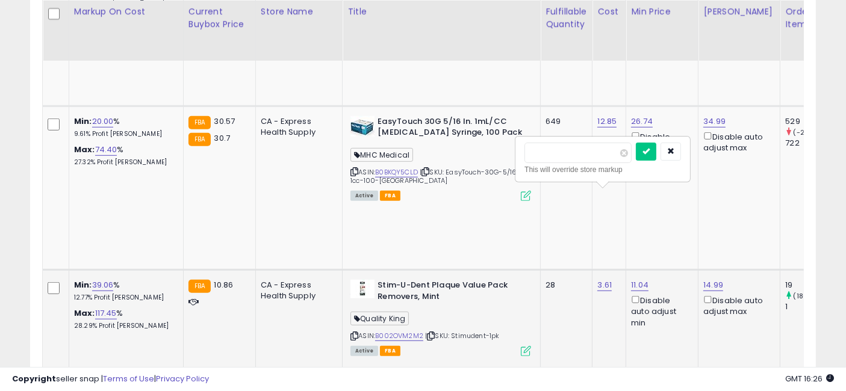
type input "*"
click button "submit" at bounding box center [646, 152] width 20 height 18
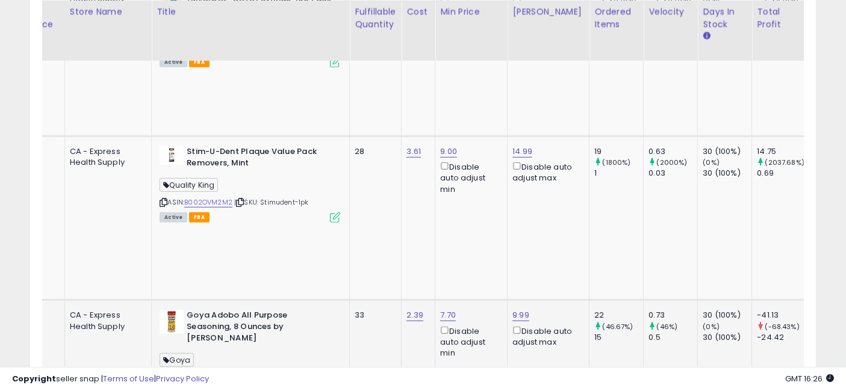
scroll to position [0, 248]
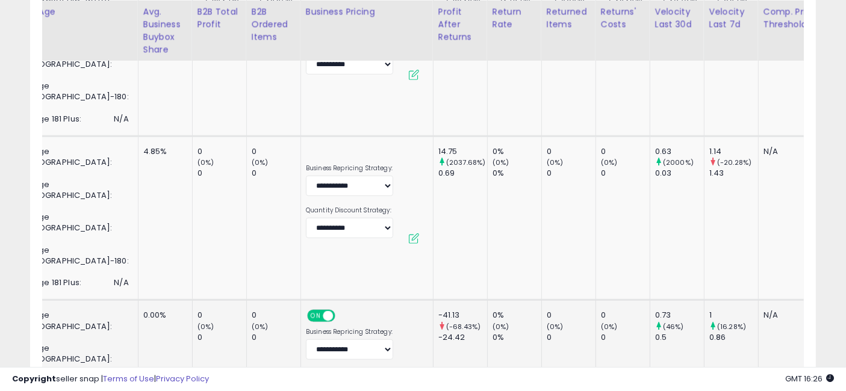
drag, startPoint x: 526, startPoint y: 226, endPoint x: 610, endPoint y: 233, distance: 84.0
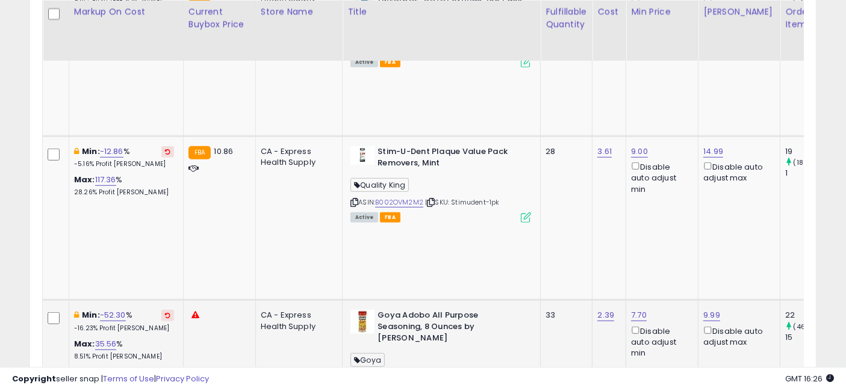
drag, startPoint x: 711, startPoint y: 234, endPoint x: 461, endPoint y: 218, distance: 249.8
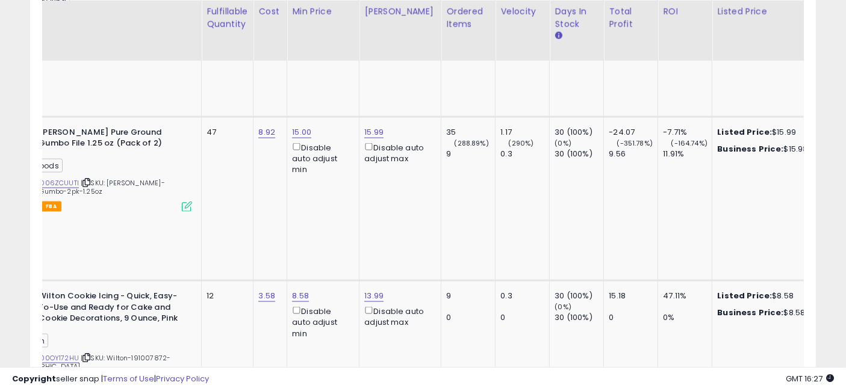
drag, startPoint x: 542, startPoint y: 187, endPoint x: 602, endPoint y: 193, distance: 60.6
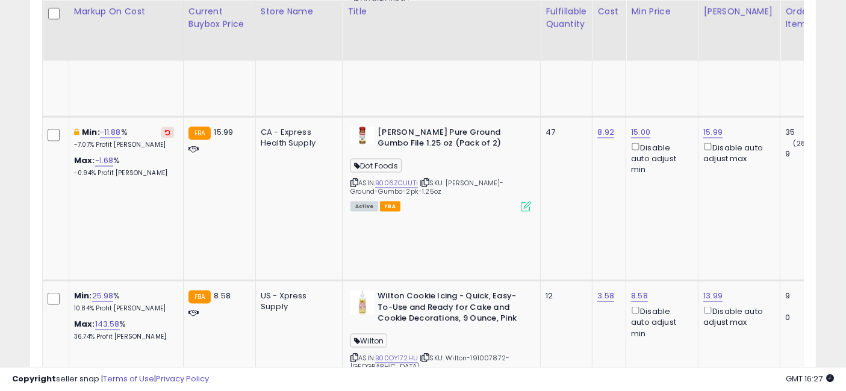
drag, startPoint x: 600, startPoint y: 182, endPoint x: 428, endPoint y: 151, distance: 174.5
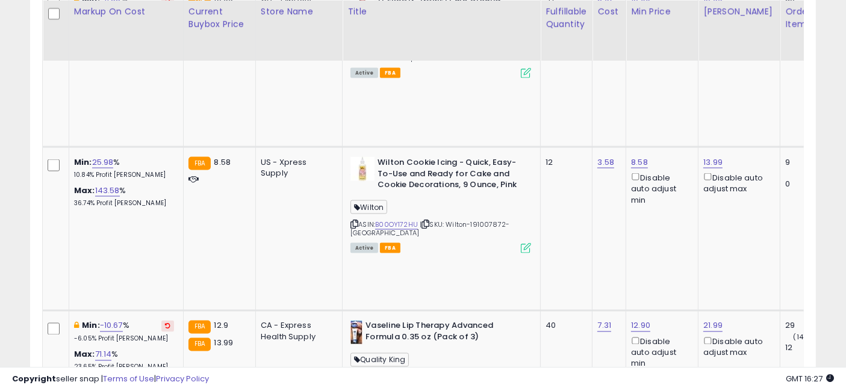
click at [563, 64] on input "****" at bounding box center [577, 67] width 107 height 20
type input "*"
click button "submit" at bounding box center [645, 66] width 20 height 18
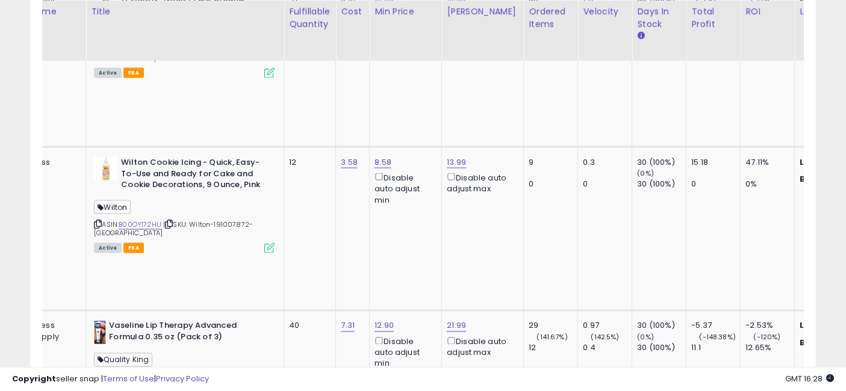
drag, startPoint x: 555, startPoint y: 167, endPoint x: 613, endPoint y: 178, distance: 58.1
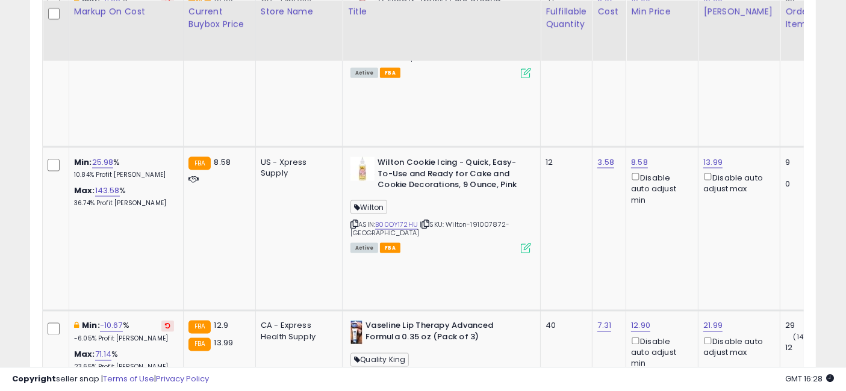
drag, startPoint x: 631, startPoint y: 178, endPoint x: 490, endPoint y: 170, distance: 140.5
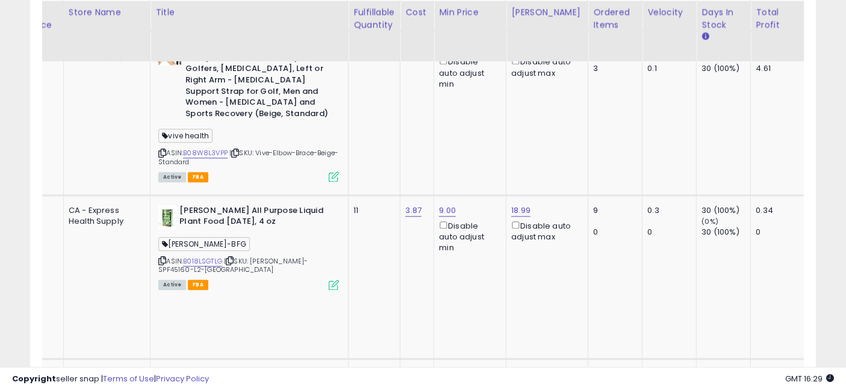
scroll to position [0, 215]
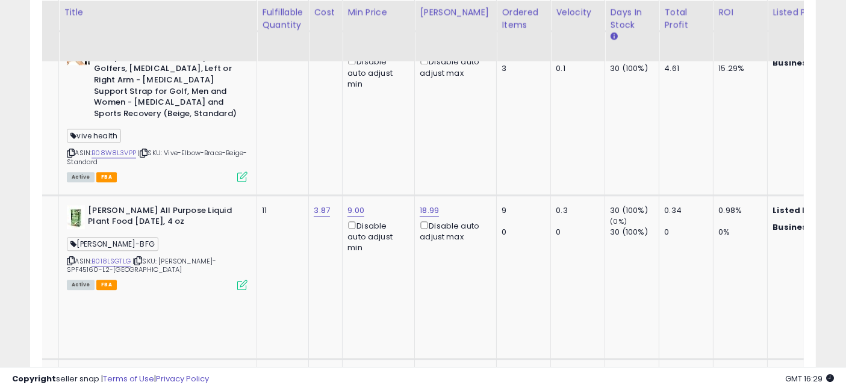
drag, startPoint x: 547, startPoint y: 179, endPoint x: 603, endPoint y: 200, distance: 59.3
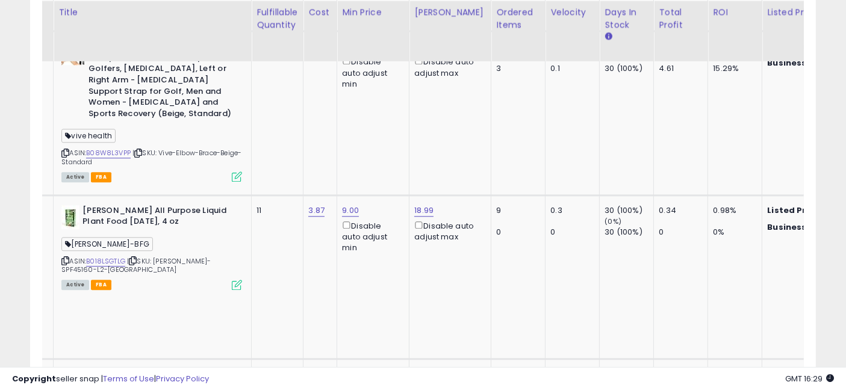
scroll to position [0, 196]
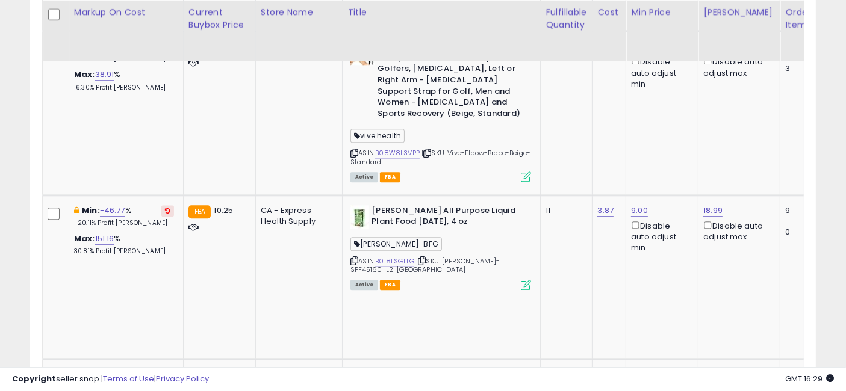
drag, startPoint x: 593, startPoint y: 207, endPoint x: 513, endPoint y: 203, distance: 80.8
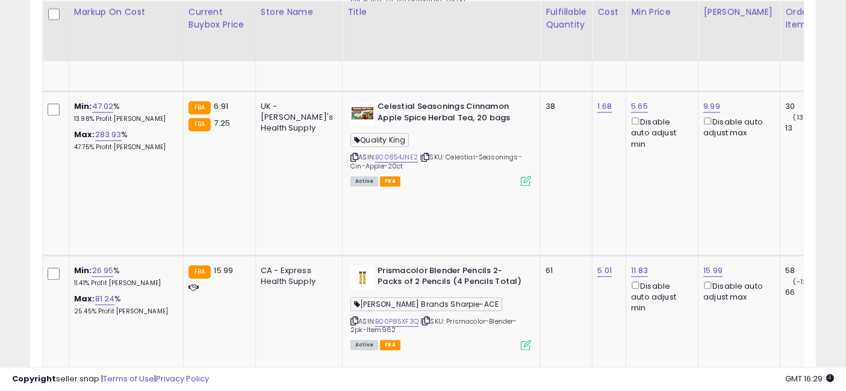
scroll to position [3275, 0]
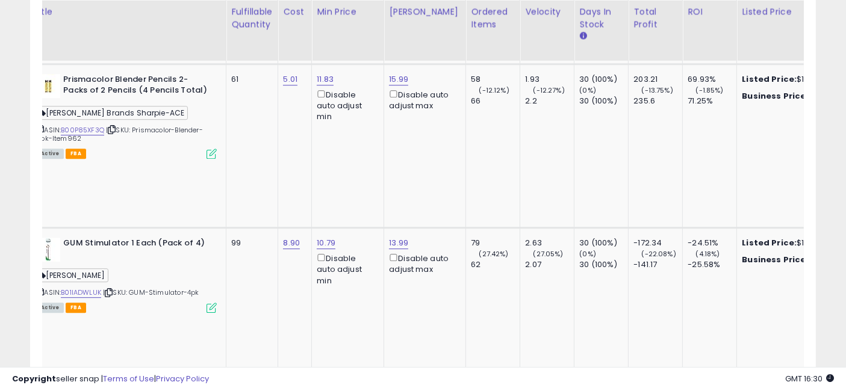
scroll to position [0, 382]
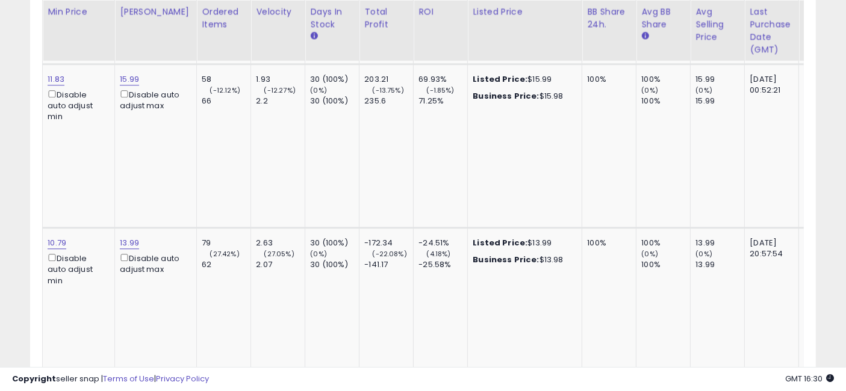
drag, startPoint x: 572, startPoint y: 209, endPoint x: 623, endPoint y: 212, distance: 50.7
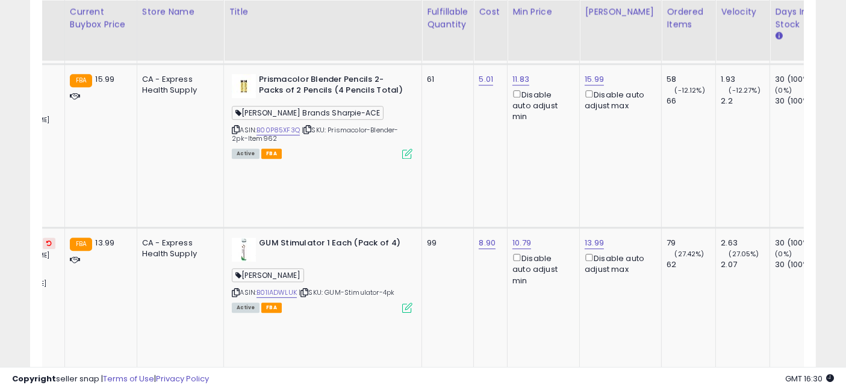
scroll to position [0, 0]
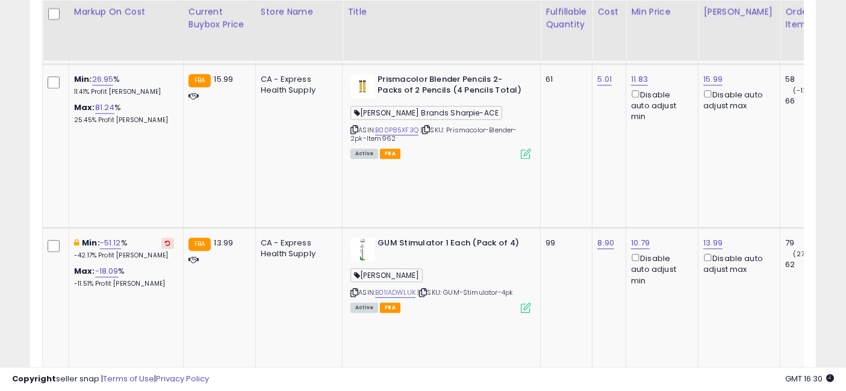
drag, startPoint x: 631, startPoint y: 221, endPoint x: 467, endPoint y: 224, distance: 163.3
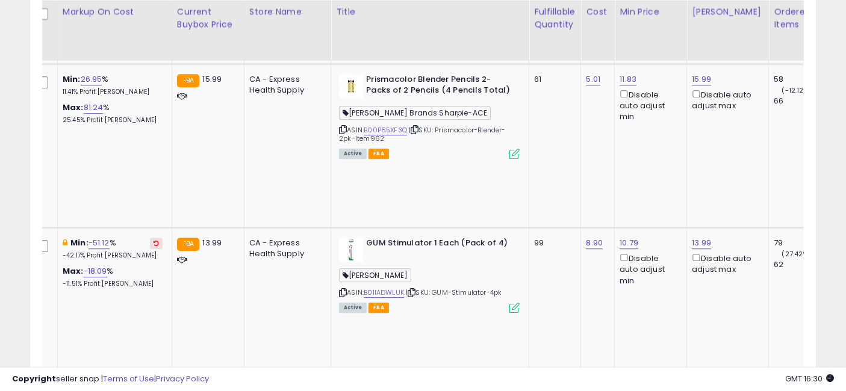
scroll to position [0, 105]
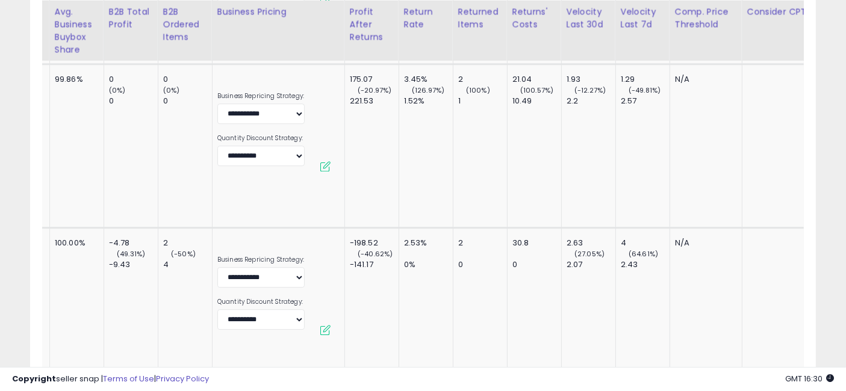
drag, startPoint x: 494, startPoint y: 187, endPoint x: 614, endPoint y: 202, distance: 121.3
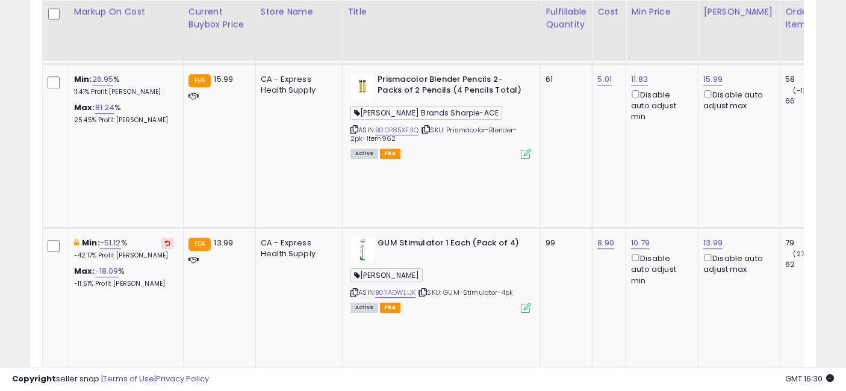
drag, startPoint x: 665, startPoint y: 234, endPoint x: 360, endPoint y: 252, distance: 305.3
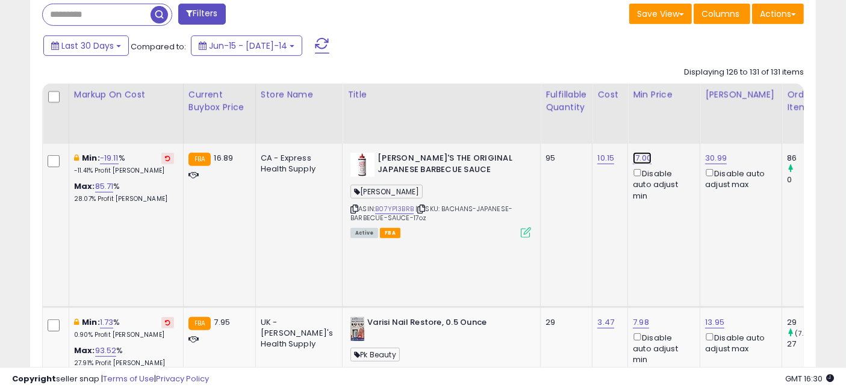
click at [633, 158] on link "17.00" at bounding box center [642, 158] width 19 height 12
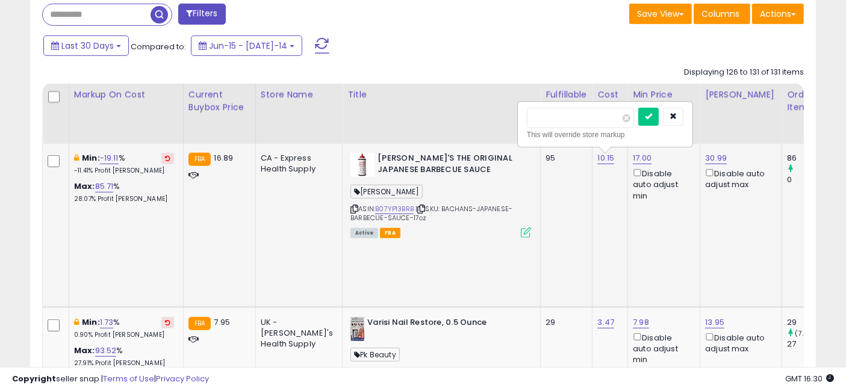
click at [560, 119] on input "*****" at bounding box center [580, 118] width 107 height 20
type input "****"
click button "submit" at bounding box center [648, 117] width 20 height 18
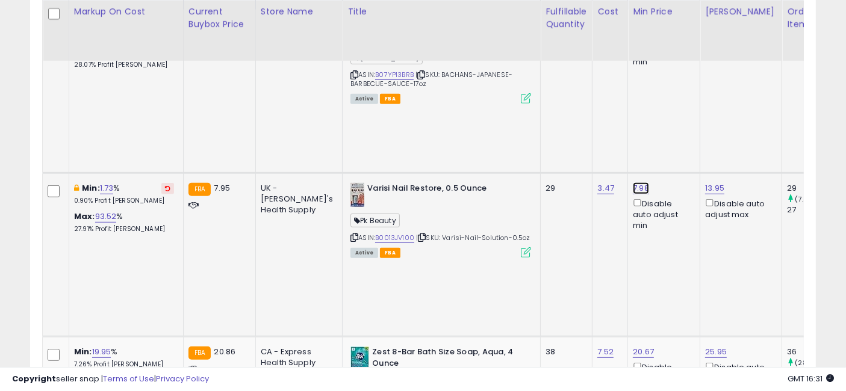
click at [633, 30] on link "7.98" at bounding box center [642, 24] width 19 height 12
click at [577, 99] on input "****" at bounding box center [579, 102] width 107 height 20
type input "***"
click button "submit" at bounding box center [647, 101] width 20 height 18
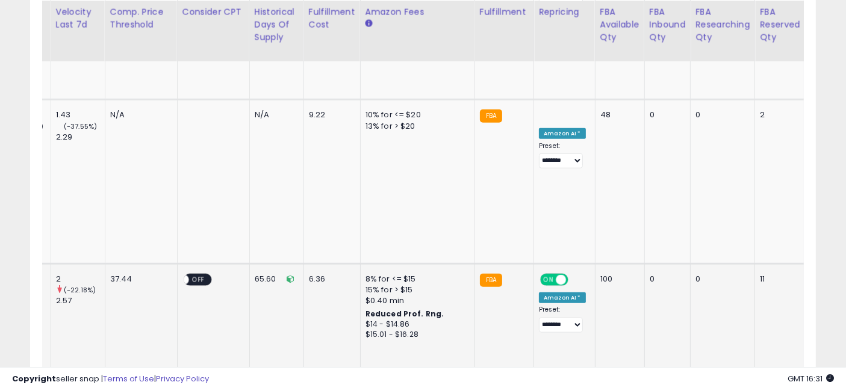
scroll to position [0, 2103]
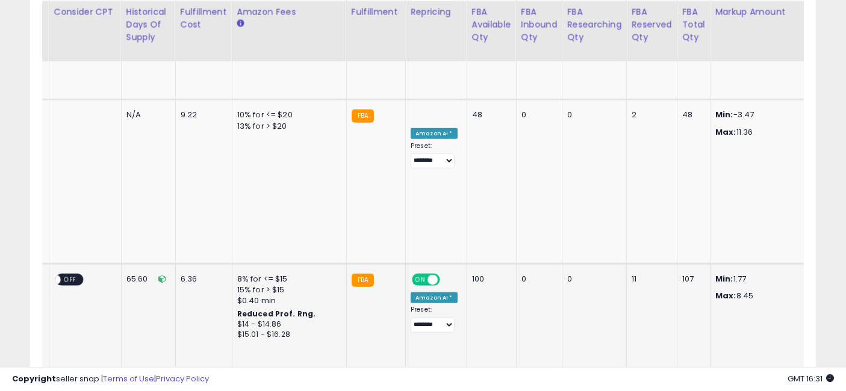
drag, startPoint x: 528, startPoint y: 151, endPoint x: 759, endPoint y: 152, distance: 231.3
drag, startPoint x: 541, startPoint y: 151, endPoint x: 421, endPoint y: 146, distance: 119.9
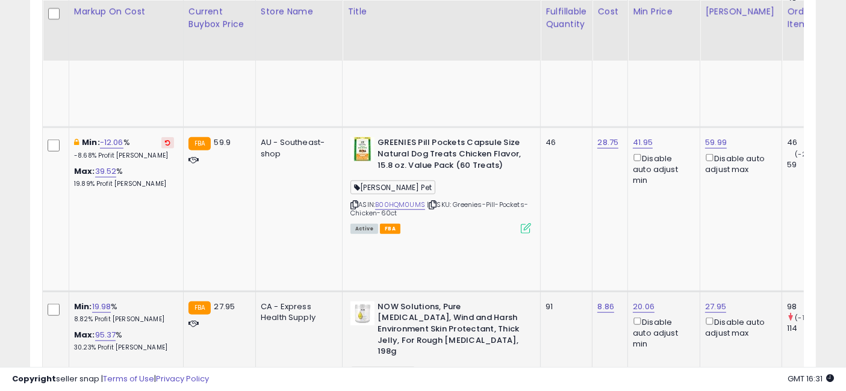
scroll to position [0, 0]
drag, startPoint x: 702, startPoint y: 164, endPoint x: 317, endPoint y: 170, distance: 384.3
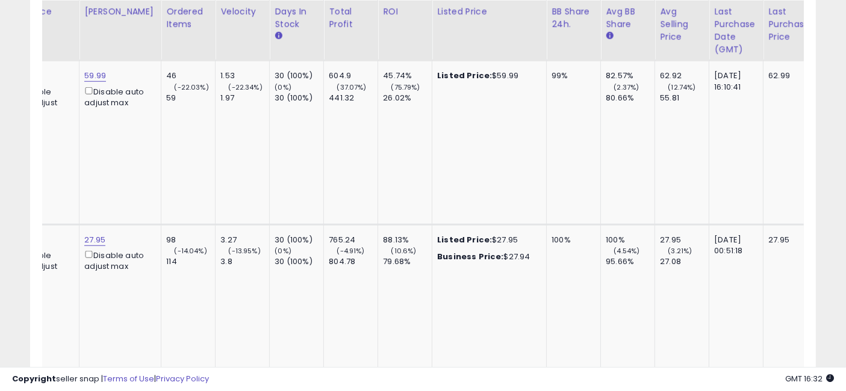
scroll to position [0, 956]
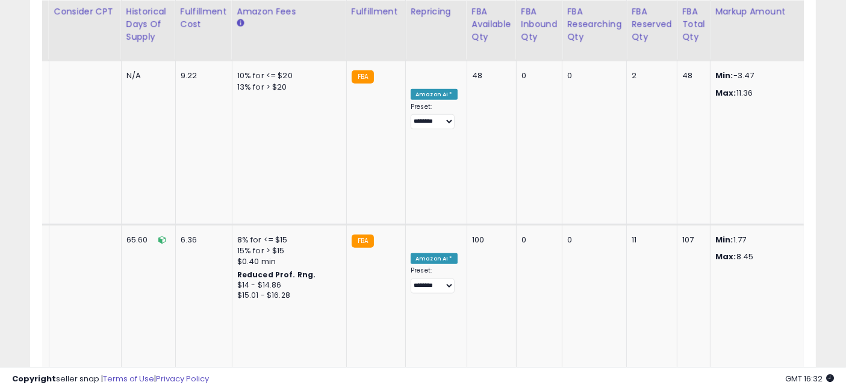
drag, startPoint x: 523, startPoint y: 217, endPoint x: 711, endPoint y: 240, distance: 189.2
drag, startPoint x: 755, startPoint y: 237, endPoint x: 425, endPoint y: 225, distance: 330.3
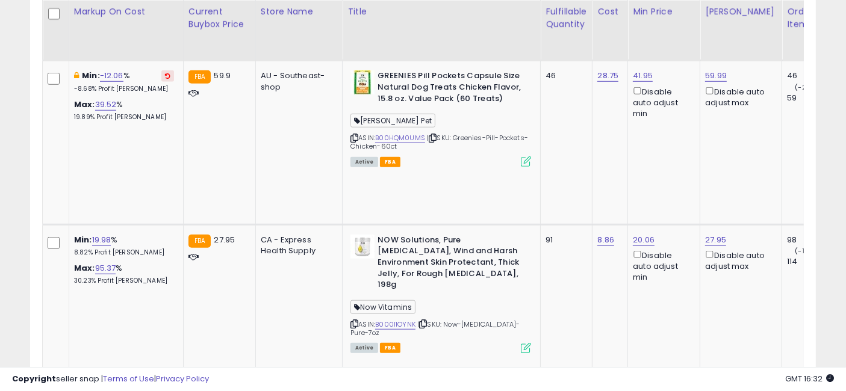
drag, startPoint x: 661, startPoint y: 232, endPoint x: 333, endPoint y: 226, distance: 327.7
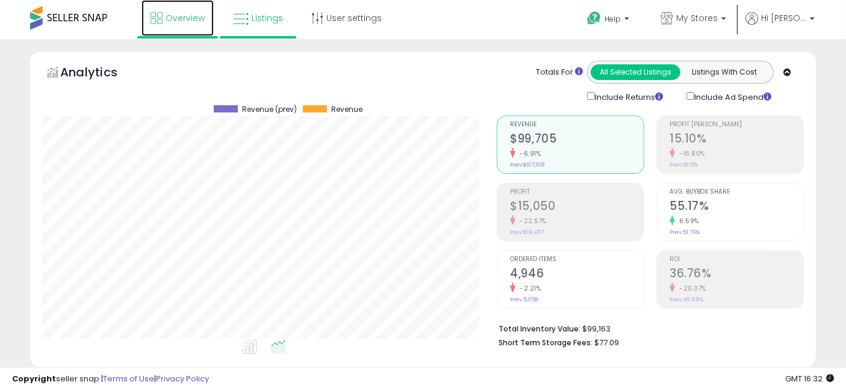
click at [173, 16] on span "Overview" at bounding box center [185, 18] width 39 height 12
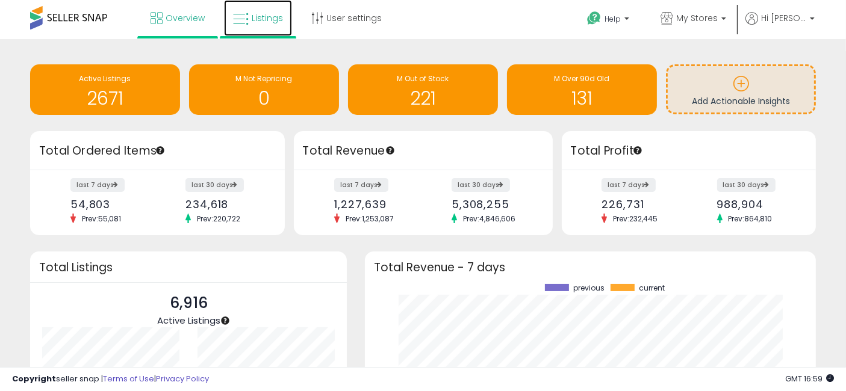
click at [252, 19] on span "Listings" at bounding box center [267, 18] width 31 height 12
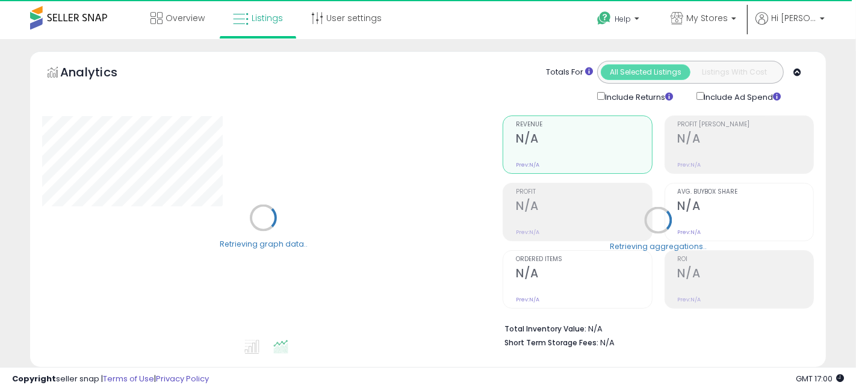
select select "**"
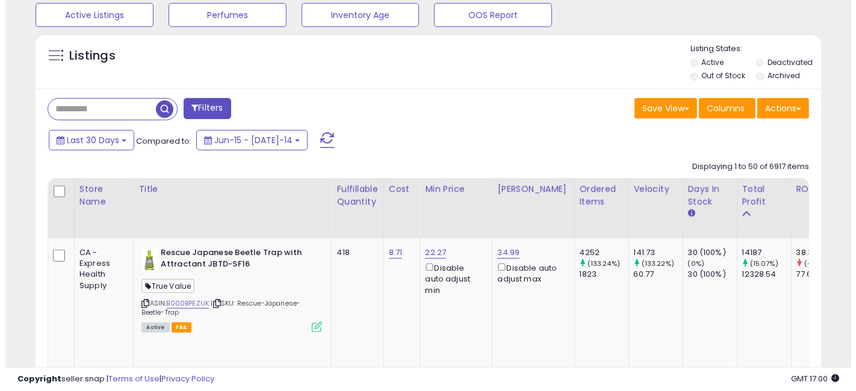
scroll to position [468, 0]
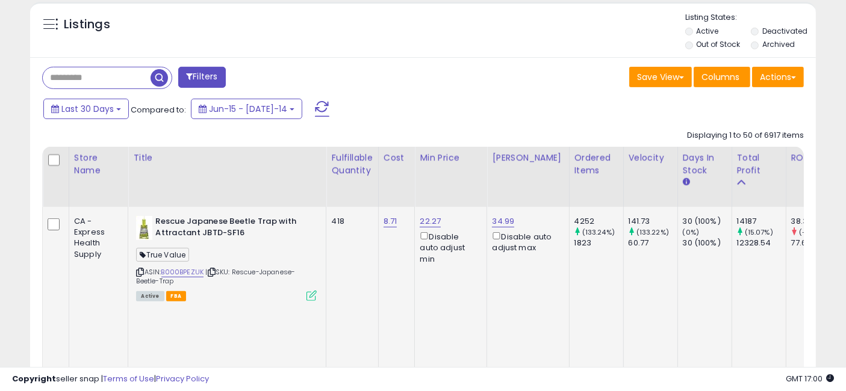
click at [308, 299] on icon at bounding box center [312, 296] width 10 height 10
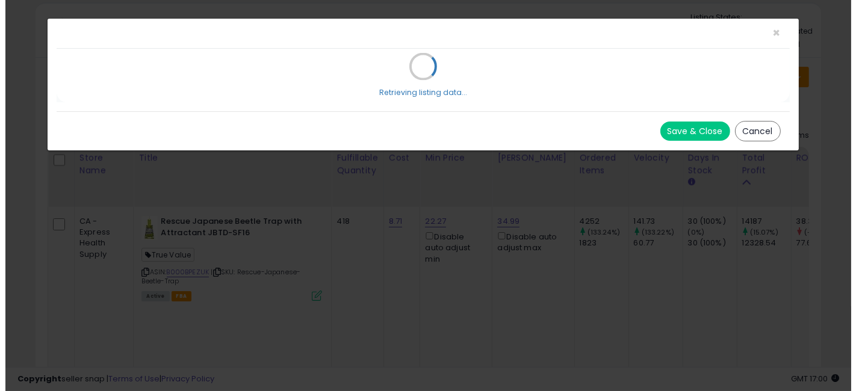
scroll to position [247, 461]
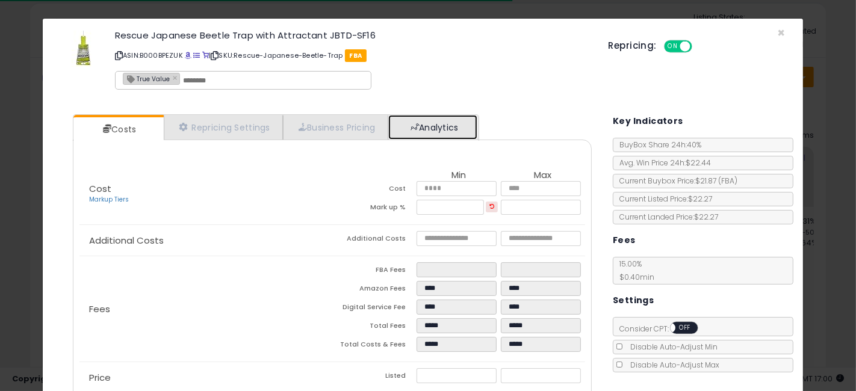
click at [440, 121] on link "Analytics" at bounding box center [432, 127] width 89 height 25
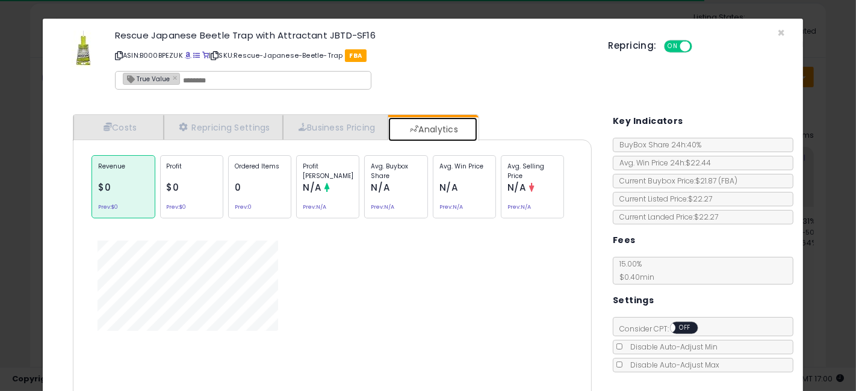
scroll to position [64, 0]
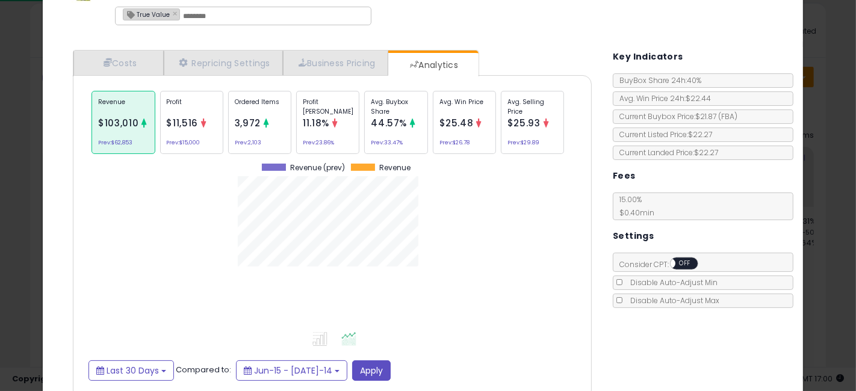
click at [251, 117] on span "3,972" at bounding box center [248, 123] width 26 height 13
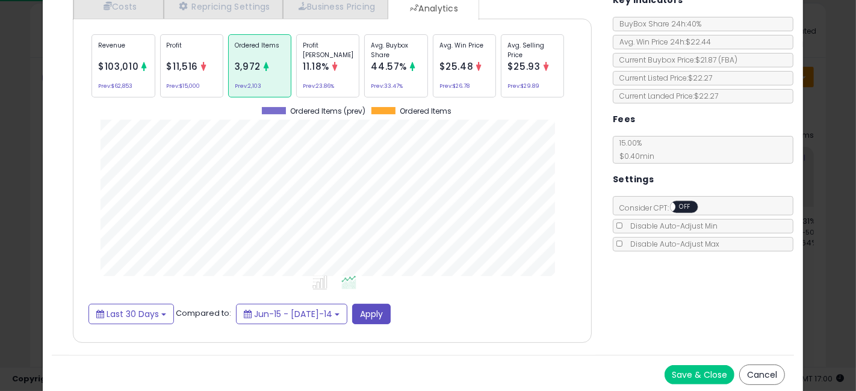
scroll to position [369, 537]
click at [501, 58] on div "Avg. Buybox Share 44.57% Prev: 33.47%" at bounding box center [532, 65] width 63 height 63
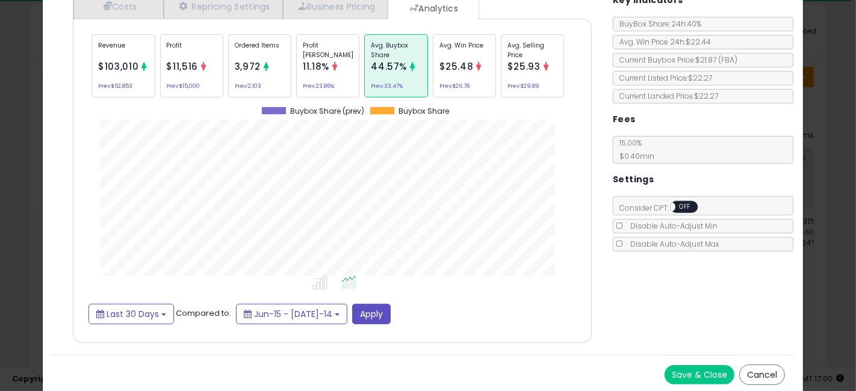
click at [0, 173] on div "× Close Rescue Japanese Beetle Trap with Attractant JBTD-SF16 ASIN: B000BPEZUK …" at bounding box center [428, 195] width 856 height 391
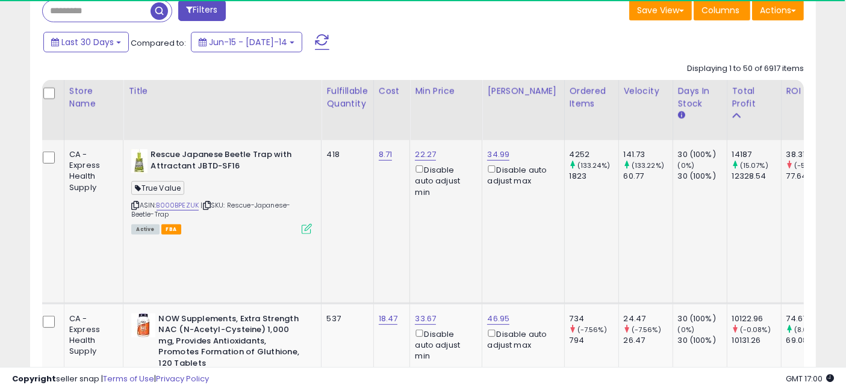
scroll to position [0, 75]
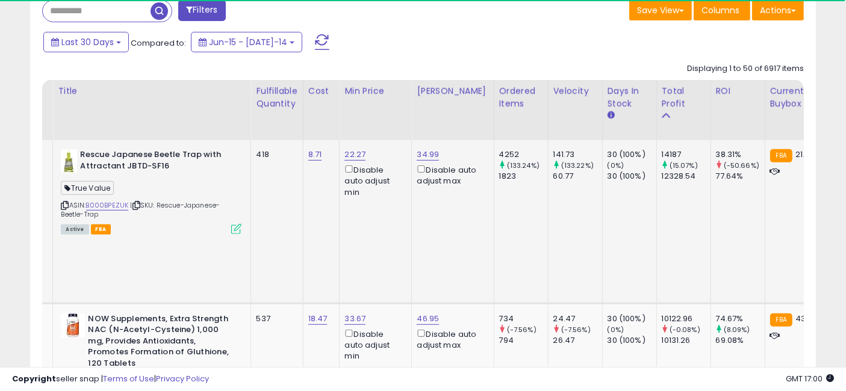
drag, startPoint x: 360, startPoint y: 222, endPoint x: 467, endPoint y: 216, distance: 107.4
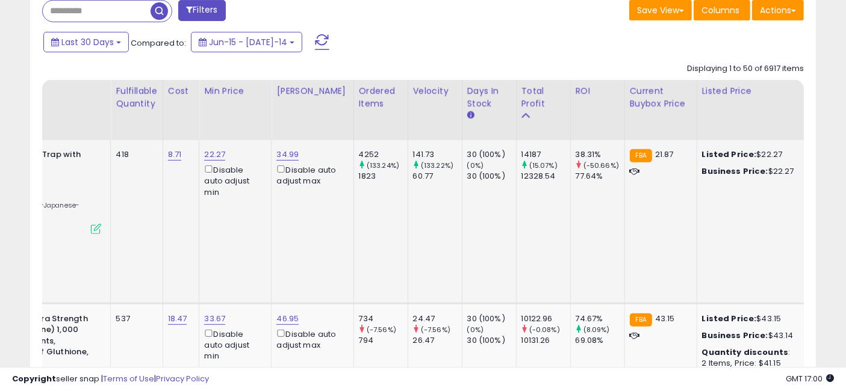
scroll to position [0, 0]
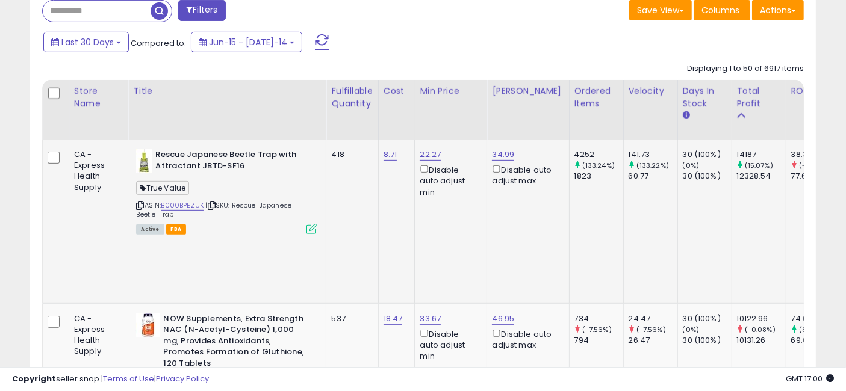
drag, startPoint x: 590, startPoint y: 223, endPoint x: 466, endPoint y: 228, distance: 124.2
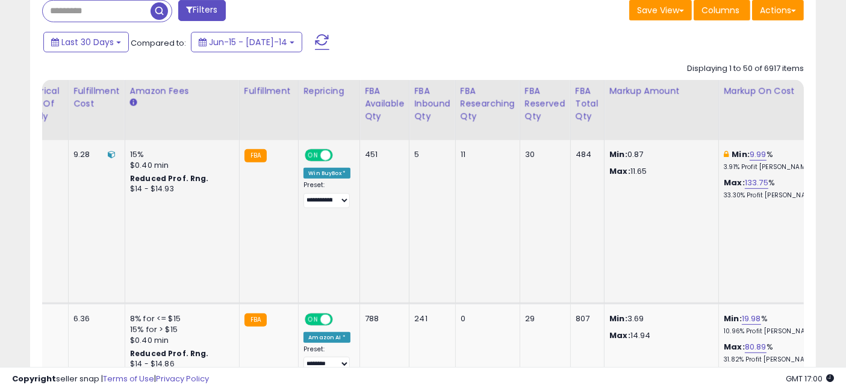
drag, startPoint x: 470, startPoint y: 213, endPoint x: 643, endPoint y: 205, distance: 173.0
click at [750, 154] on link "9.99" at bounding box center [758, 155] width 17 height 12
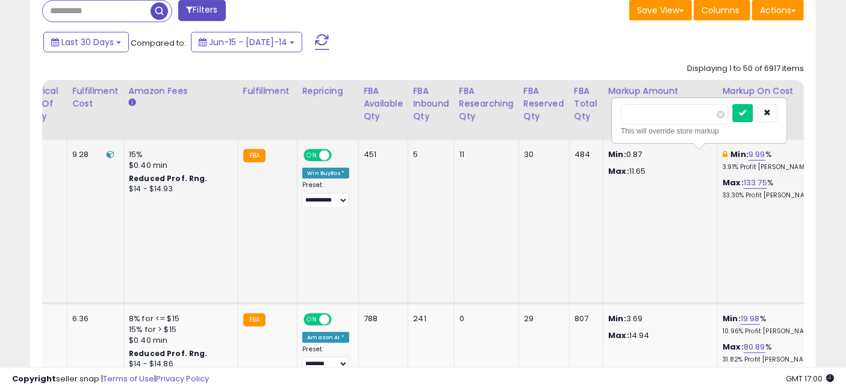
click at [655, 111] on input "****" at bounding box center [675, 114] width 107 height 20
click button "submit" at bounding box center [743, 113] width 20 height 18
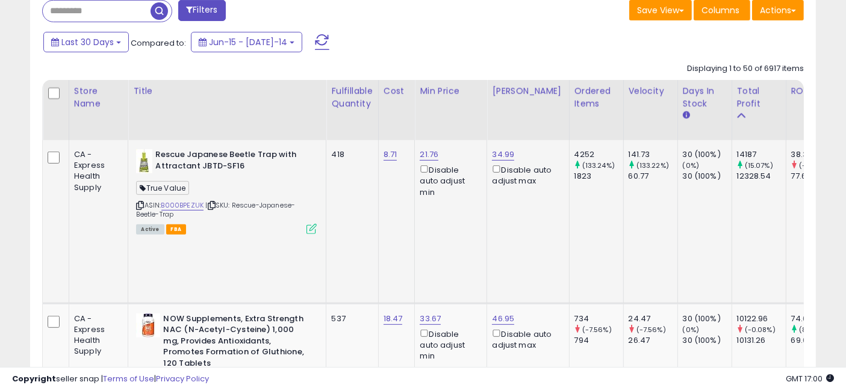
drag, startPoint x: 668, startPoint y: 193, endPoint x: 311, endPoint y: 197, distance: 357.2
click at [179, 202] on link "B000BPEZUK" at bounding box center [182, 206] width 43 height 10
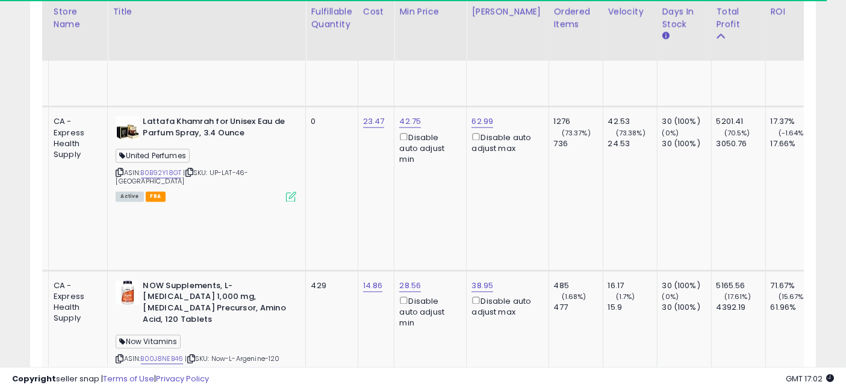
scroll to position [0, 63]
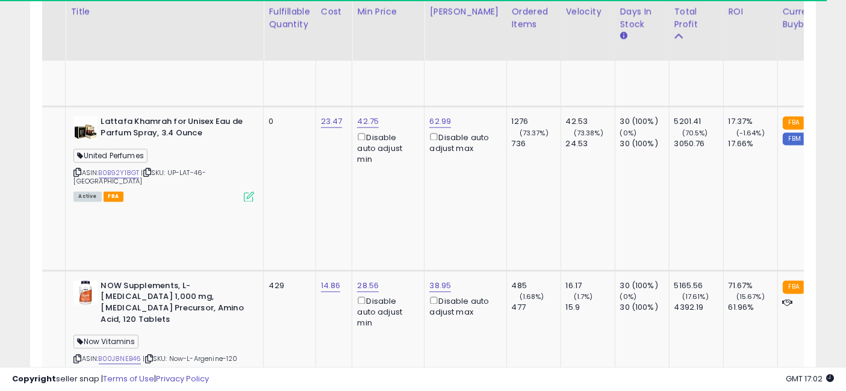
drag, startPoint x: 361, startPoint y: 229, endPoint x: 413, endPoint y: 232, distance: 51.3
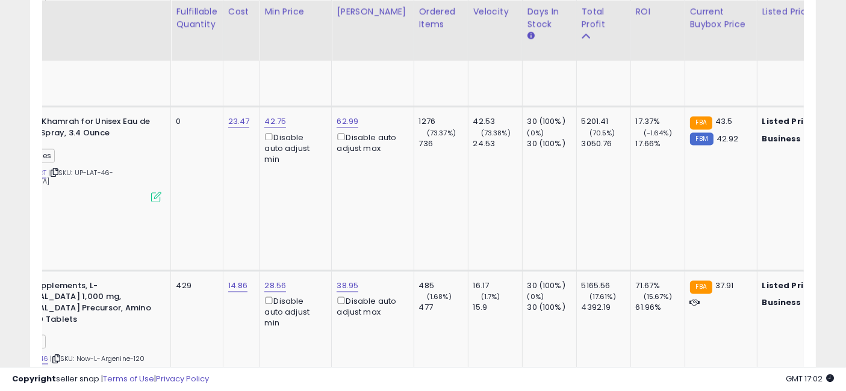
scroll to position [0, 199]
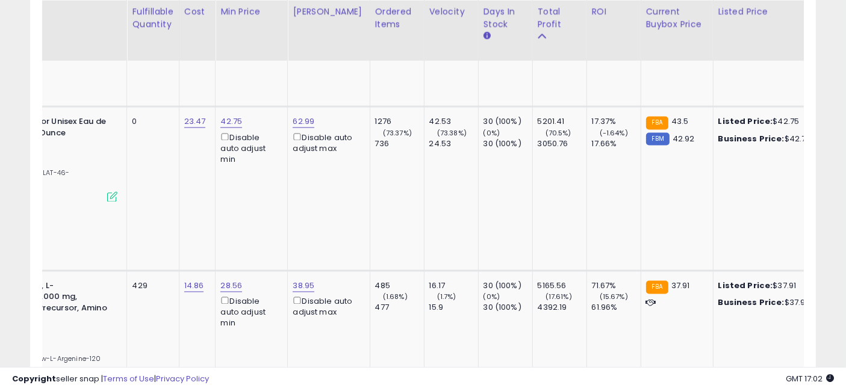
drag, startPoint x: 298, startPoint y: 227, endPoint x: 356, endPoint y: 232, distance: 58.0
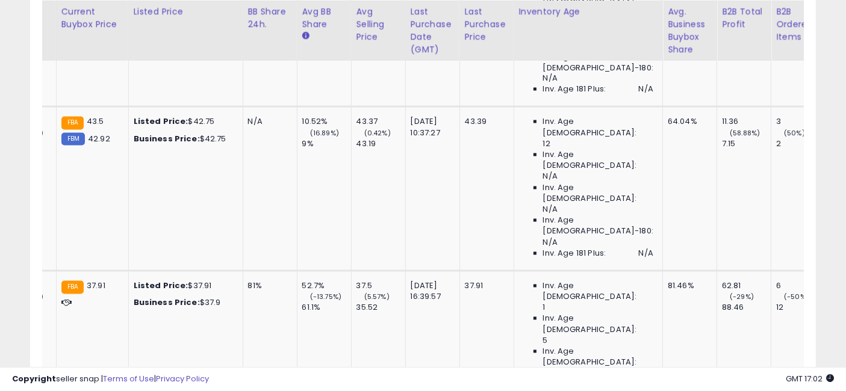
scroll to position [0, 2198]
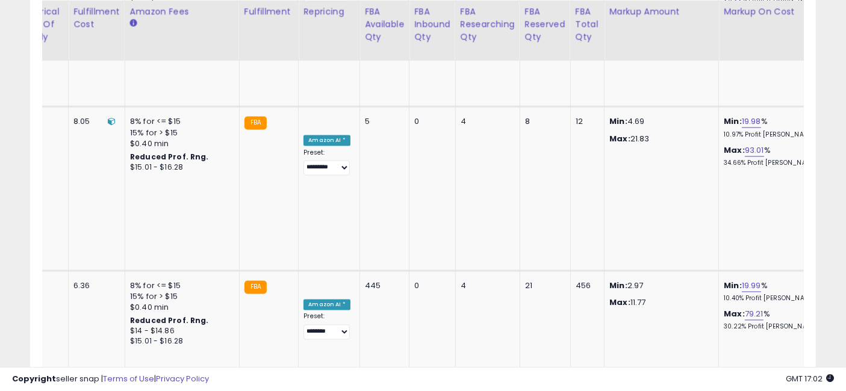
drag, startPoint x: 308, startPoint y: 219, endPoint x: 652, endPoint y: 220, distance: 343.9
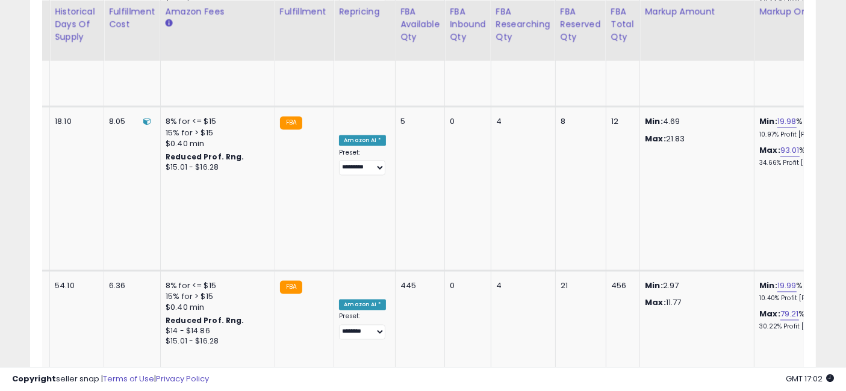
scroll to position [0, 1985]
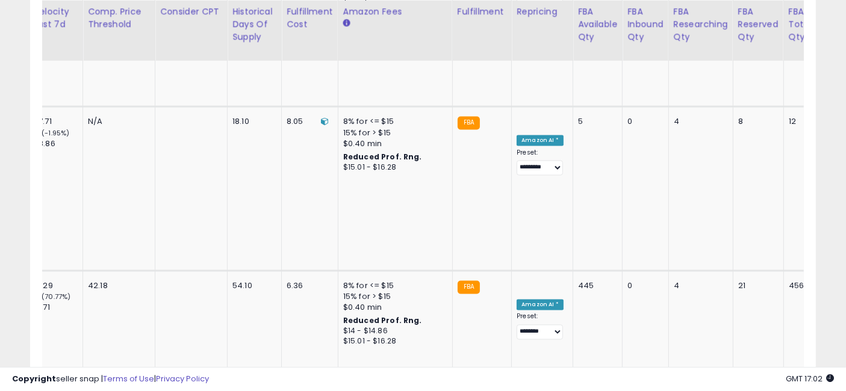
drag, startPoint x: 614, startPoint y: 217, endPoint x: 533, endPoint y: 219, distance: 81.3
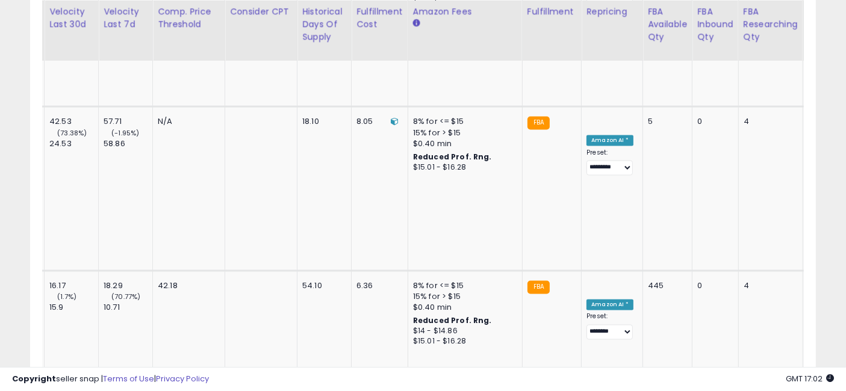
scroll to position [0, 1920]
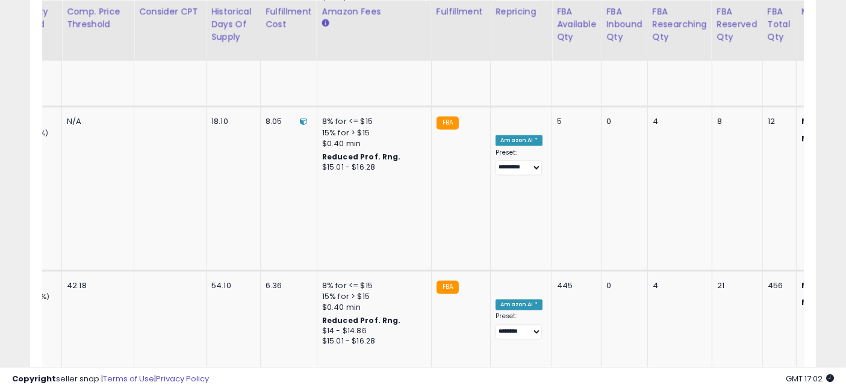
drag, startPoint x: 690, startPoint y: 227, endPoint x: 766, endPoint y: 217, distance: 76.5
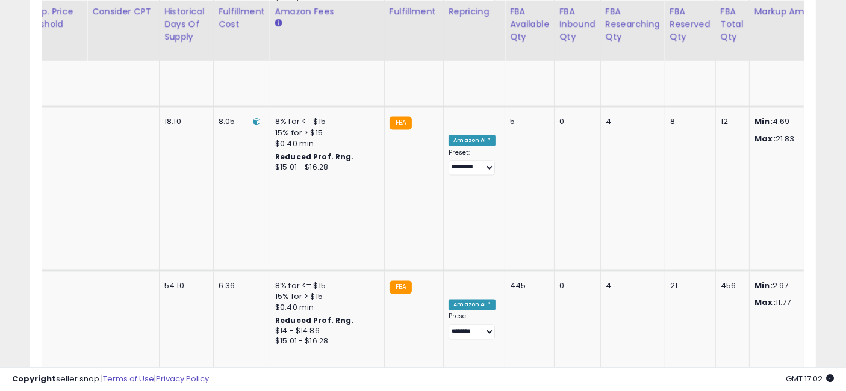
drag, startPoint x: 729, startPoint y: 214, endPoint x: 444, endPoint y: 217, distance: 285.5
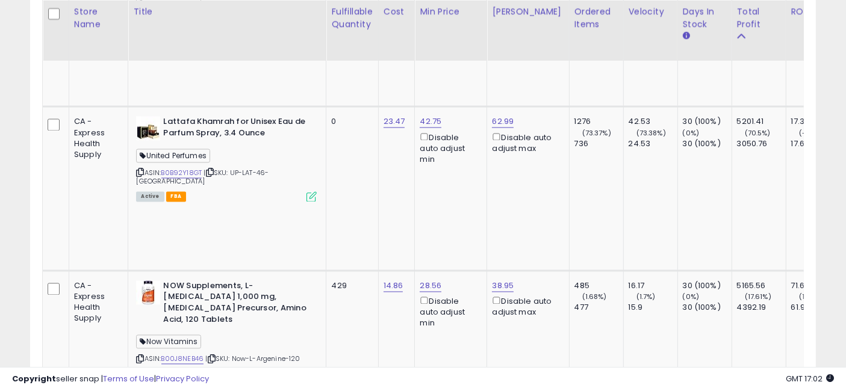
drag, startPoint x: 621, startPoint y: 228, endPoint x: 260, endPoint y: 214, distance: 361.6
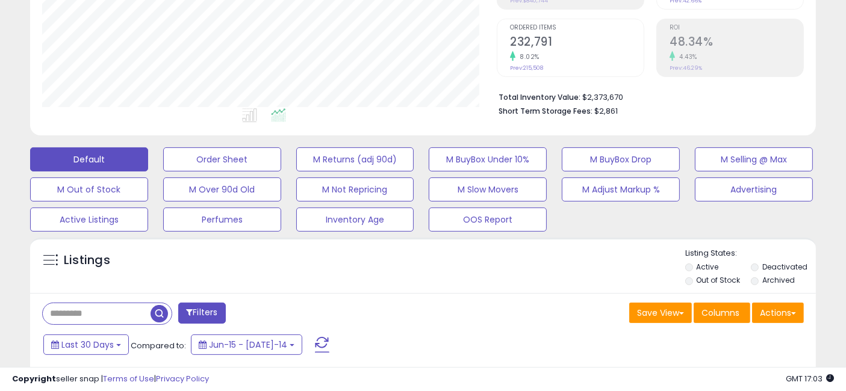
scroll to position [267, 0]
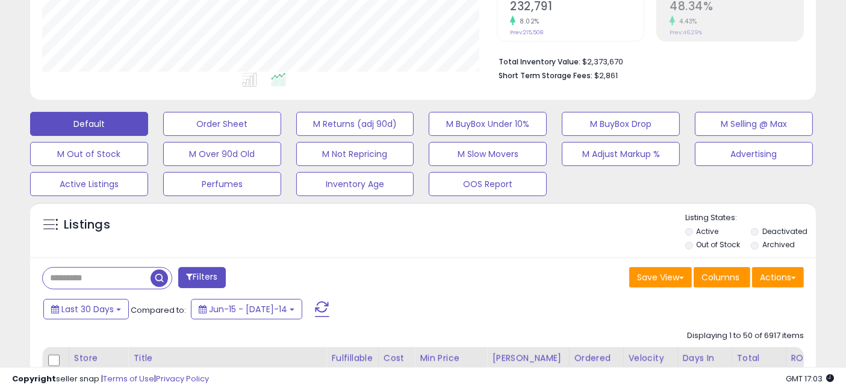
click at [105, 274] on input "text" at bounding box center [97, 278] width 108 height 21
paste input "**********"
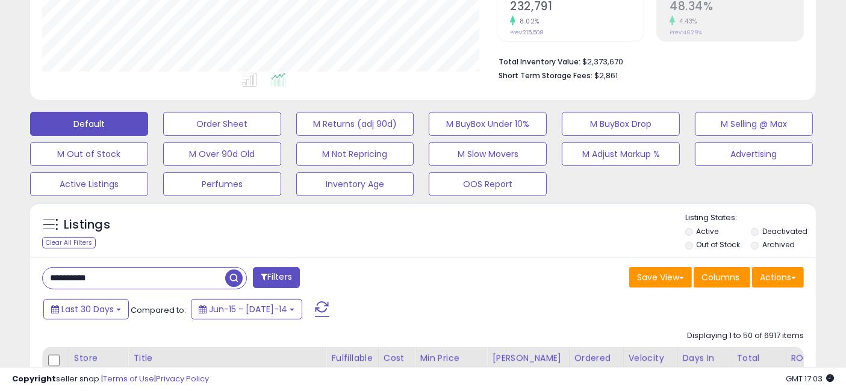
type input "**********"
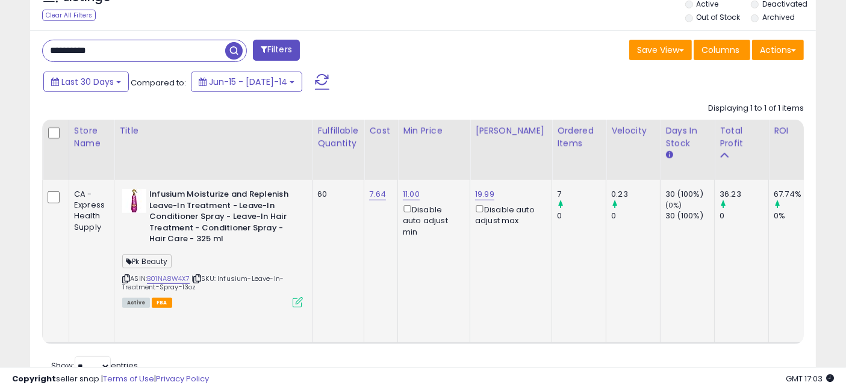
scroll to position [521, 0]
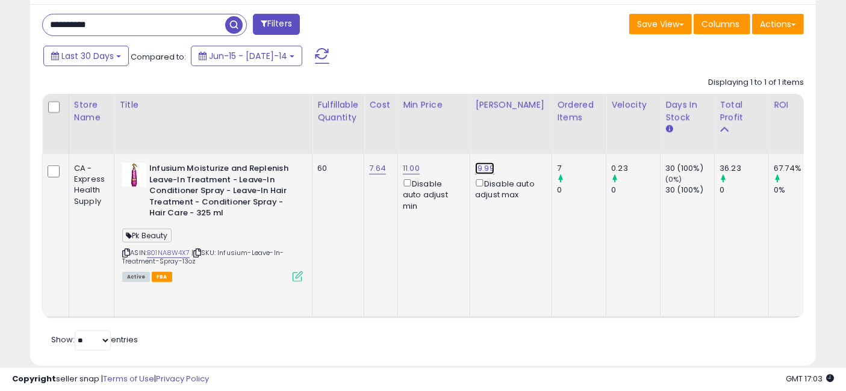
click at [485, 165] on link "19.99" at bounding box center [484, 169] width 19 height 12
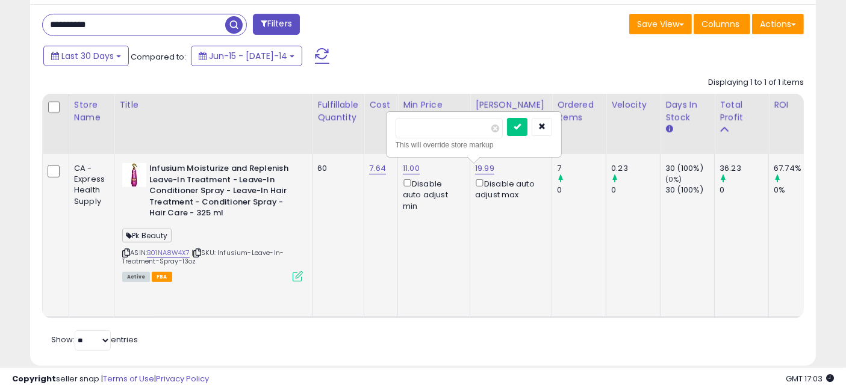
click at [413, 125] on input "*****" at bounding box center [449, 128] width 107 height 20
type input "*****"
click button "submit" at bounding box center [517, 127] width 20 height 18
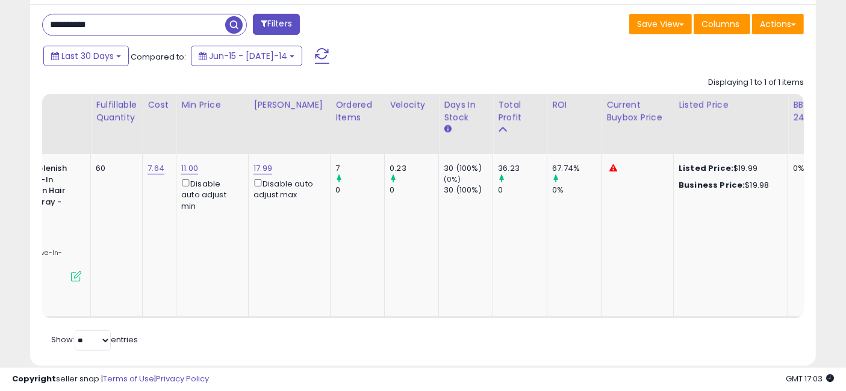
scroll to position [0, 461]
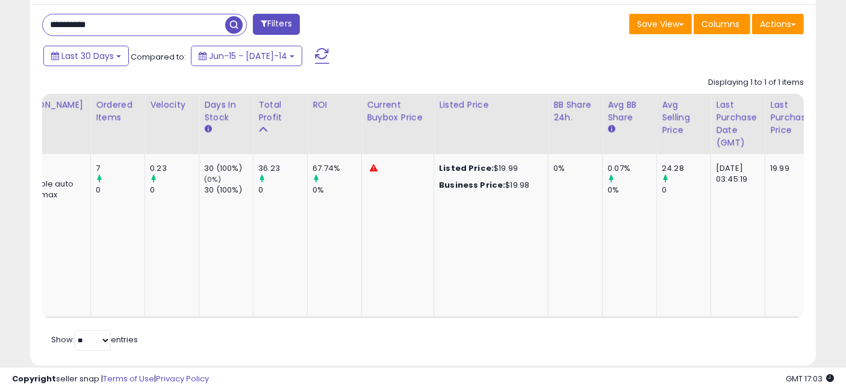
drag, startPoint x: 349, startPoint y: 231, endPoint x: 459, endPoint y: 229, distance: 109.6
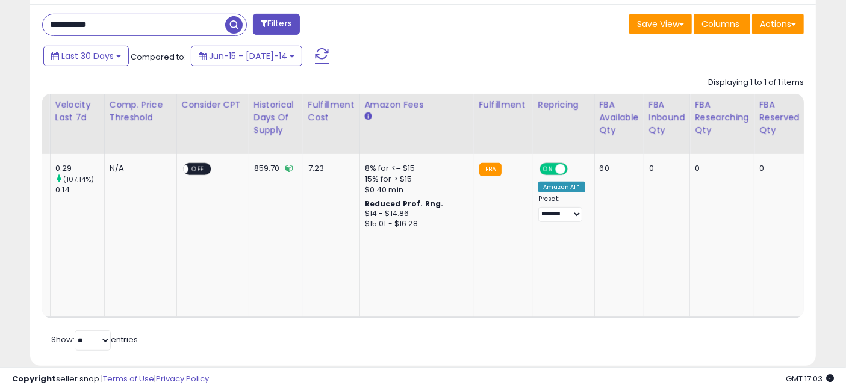
scroll to position [0, 2176]
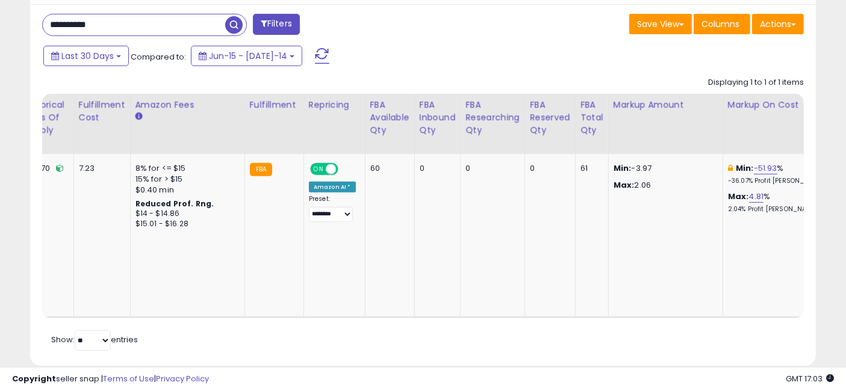
drag, startPoint x: 287, startPoint y: 225, endPoint x: 670, endPoint y: 216, distance: 383.2
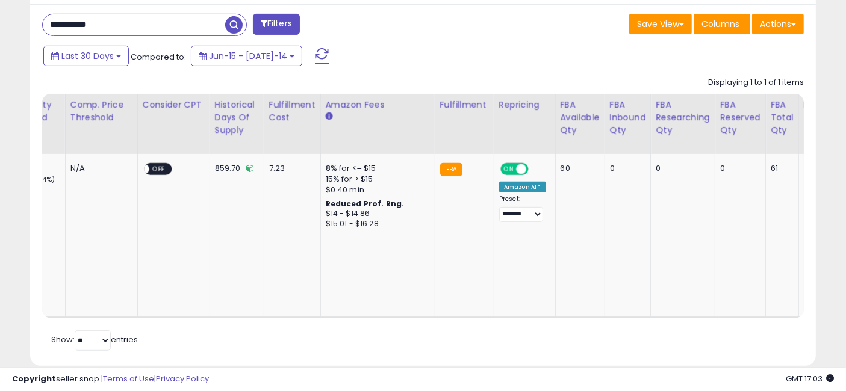
scroll to position [0, 1919]
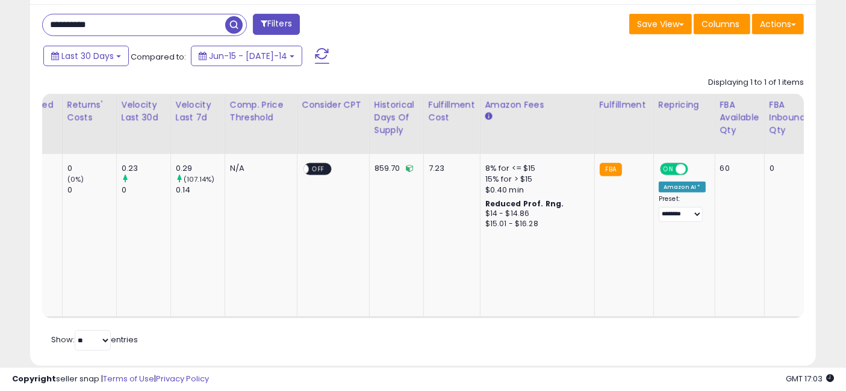
drag, startPoint x: 584, startPoint y: 221, endPoint x: 504, endPoint y: 222, distance: 79.5
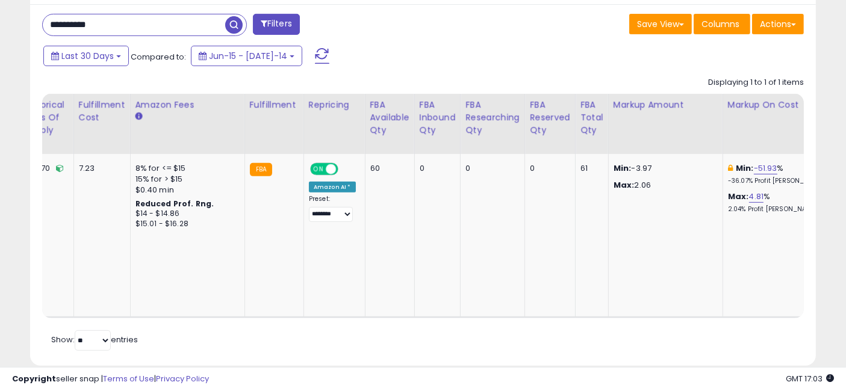
drag, startPoint x: 317, startPoint y: 223, endPoint x: 602, endPoint y: 226, distance: 284.9
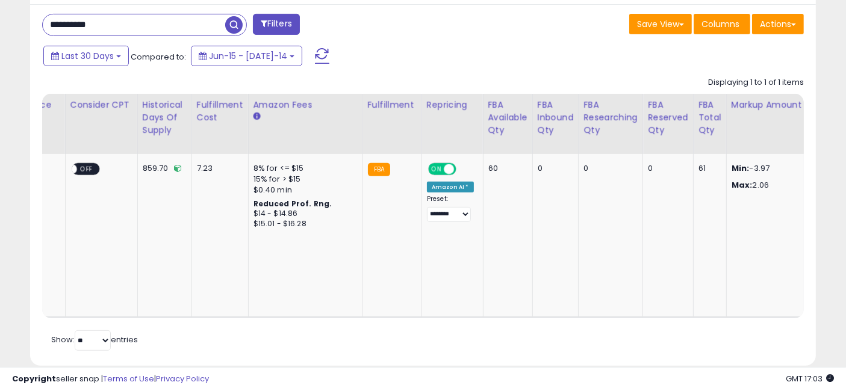
drag, startPoint x: 673, startPoint y: 234, endPoint x: 588, endPoint y: 237, distance: 85.0
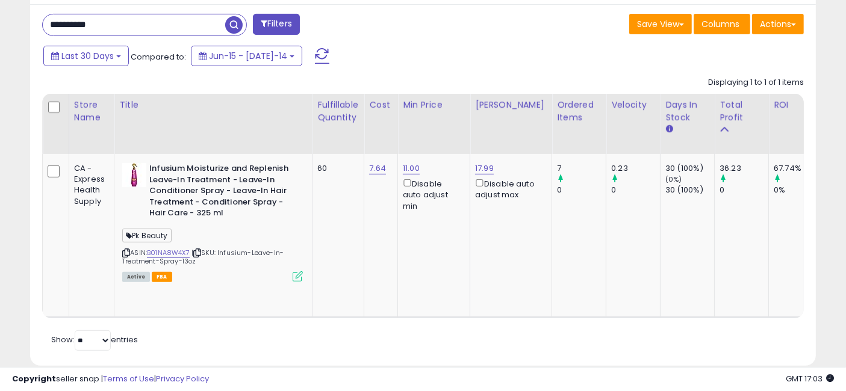
drag, startPoint x: 716, startPoint y: 236, endPoint x: 234, endPoint y: 253, distance: 481.5
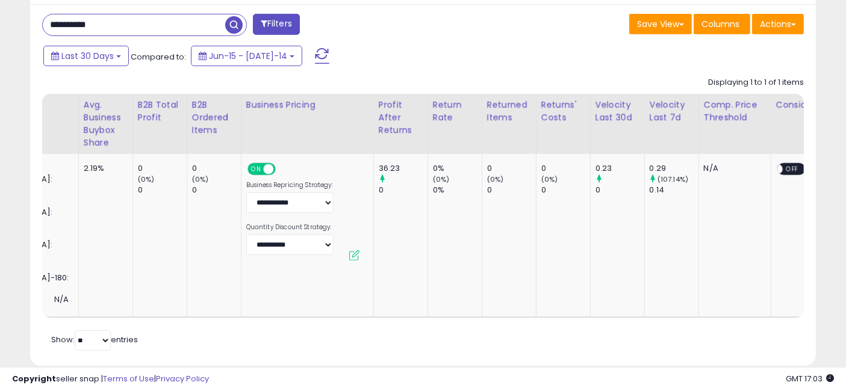
drag, startPoint x: 410, startPoint y: 251, endPoint x: 507, endPoint y: 250, distance: 97.6
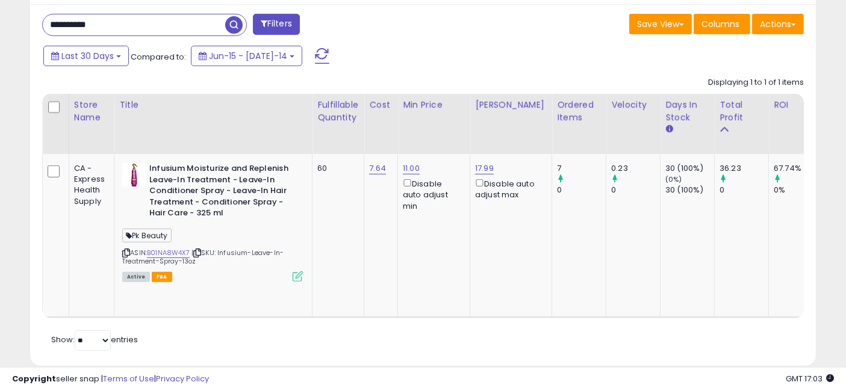
drag, startPoint x: 511, startPoint y: 229, endPoint x: 319, endPoint y: 226, distance: 191.6
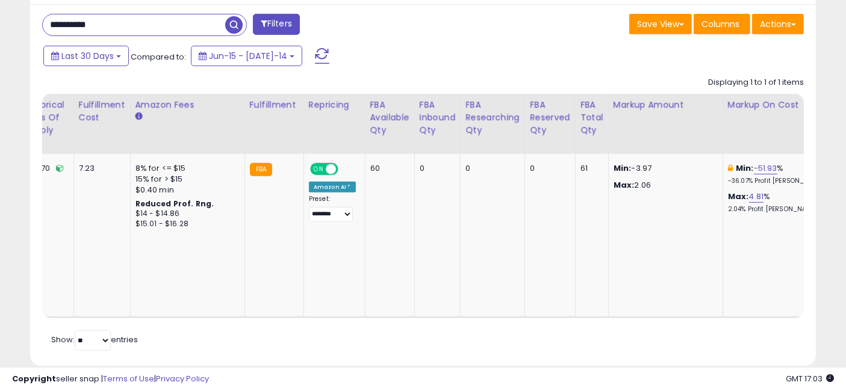
drag, startPoint x: 301, startPoint y: 220, endPoint x: 663, endPoint y: 221, distance: 362.0
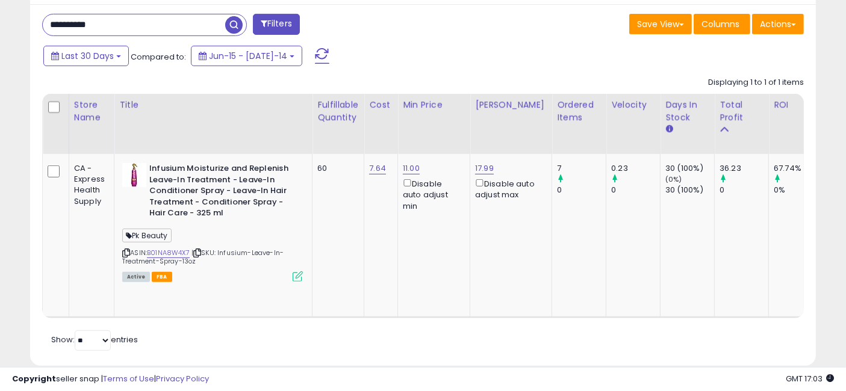
drag, startPoint x: 677, startPoint y: 219, endPoint x: 275, endPoint y: 226, distance: 402.4
click at [152, 24] on input "**********" at bounding box center [134, 24] width 182 height 21
type input "********"
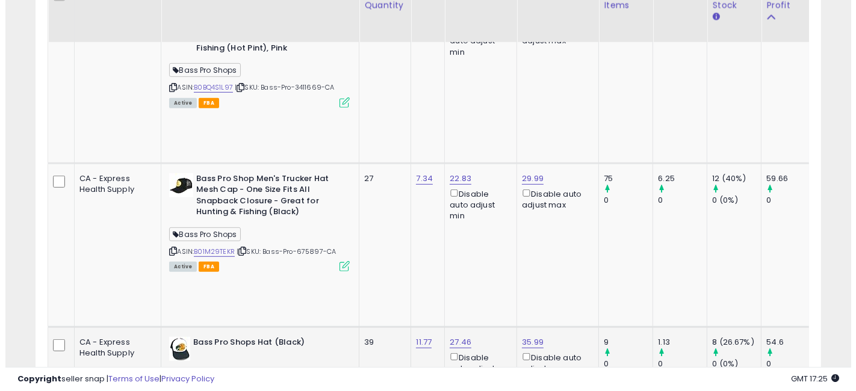
scroll to position [653, 0]
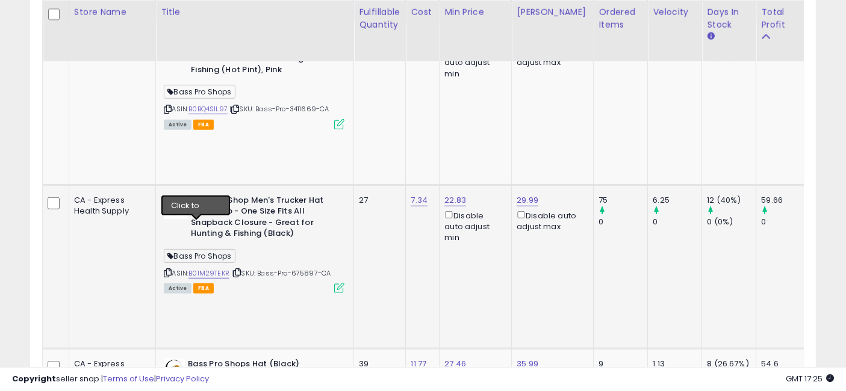
click at [233, 270] on icon at bounding box center [237, 273] width 8 height 7
click at [334, 283] on icon at bounding box center [339, 288] width 10 height 10
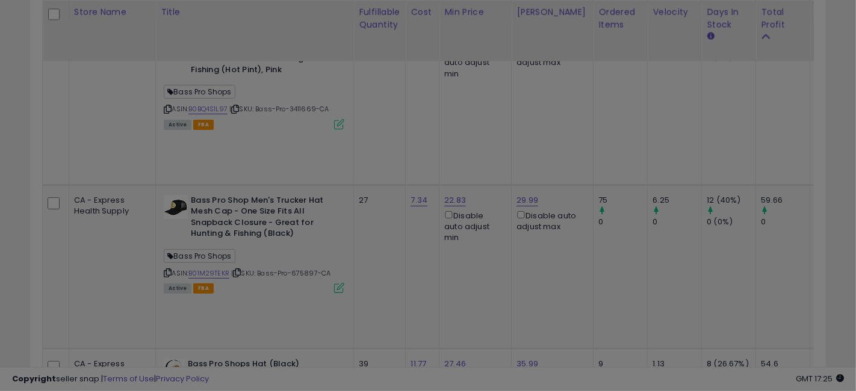
scroll to position [0, 0]
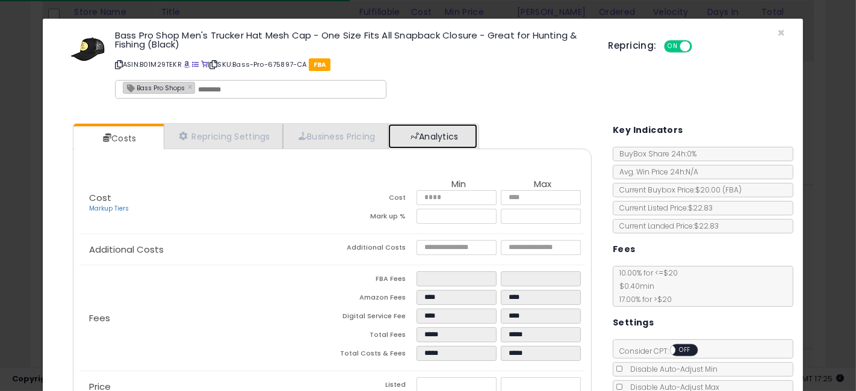
click at [429, 140] on link "Analytics" at bounding box center [432, 136] width 89 height 25
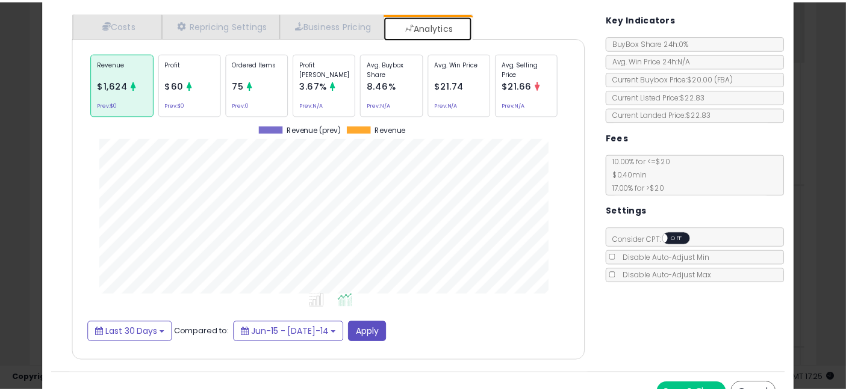
scroll to position [130, 0]
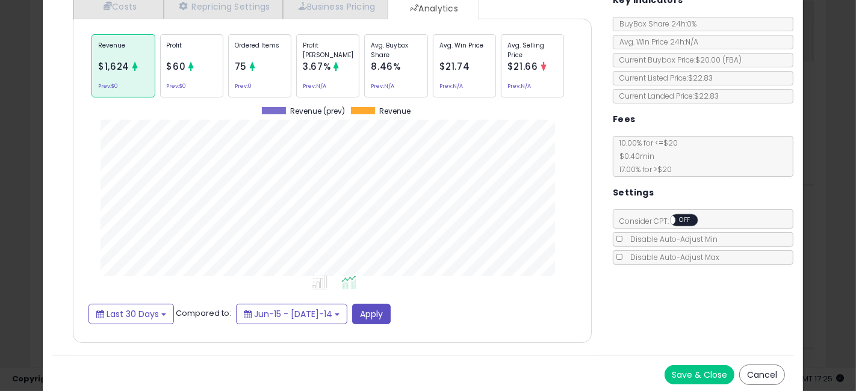
click at [0, 183] on div "× Close Bass Pro Shop Men's Trucker Hat Mesh Cap - One Size Fits All Snapback C…" at bounding box center [428, 195] width 856 height 391
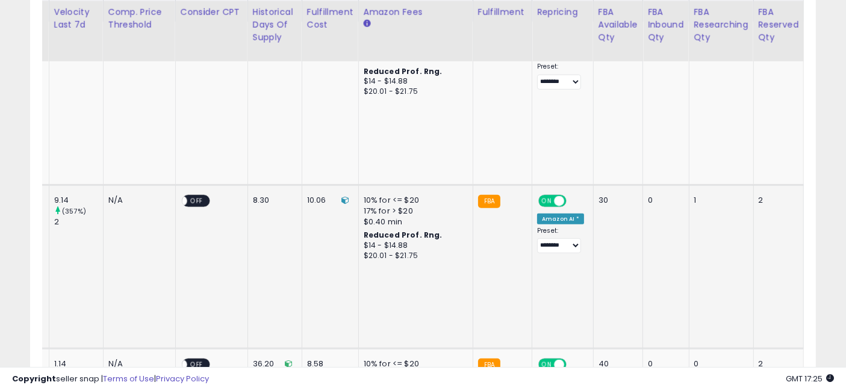
scroll to position [0, 2176]
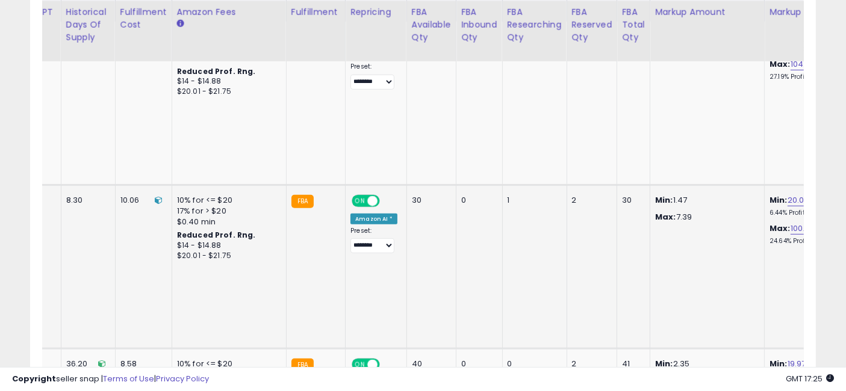
drag, startPoint x: 323, startPoint y: 216, endPoint x: 677, endPoint y: 204, distance: 354.3
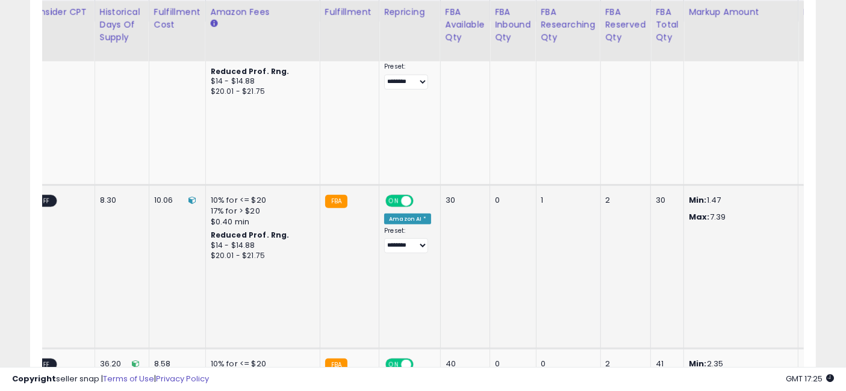
scroll to position [0, 1882]
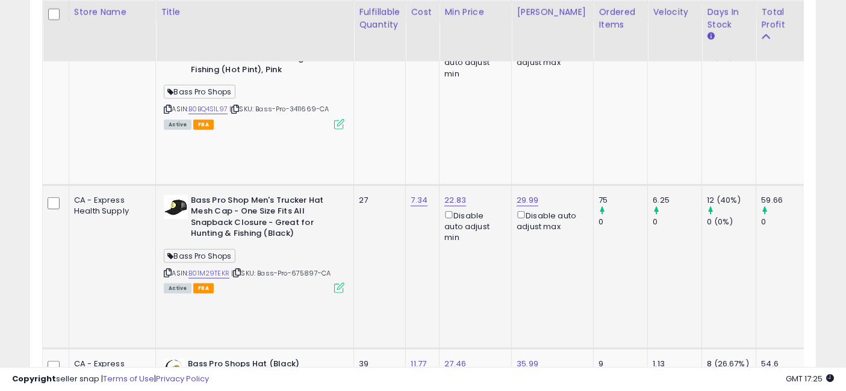
drag, startPoint x: 666, startPoint y: 216, endPoint x: 393, endPoint y: 194, distance: 273.1
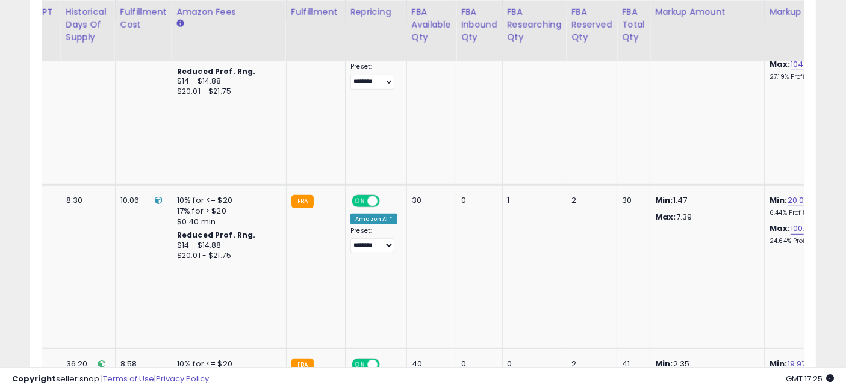
drag, startPoint x: 375, startPoint y: 216, endPoint x: 823, endPoint y: 204, distance: 448.9
drag, startPoint x: 731, startPoint y: 216, endPoint x: 233, endPoint y: 228, distance: 498.2
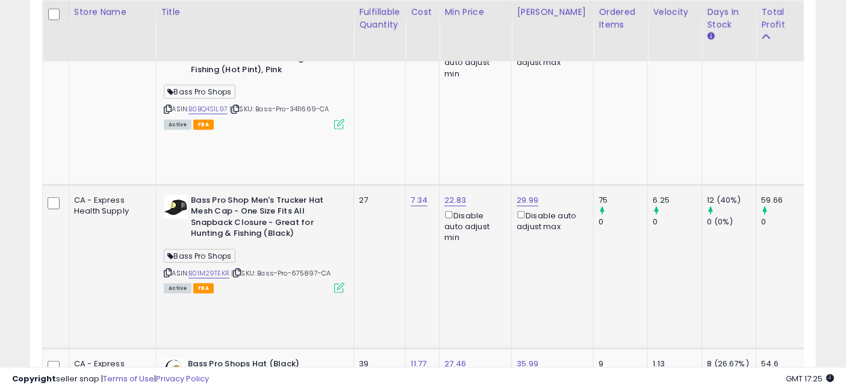
drag, startPoint x: 461, startPoint y: 229, endPoint x: 225, endPoint y: 221, distance: 235.6
click at [189, 269] on link "B01M29TEKR" at bounding box center [209, 274] width 41 height 10
click at [164, 270] on icon at bounding box center [168, 273] width 8 height 7
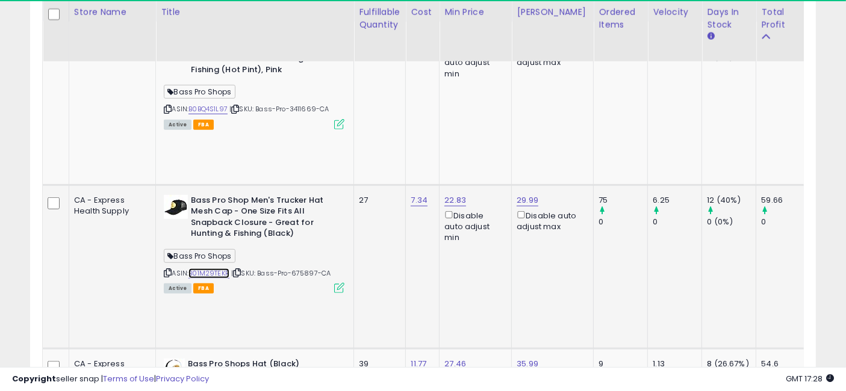
click at [189, 269] on link "B01M29TEKR" at bounding box center [209, 274] width 41 height 10
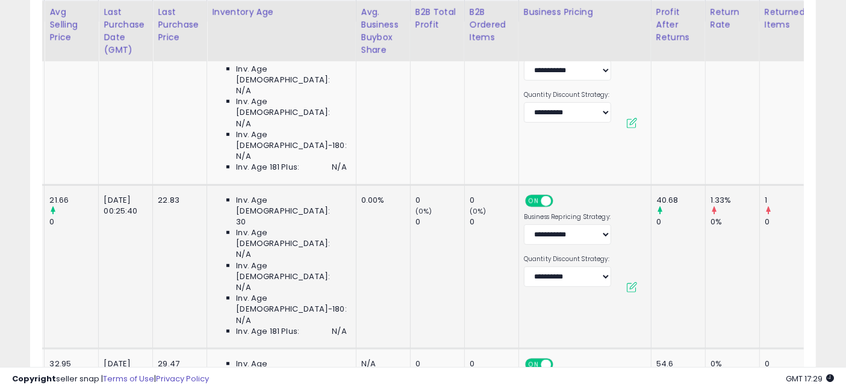
scroll to position [0, 2176]
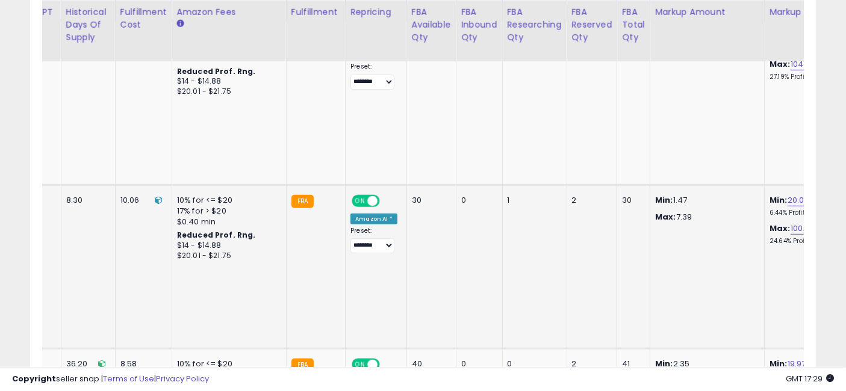
drag, startPoint x: 354, startPoint y: 199, endPoint x: 680, endPoint y: 223, distance: 327.3
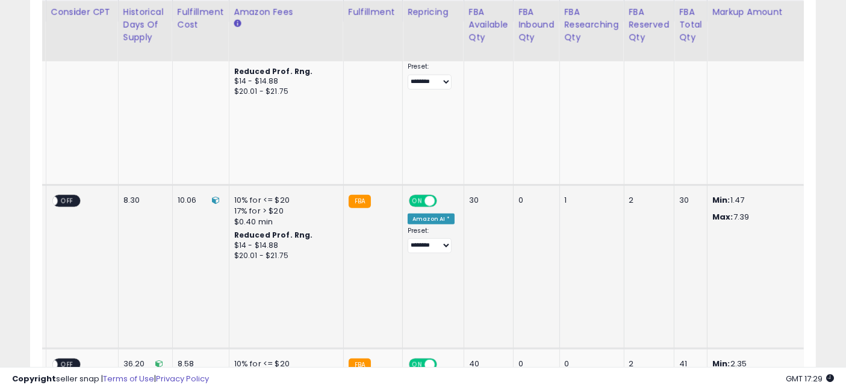
scroll to position [0, 2060]
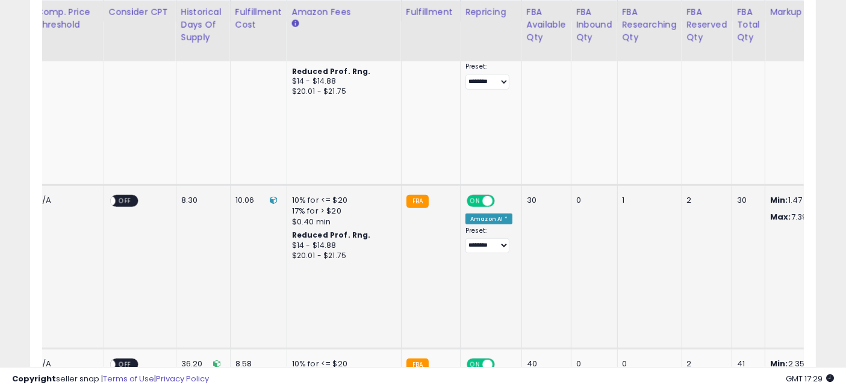
drag, startPoint x: 551, startPoint y: 227, endPoint x: 528, endPoint y: 227, distance: 22.3
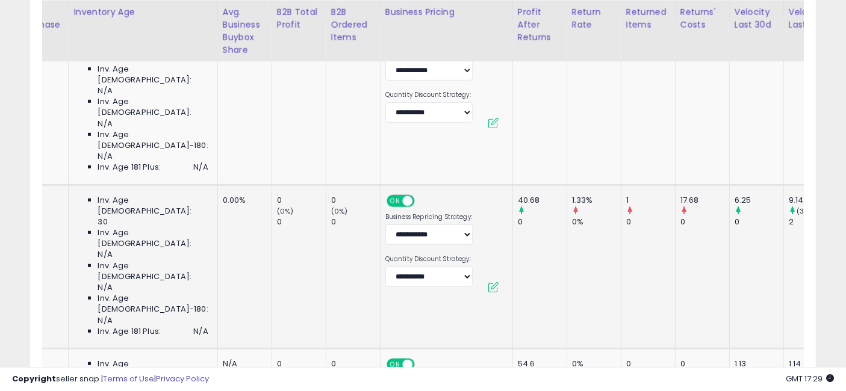
scroll to position [0, 0]
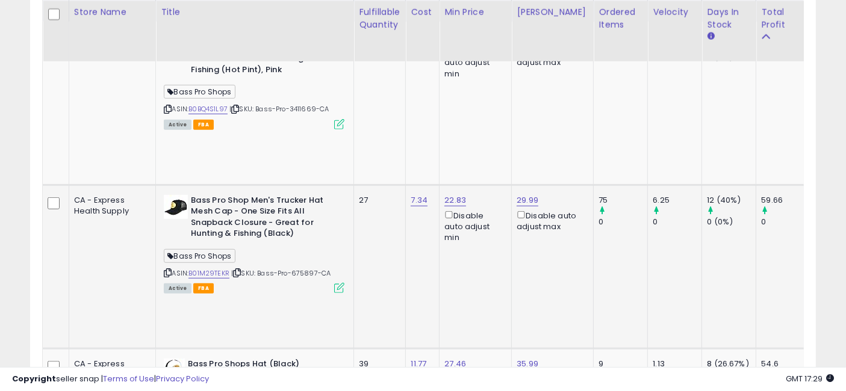
drag, startPoint x: 675, startPoint y: 233, endPoint x: 284, endPoint y: 237, distance: 391.5
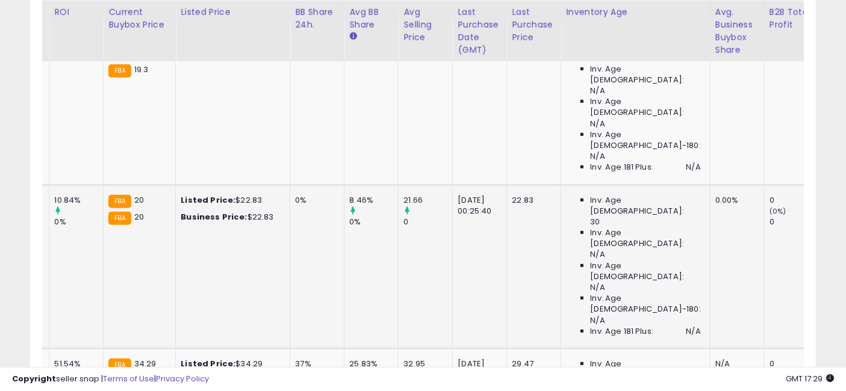
scroll to position [0, 2176]
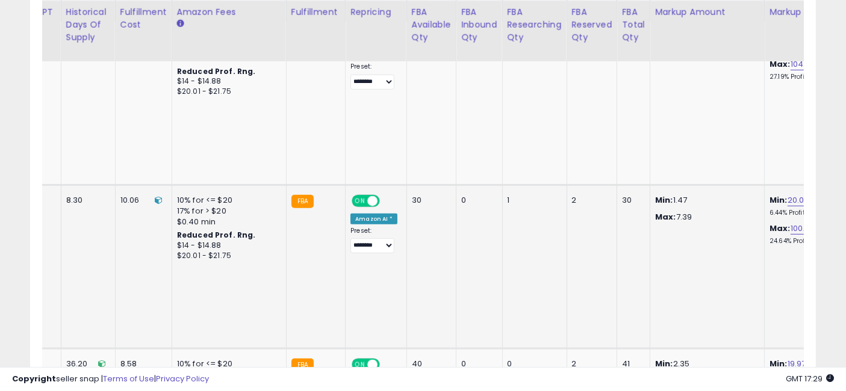
drag, startPoint x: 330, startPoint y: 226, endPoint x: 728, endPoint y: 219, distance: 397.6
click at [788, 195] on link "20.03" at bounding box center [799, 201] width 22 height 12
type input "*"
type input "**"
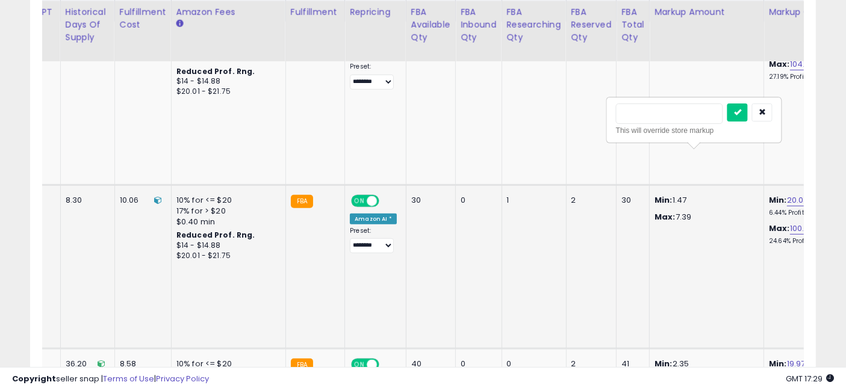
click button "submit" at bounding box center [738, 113] width 20 height 18
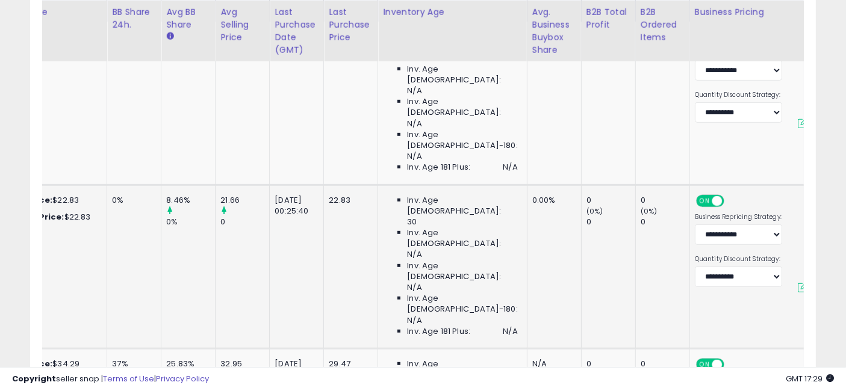
scroll to position [0, 0]
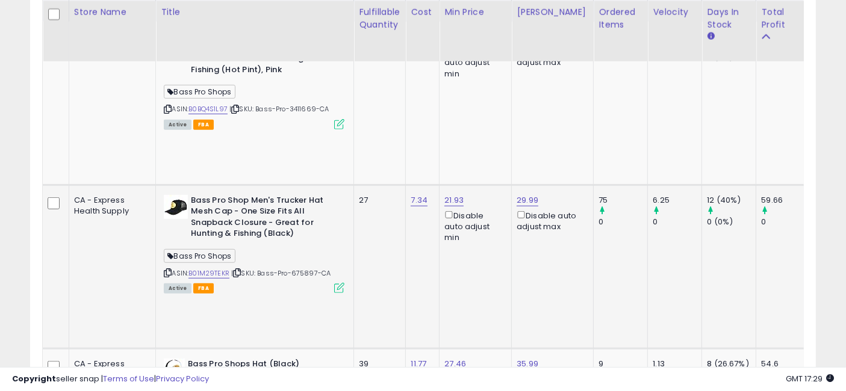
drag, startPoint x: 702, startPoint y: 206, endPoint x: 254, endPoint y: 253, distance: 450.6
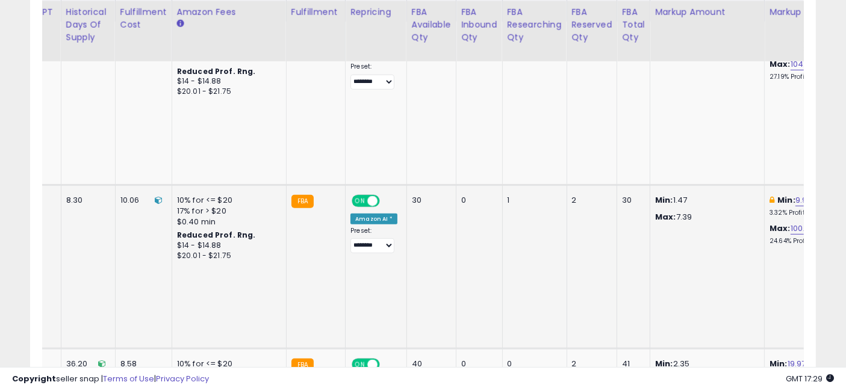
drag, startPoint x: 317, startPoint y: 213, endPoint x: 641, endPoint y: 220, distance: 324.1
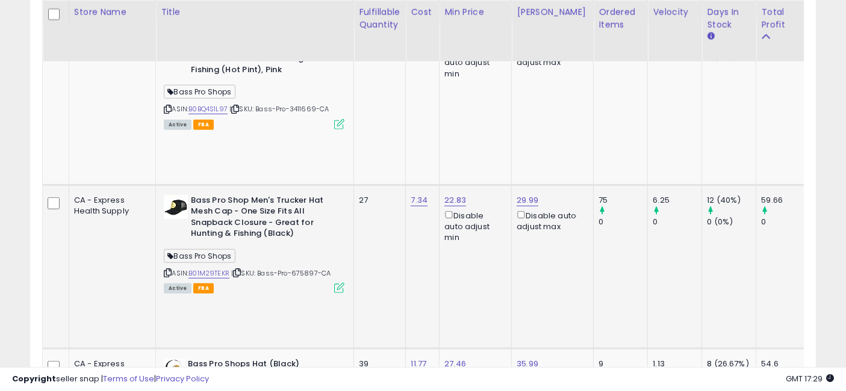
drag, startPoint x: 714, startPoint y: 220, endPoint x: 352, endPoint y: 219, distance: 362.0
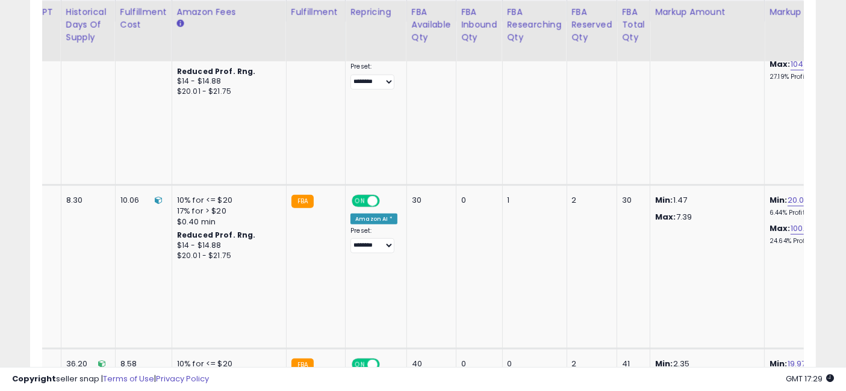
drag, startPoint x: 339, startPoint y: 223, endPoint x: 726, endPoint y: 192, distance: 387.9
click at [788, 195] on link "20.04" at bounding box center [799, 201] width 22 height 12
click at [673, 111] on input "*****" at bounding box center [669, 114] width 107 height 20
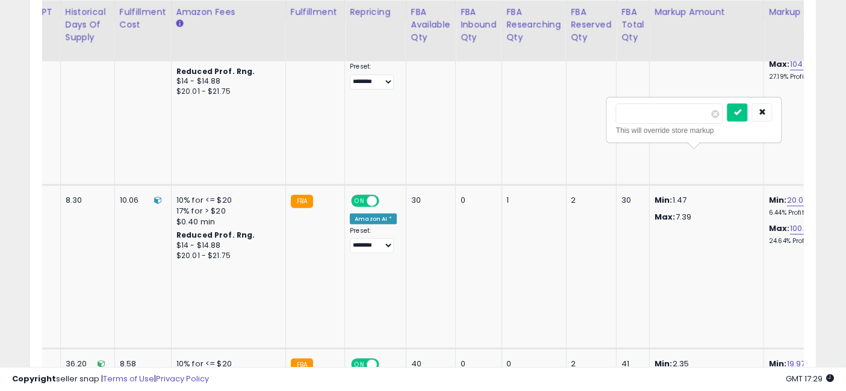
type input "*"
click button "submit" at bounding box center [738, 113] width 20 height 18
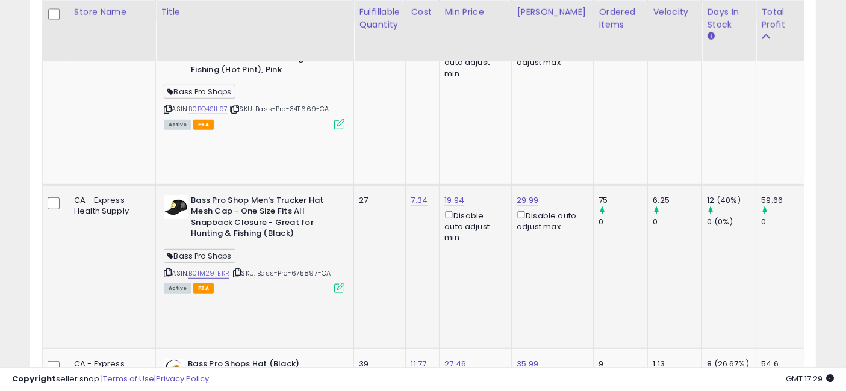
drag, startPoint x: 648, startPoint y: 187, endPoint x: 313, endPoint y: 178, distance: 335.6
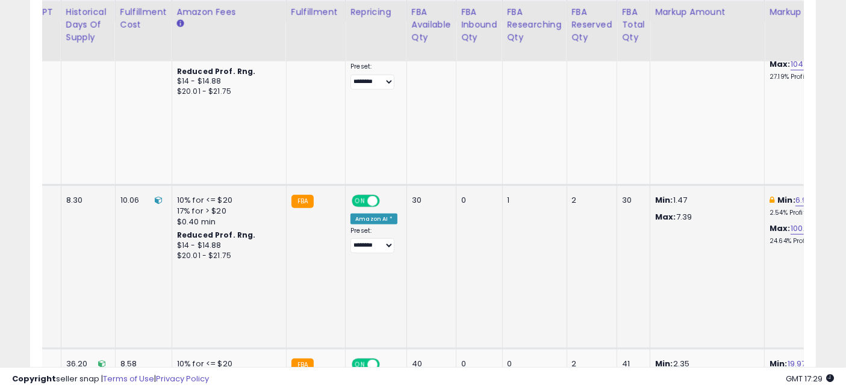
drag, startPoint x: 352, startPoint y: 203, endPoint x: 650, endPoint y: 209, distance: 298.2
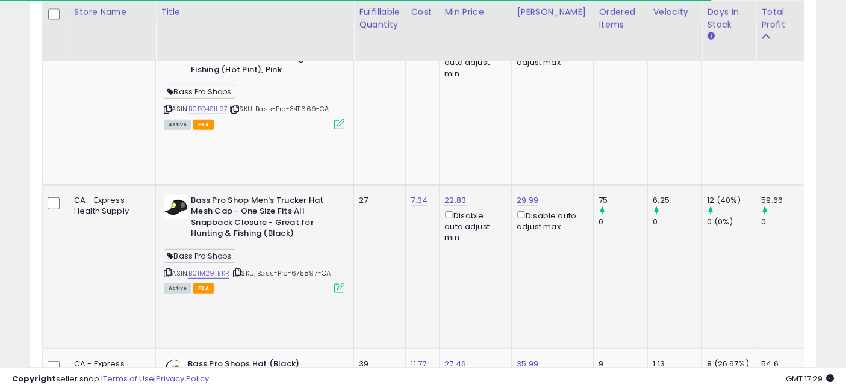
drag, startPoint x: 637, startPoint y: 237, endPoint x: 362, endPoint y: 227, distance: 274.8
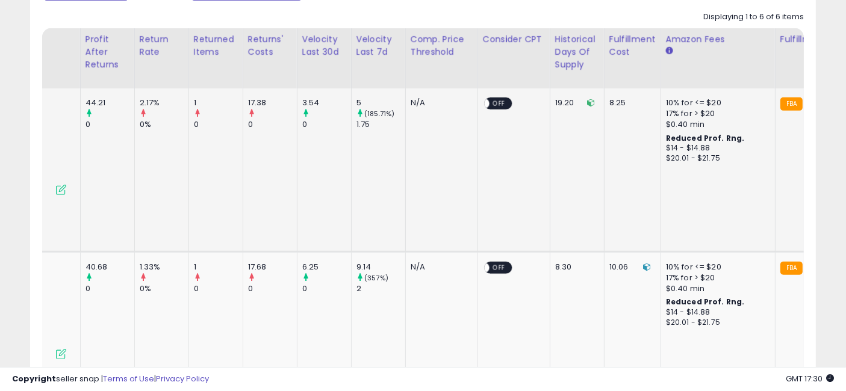
scroll to position [0, 2176]
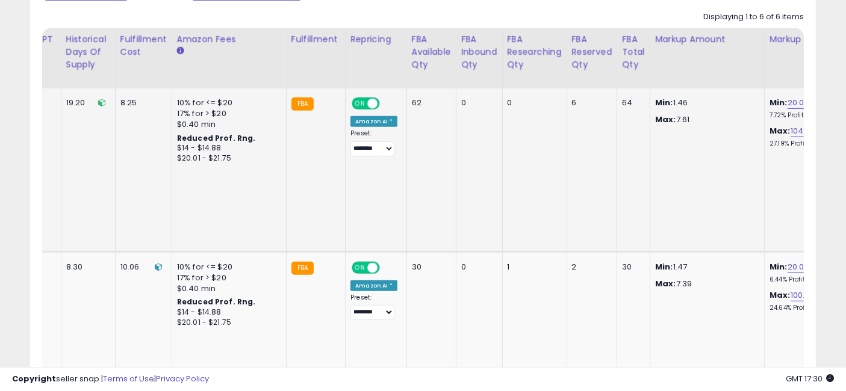
drag, startPoint x: 326, startPoint y: 171, endPoint x: 736, endPoint y: 157, distance: 409.8
drag, startPoint x: 752, startPoint y: 174, endPoint x: 364, endPoint y: 178, distance: 387.3
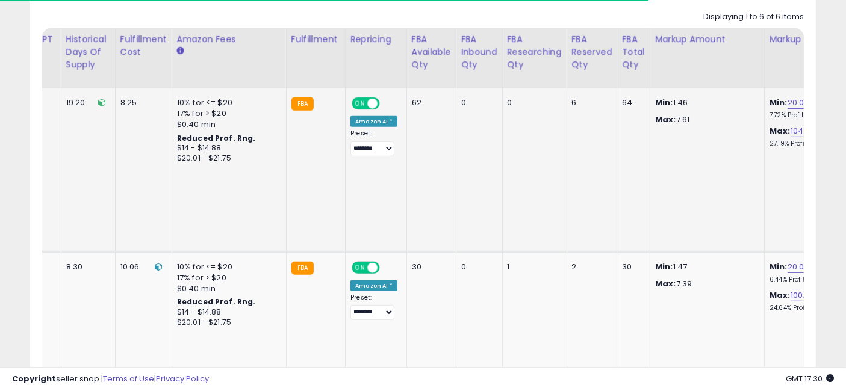
drag, startPoint x: 726, startPoint y: 175, endPoint x: 292, endPoint y: 183, distance: 434.3
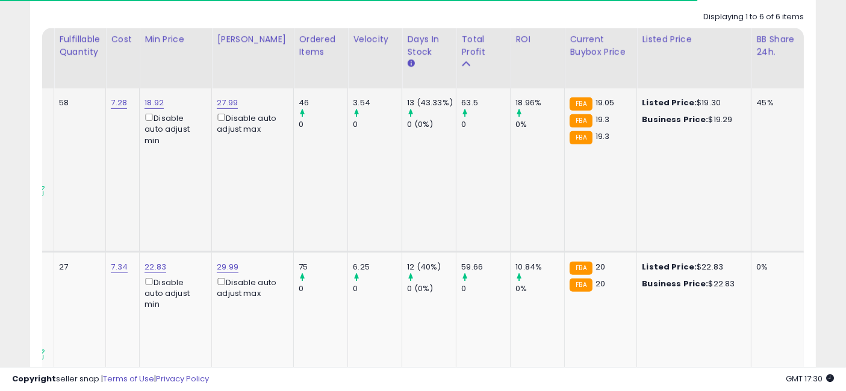
scroll to position [0, 0]
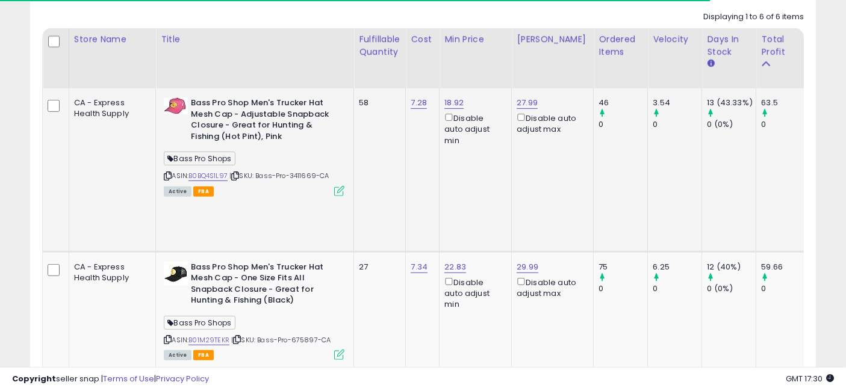
drag, startPoint x: 496, startPoint y: 173, endPoint x: 120, endPoint y: 182, distance: 376.0
click at [334, 350] on icon at bounding box center [339, 355] width 10 height 10
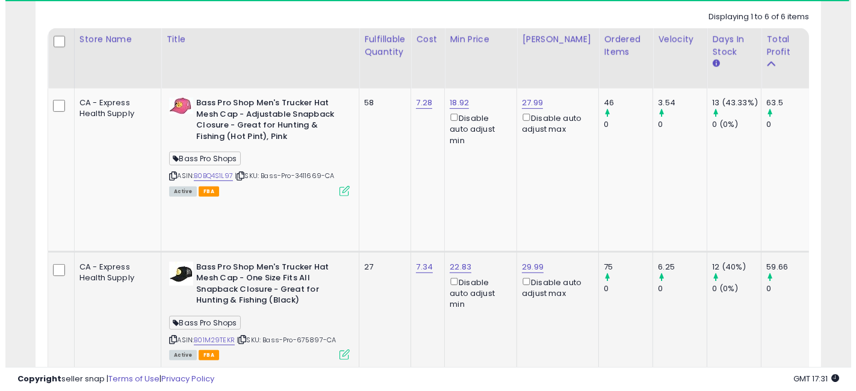
scroll to position [602052, 601838]
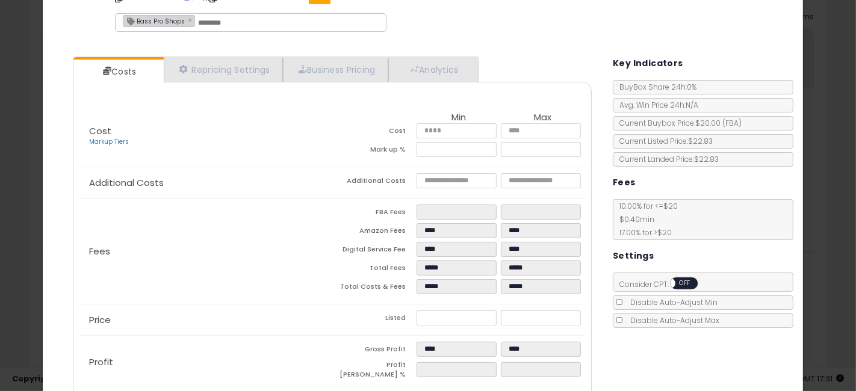
click at [0, 231] on div "× Close Bass Pro Shop Men's Trucker Hat Mesh Cap - One Size Fits All Snapback C…" at bounding box center [428, 195] width 856 height 391
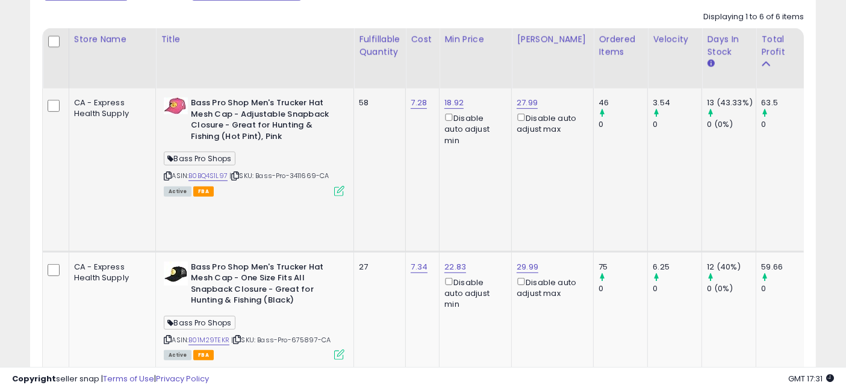
click at [334, 188] on icon at bounding box center [339, 191] width 10 height 10
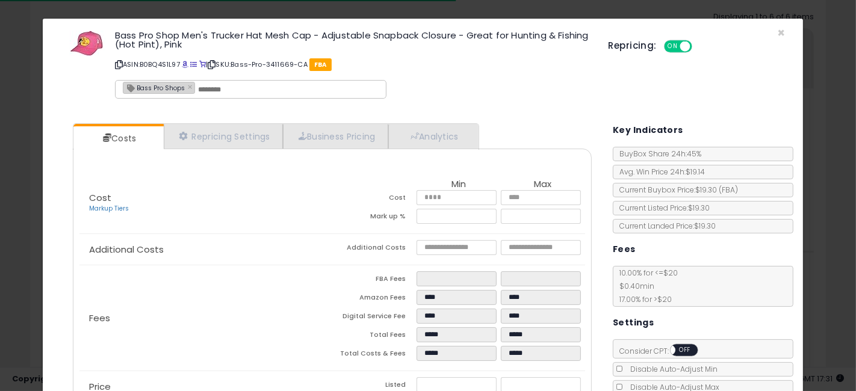
click at [0, 237] on div "× Close Bass Pro Shop Men's Trucker Hat Mesh Cap - Adjustable Snapback Closure …" at bounding box center [428, 195] width 856 height 391
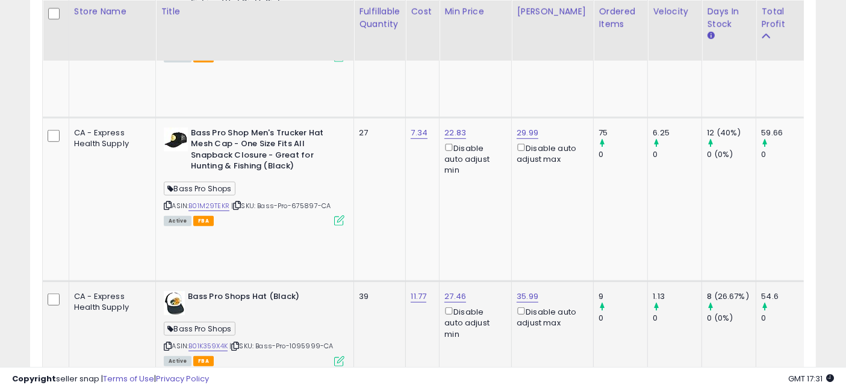
click at [334, 357] on icon at bounding box center [339, 362] width 10 height 10
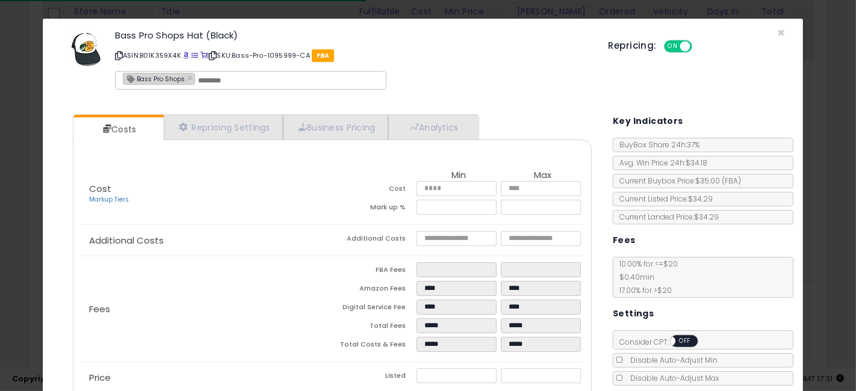
click at [0, 263] on div "× Close Bass Pro Shops Hat (Black) ASIN: B01K359X4K | SKU: Bass-Pro-1095999-CA …" at bounding box center [428, 195] width 856 height 391
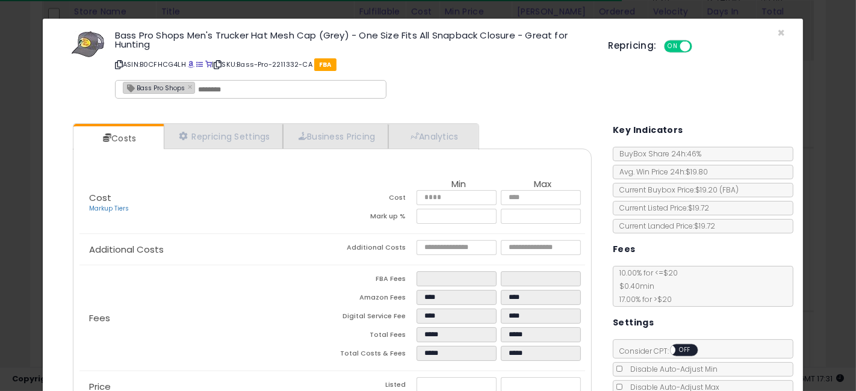
click at [0, 271] on div "× Close Bass Pro Shops Men's Trucker Hat Mesh Cap (Grey) - One Size Fits All Sn…" at bounding box center [428, 195] width 856 height 391
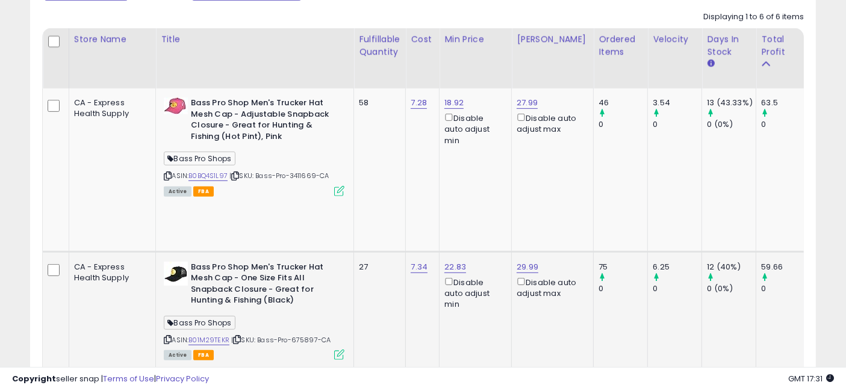
click at [233, 337] on icon at bounding box center [237, 340] width 8 height 7
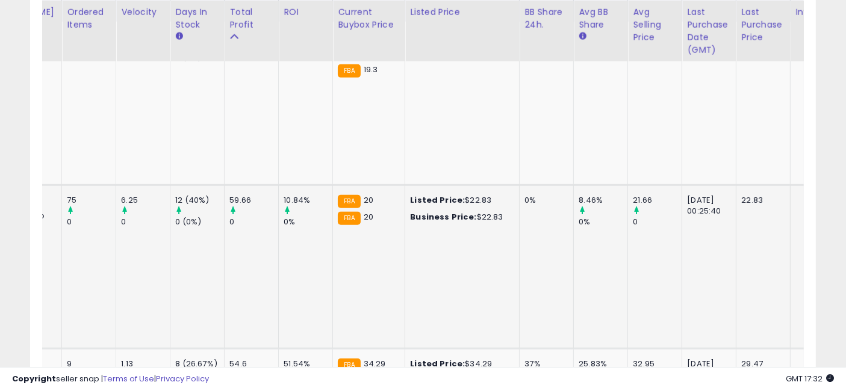
scroll to position [0, 688]
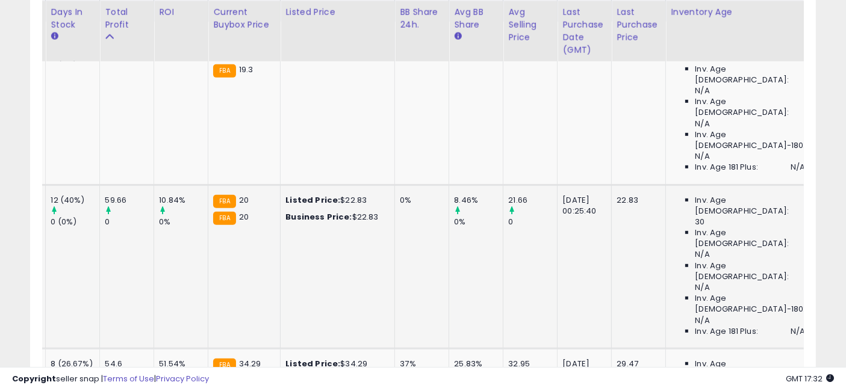
drag, startPoint x: 351, startPoint y: 188, endPoint x: 468, endPoint y: 194, distance: 117.0
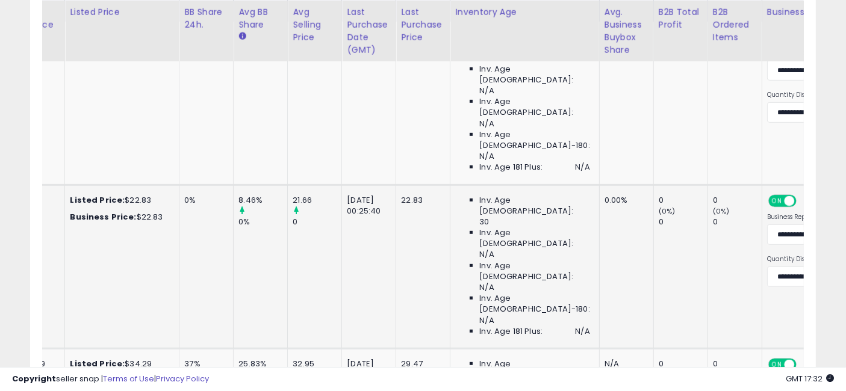
scroll to position [0, 936]
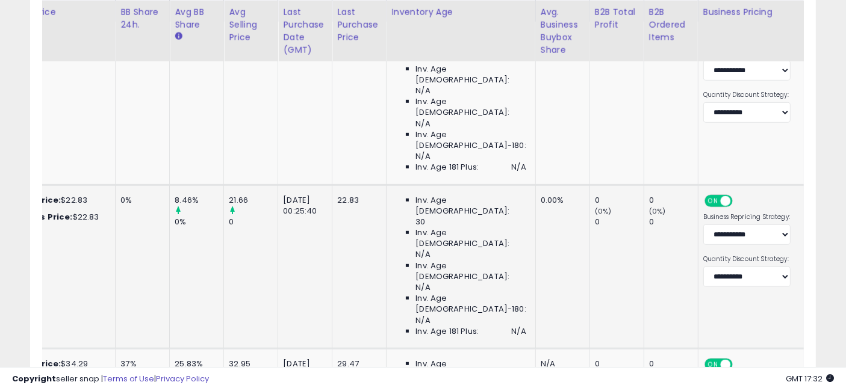
drag, startPoint x: 425, startPoint y: 203, endPoint x: 512, endPoint y: 207, distance: 87.4
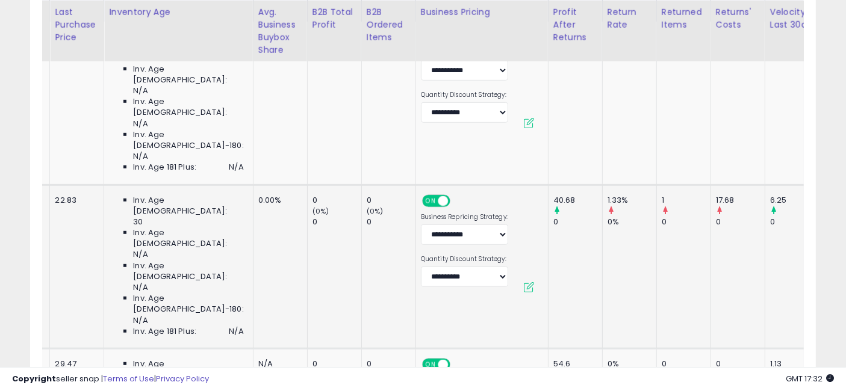
scroll to position [0, 1323]
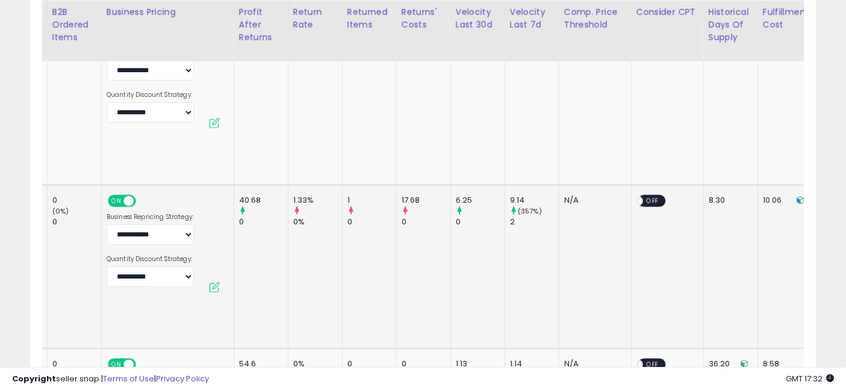
drag, startPoint x: 348, startPoint y: 208, endPoint x: 455, endPoint y: 205, distance: 107.3
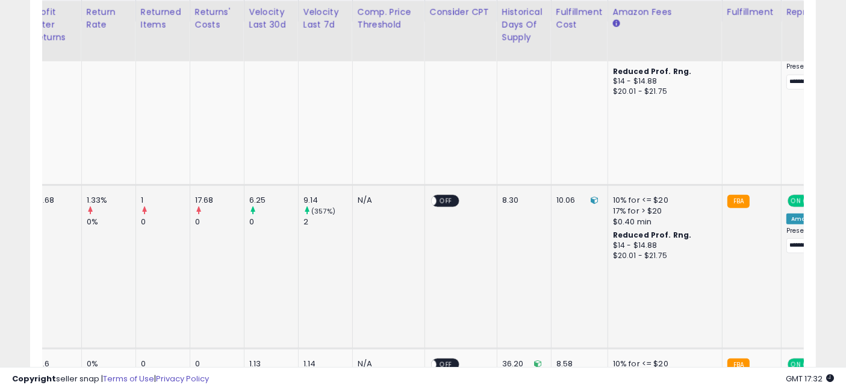
drag, startPoint x: 395, startPoint y: 204, endPoint x: 476, endPoint y: 202, distance: 81.3
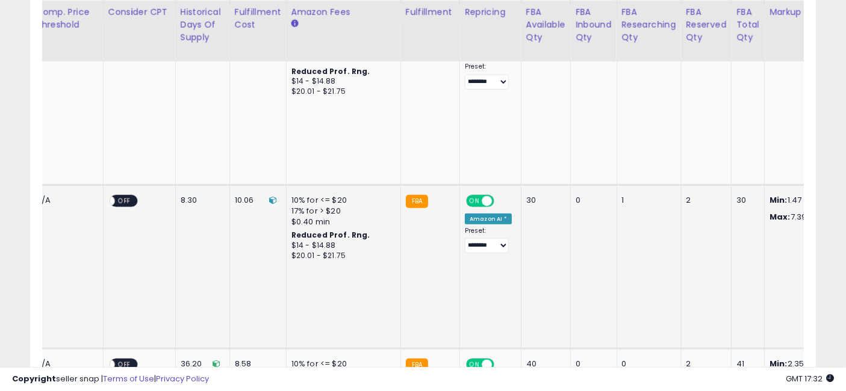
drag, startPoint x: 430, startPoint y: 195, endPoint x: 528, endPoint y: 197, distance: 97.6
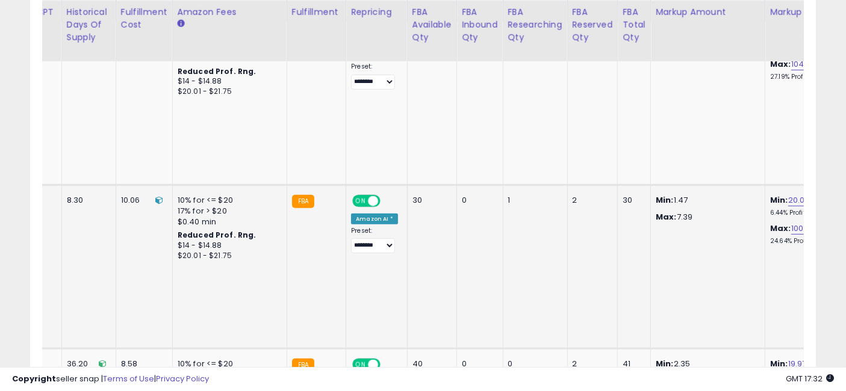
drag, startPoint x: 478, startPoint y: 197, endPoint x: 533, endPoint y: 203, distance: 55.1
drag, startPoint x: 402, startPoint y: 202, endPoint x: 545, endPoint y: 211, distance: 143.6
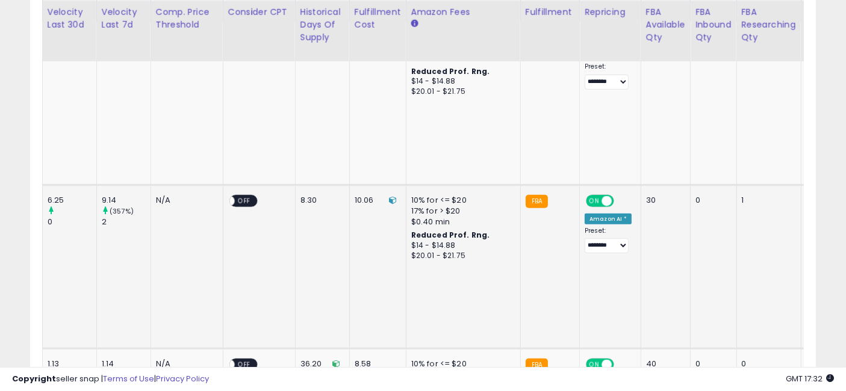
drag, startPoint x: 582, startPoint y: 213, endPoint x: 524, endPoint y: 212, distance: 57.8
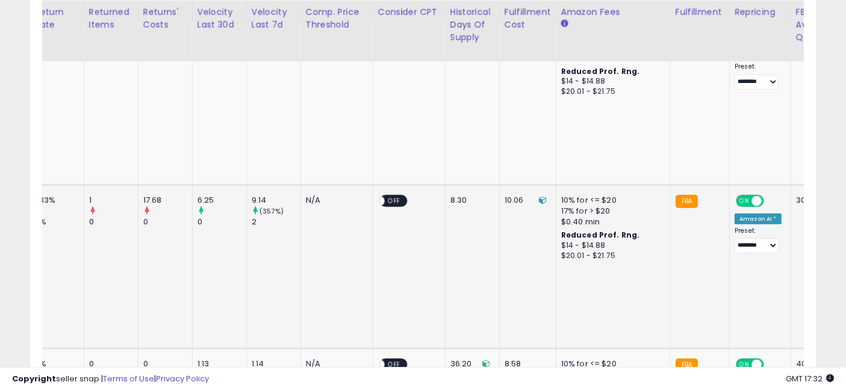
drag, startPoint x: 478, startPoint y: 212, endPoint x: 448, endPoint y: 213, distance: 30.1
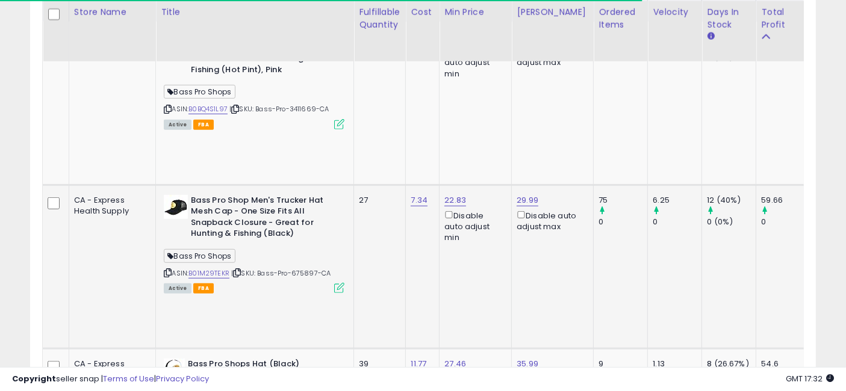
drag, startPoint x: 681, startPoint y: 231, endPoint x: 404, endPoint y: 219, distance: 277.3
click at [334, 283] on icon at bounding box center [339, 288] width 10 height 10
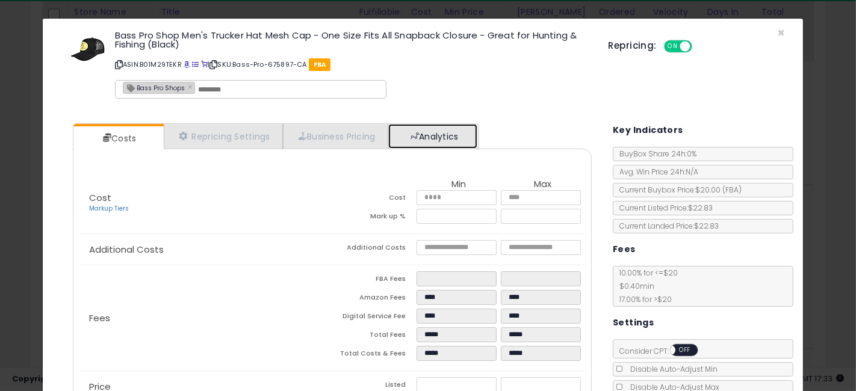
click at [444, 127] on link "Analytics" at bounding box center [432, 136] width 89 height 25
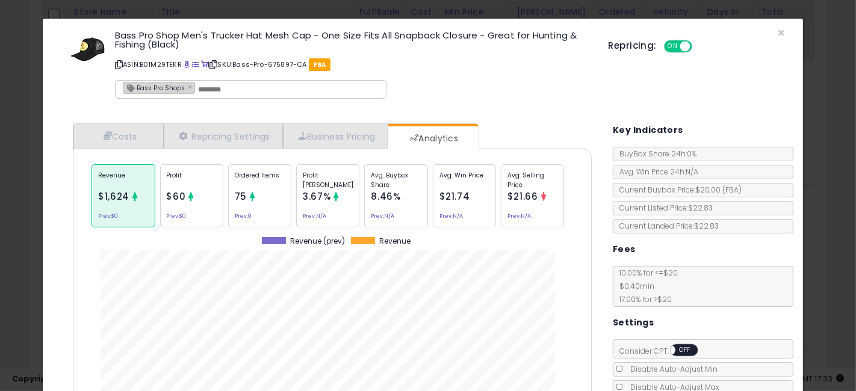
click at [364, 198] on div "Ordered Items 75 Prev: 0" at bounding box center [395, 195] width 63 height 63
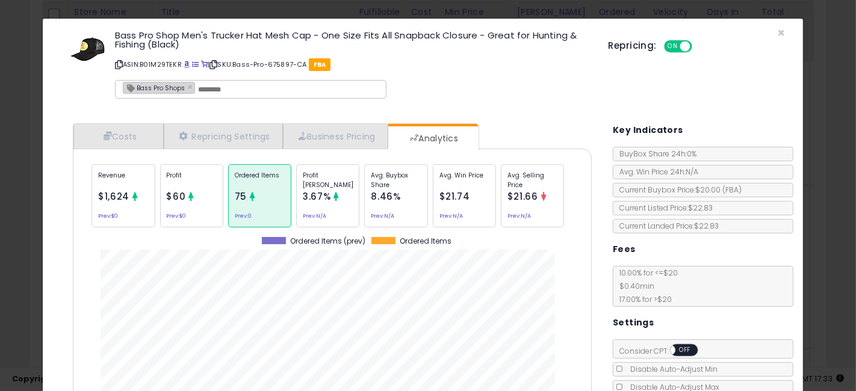
click at [7, 224] on div "× Close Bass Pro Shop Men's Trucker Hat Mesh Cap - One Size Fits All Snapback C…" at bounding box center [428, 195] width 856 height 391
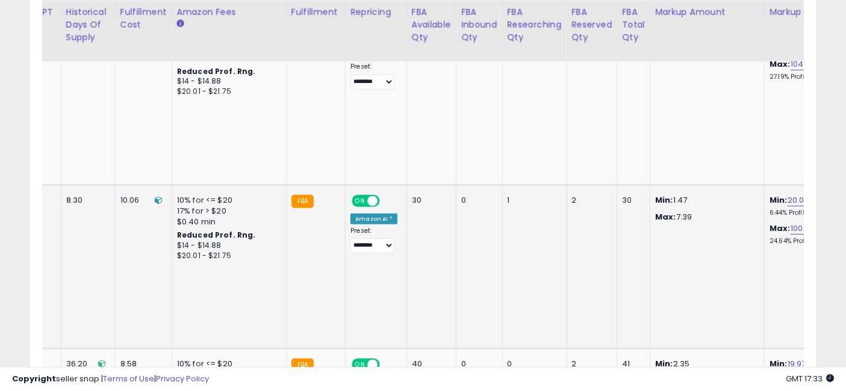
drag, startPoint x: 337, startPoint y: 201, endPoint x: 578, endPoint y: 202, distance: 240.9
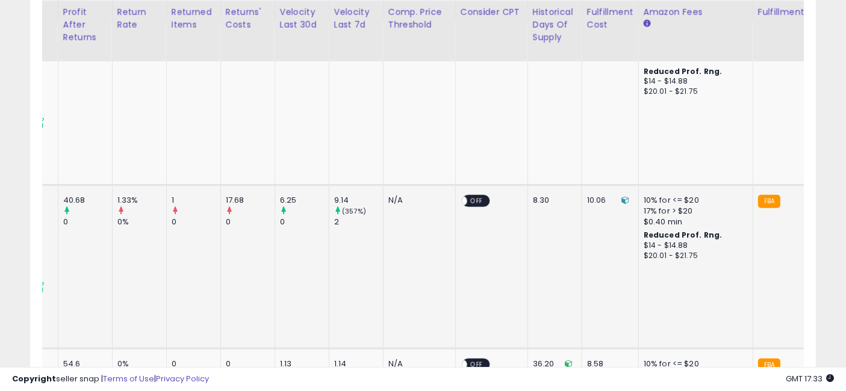
drag, startPoint x: 636, startPoint y: 222, endPoint x: 513, endPoint y: 223, distance: 122.9
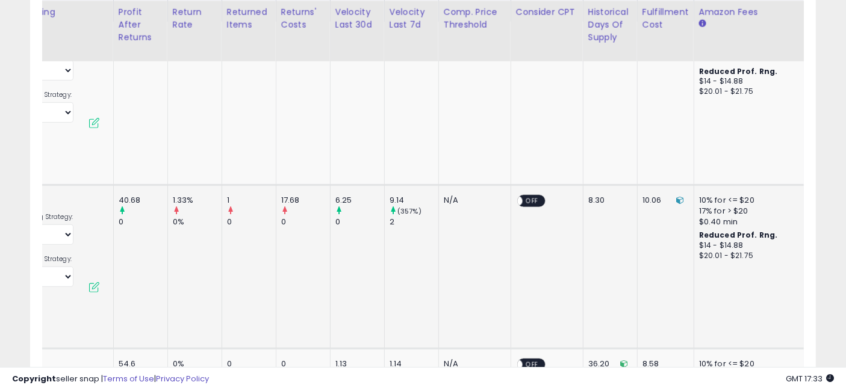
click at [643, 195] on div "10.06" at bounding box center [664, 200] width 42 height 11
click at [637, 197] on td "10.06" at bounding box center [665, 267] width 57 height 164
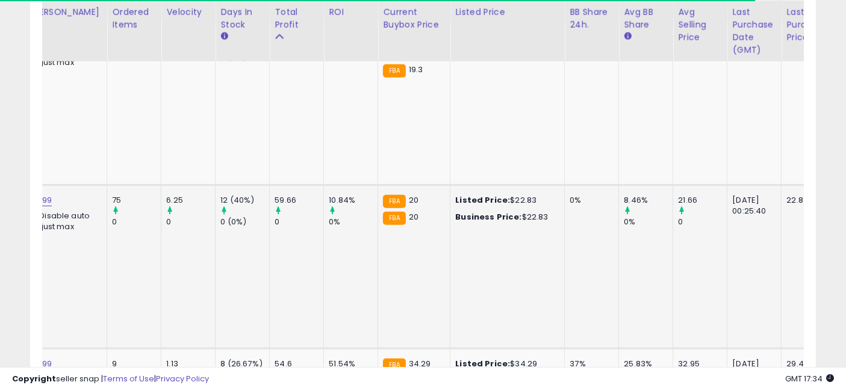
scroll to position [0, 0]
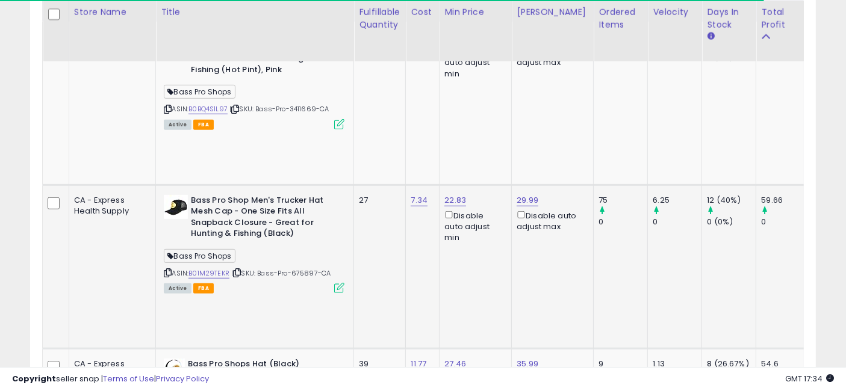
drag, startPoint x: 719, startPoint y: 203, endPoint x: 410, endPoint y: 205, distance: 309.0
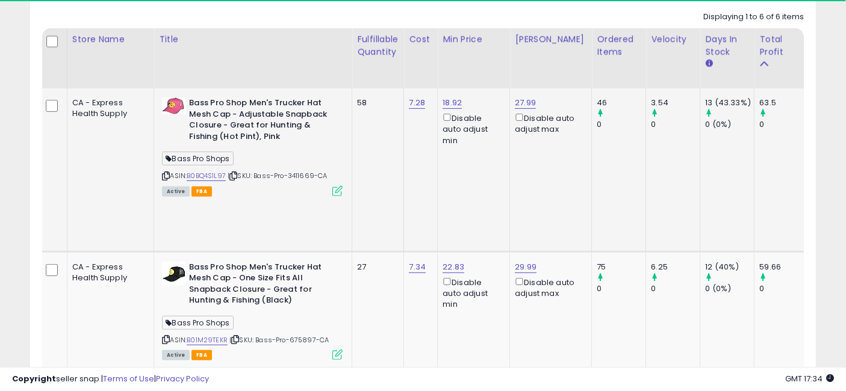
scroll to position [0, 13]
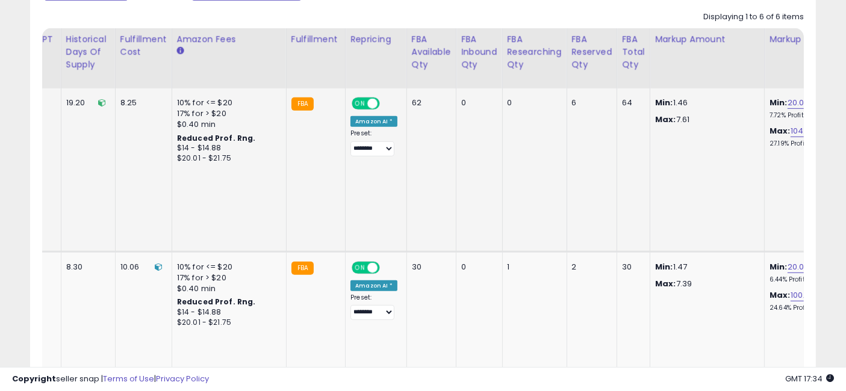
drag, startPoint x: 376, startPoint y: 163, endPoint x: 535, endPoint y: 169, distance: 159.7
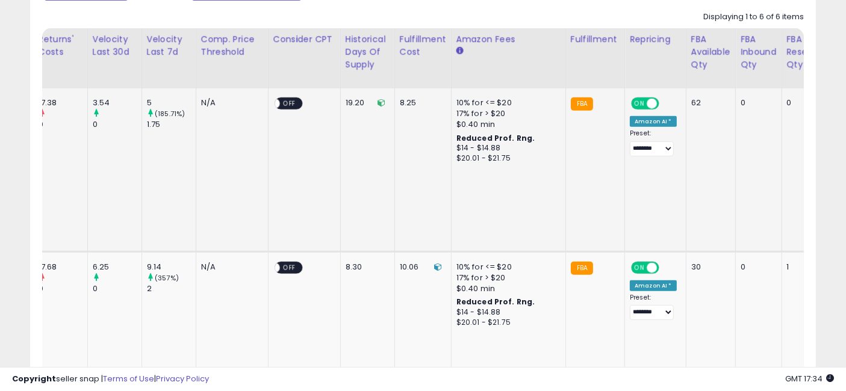
drag, startPoint x: 502, startPoint y: 171, endPoint x: 479, endPoint y: 171, distance: 22.9
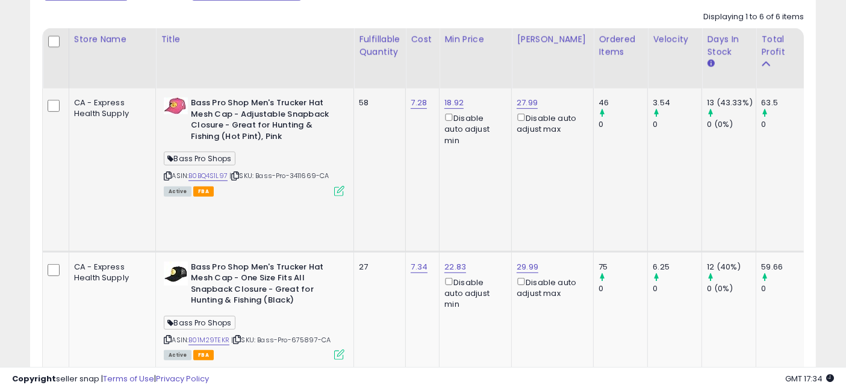
drag, startPoint x: 304, startPoint y: 164, endPoint x: 231, endPoint y: 168, distance: 73.6
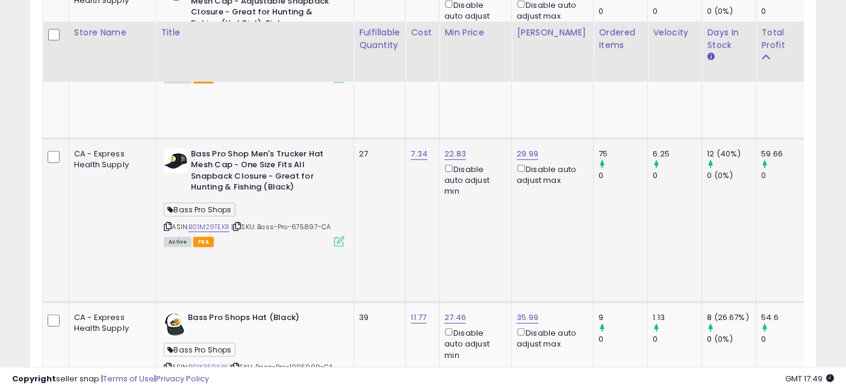
scroll to position [721, 0]
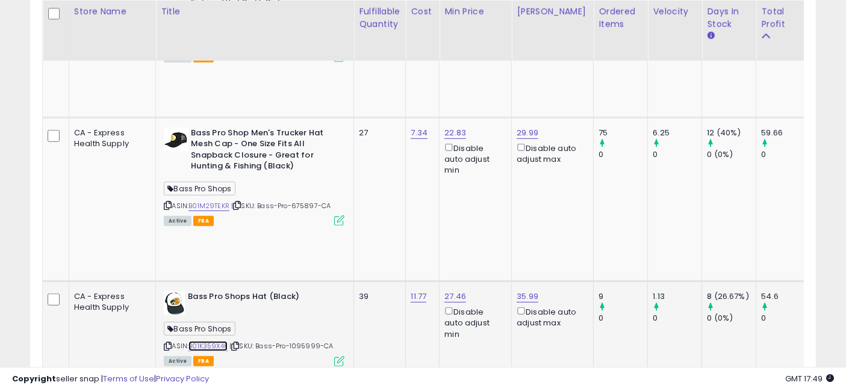
click at [189, 342] on link "B01K359X4K" at bounding box center [208, 347] width 39 height 10
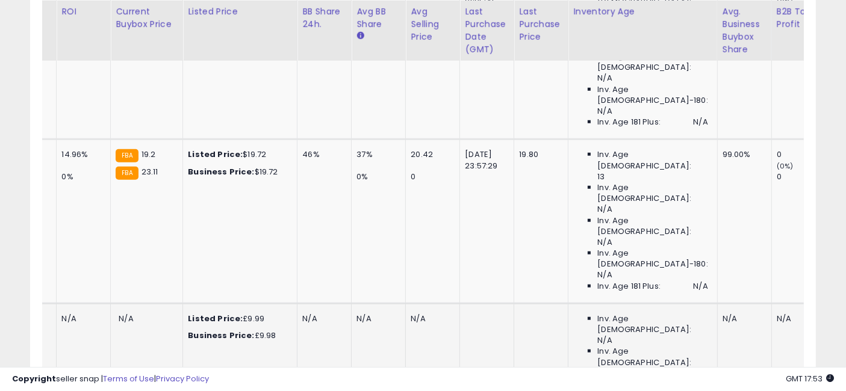
scroll to position [0, 2176]
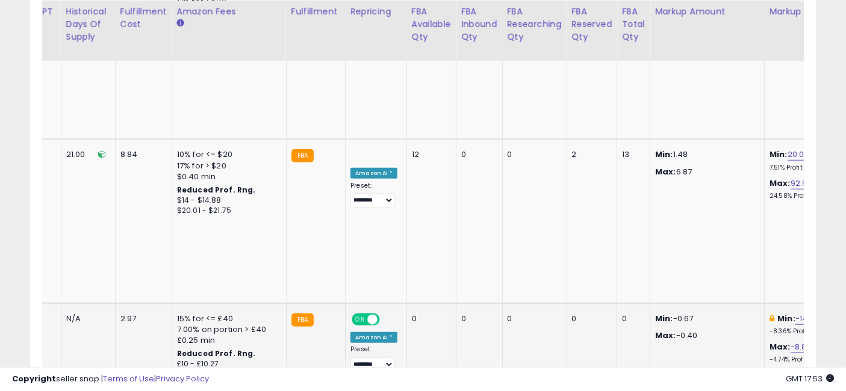
drag, startPoint x: 338, startPoint y: 186, endPoint x: 667, endPoint y: 163, distance: 329.1
drag, startPoint x: 733, startPoint y: 194, endPoint x: 363, endPoint y: 202, distance: 370.5
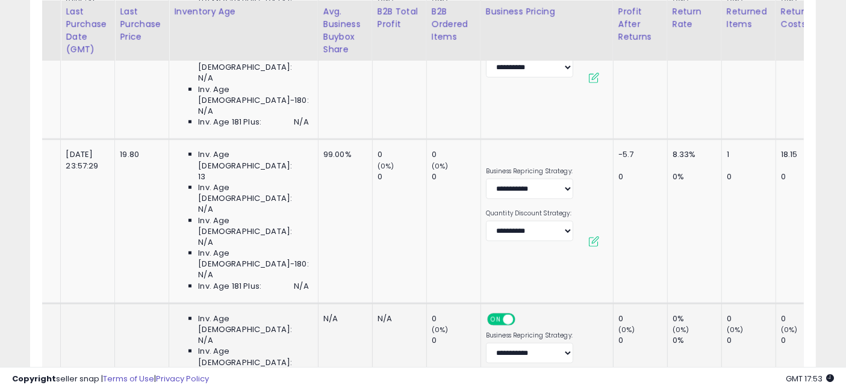
scroll to position [0, 0]
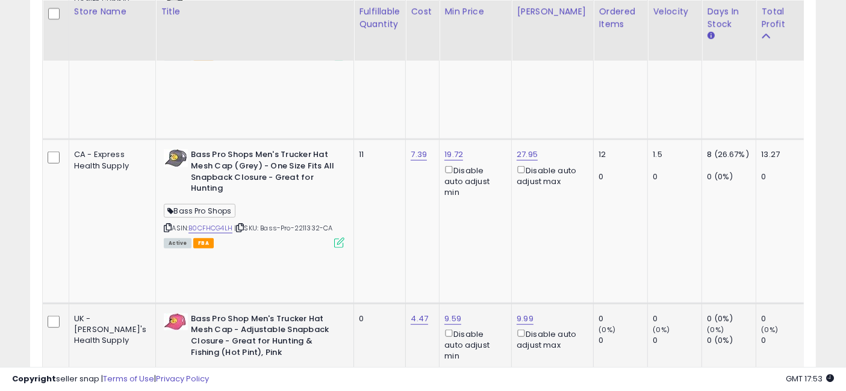
drag, startPoint x: 471, startPoint y: 210, endPoint x: 139, endPoint y: 218, distance: 332.0
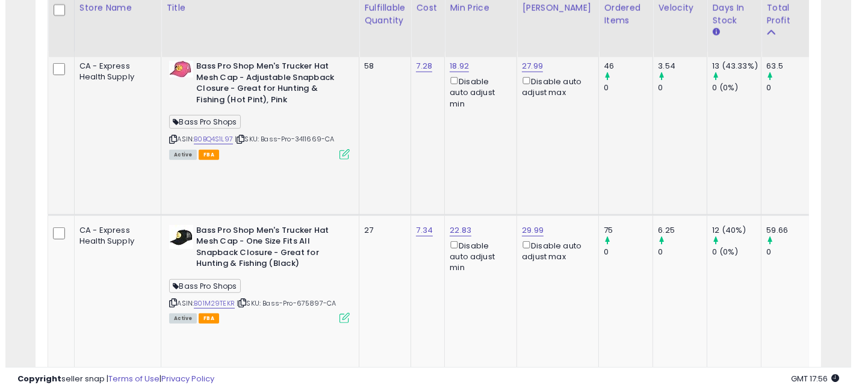
scroll to position [625, 0]
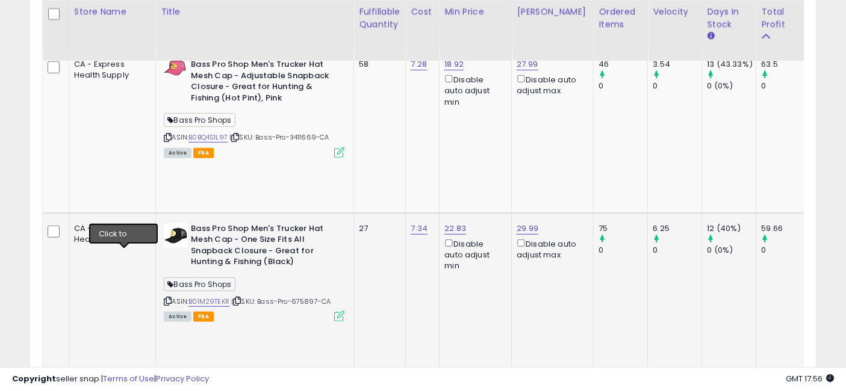
click at [164, 298] on icon at bounding box center [168, 301] width 8 height 7
click at [334, 311] on icon at bounding box center [339, 316] width 10 height 10
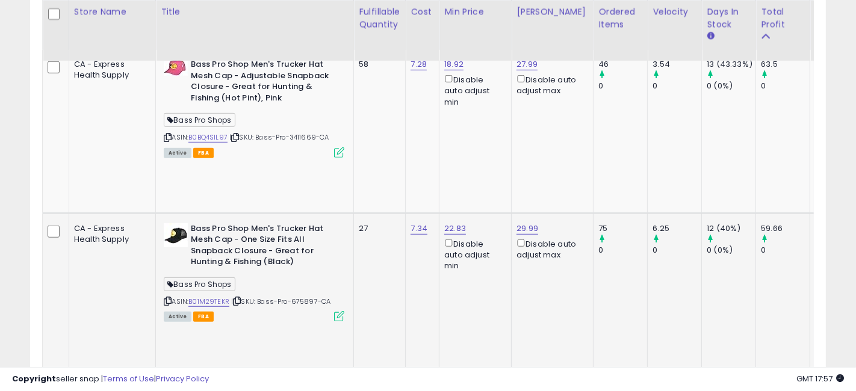
scroll to position [247, 461]
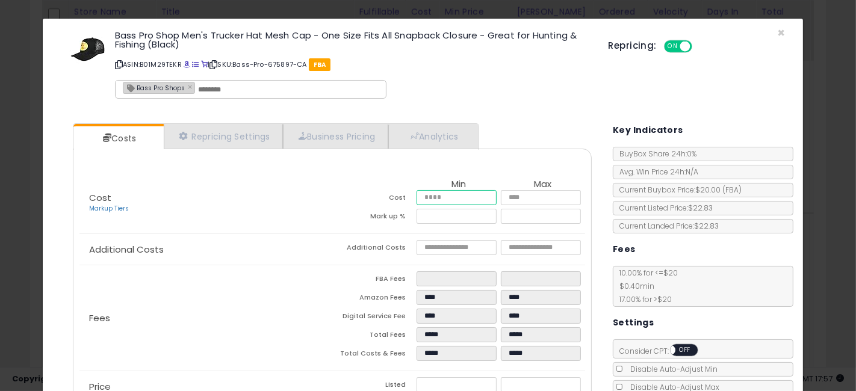
click at [419, 195] on input "****" at bounding box center [457, 197] width 80 height 15
type input "*"
type input "****"
type input "*****"
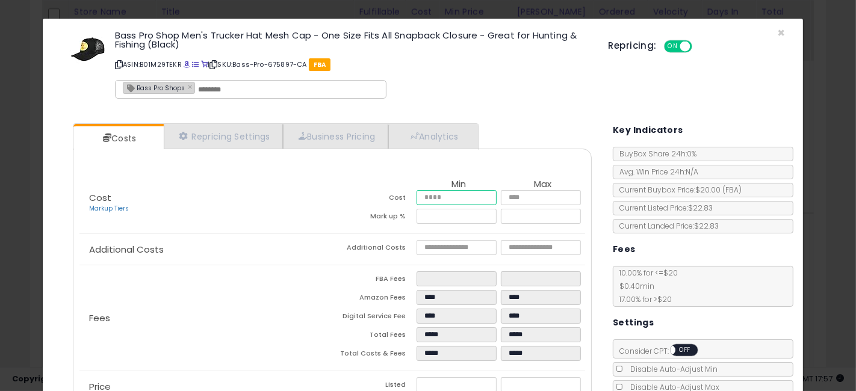
type input "*****"
type input "****"
type input "*****"
type input "******"
type input "****"
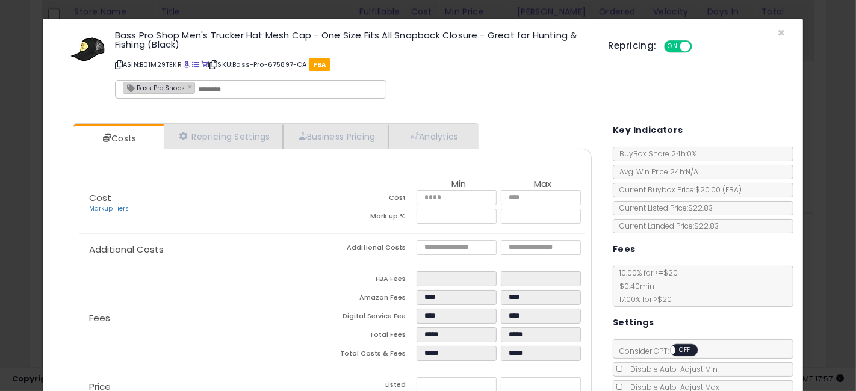
type input "****"
type input "*****"
type input "****"
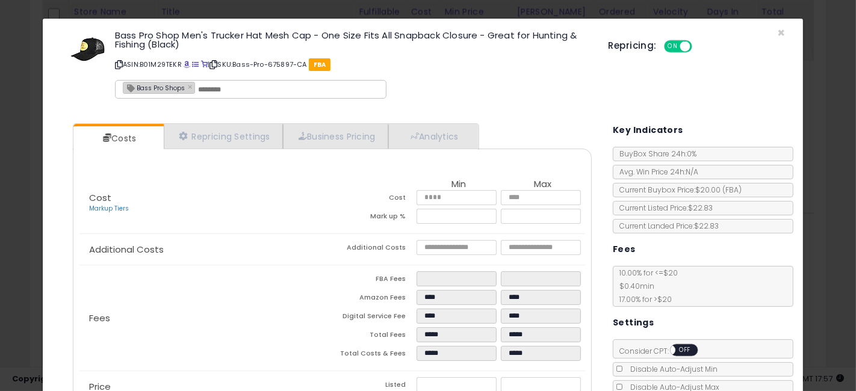
type input "****"
type input "*****"
click at [284, 209] on p "Cost Markup Tiers" at bounding box center [206, 203] width 253 height 20
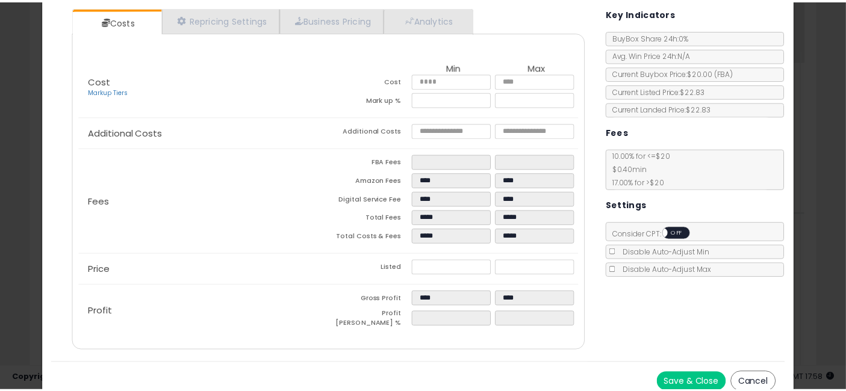
scroll to position [122, 0]
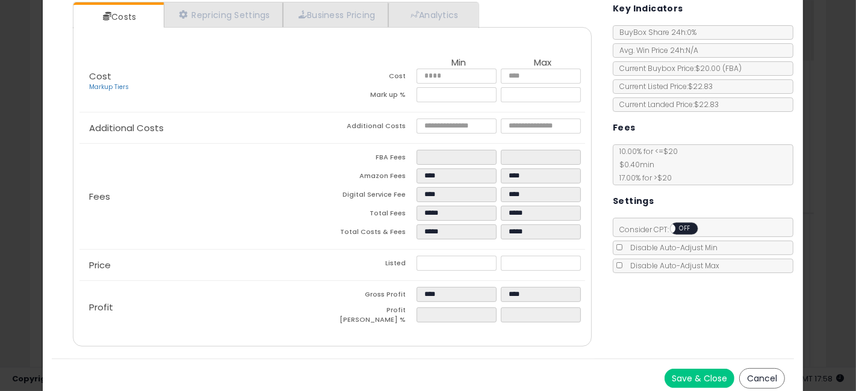
click at [0, 200] on div "× Close Bass Pro Shop Men's Trucker Hat Mesh Cap - One Size Fits All Snapback C…" at bounding box center [428, 195] width 856 height 391
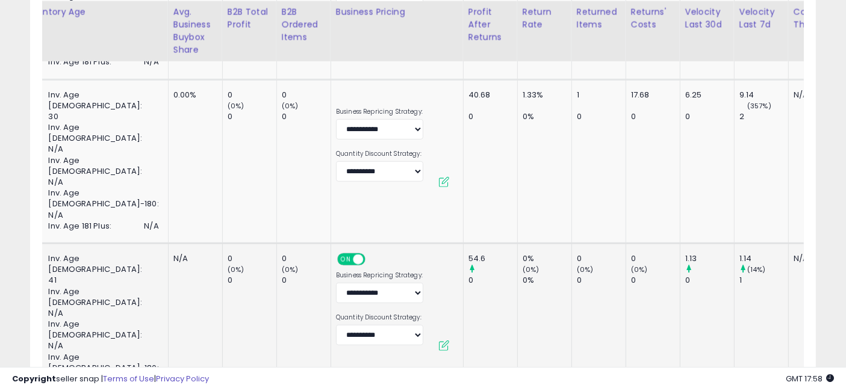
scroll to position [0, 1900]
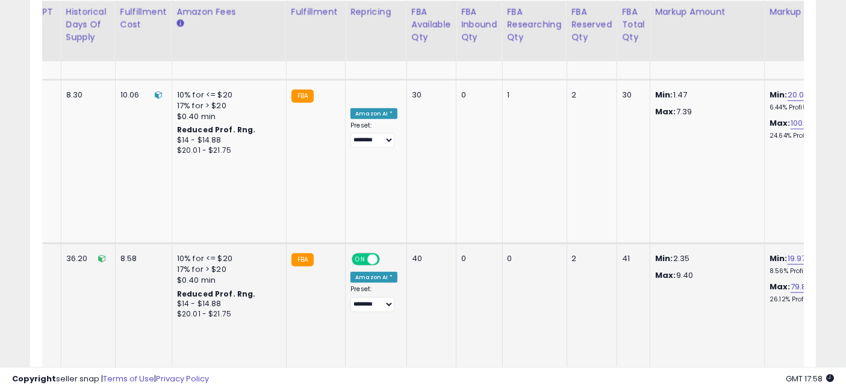
drag, startPoint x: 354, startPoint y: 234, endPoint x: 531, endPoint y: 234, distance: 177.7
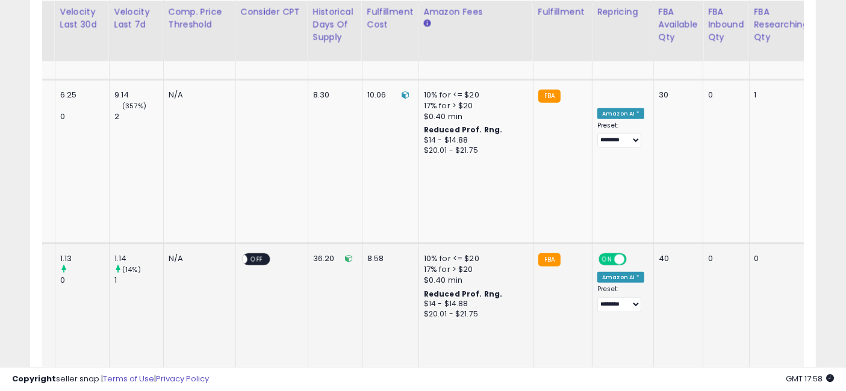
scroll to position [0, 1822]
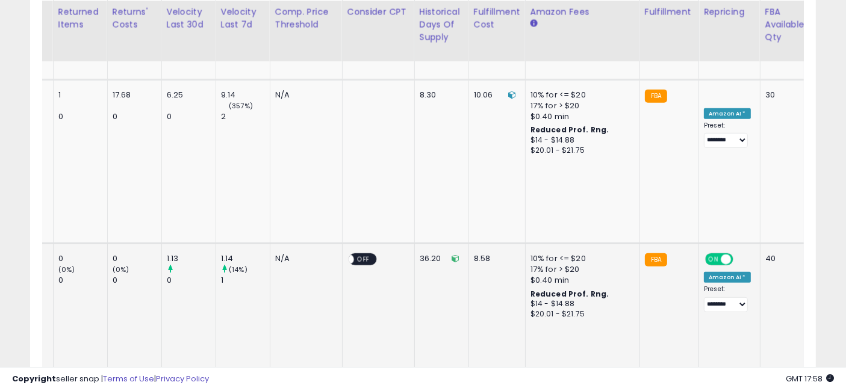
drag, startPoint x: 451, startPoint y: 236, endPoint x: 413, endPoint y: 236, distance: 37.3
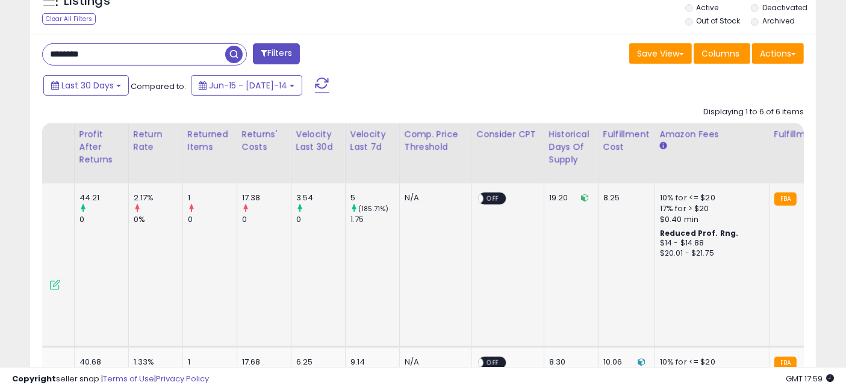
scroll to position [0, 1533]
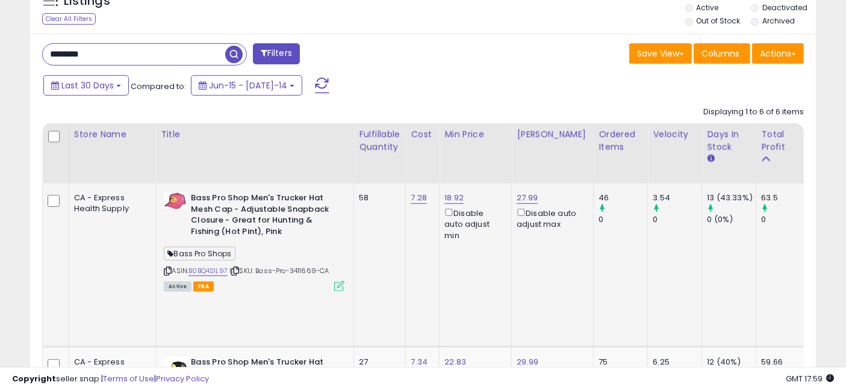
drag, startPoint x: 550, startPoint y: 238, endPoint x: 290, endPoint y: 242, distance: 260.2
click at [189, 269] on link "B0BQ4S1L97" at bounding box center [208, 271] width 39 height 10
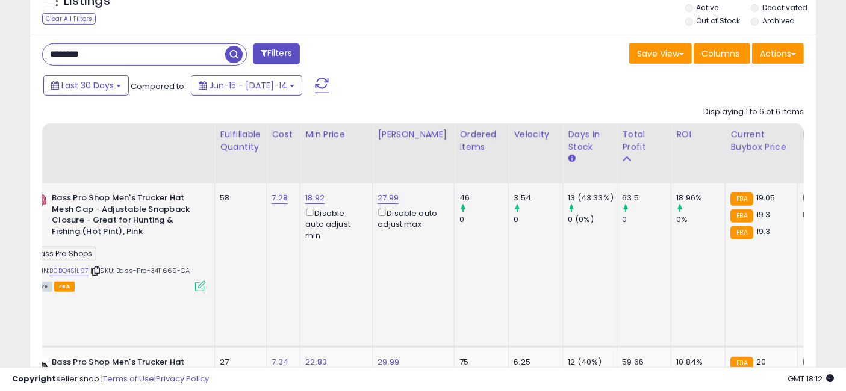
scroll to position [0, 222]
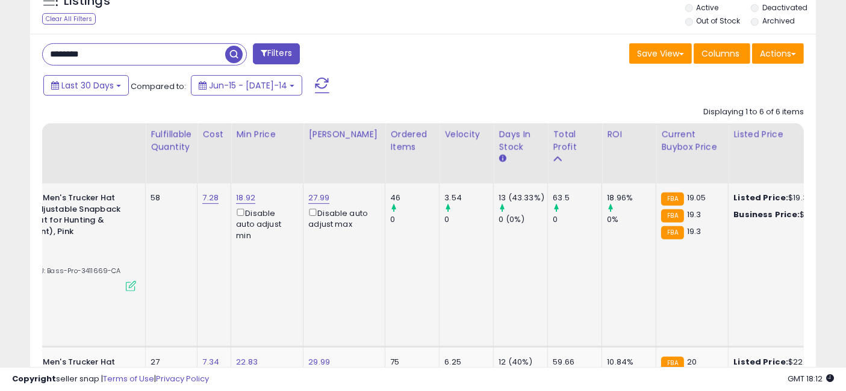
drag, startPoint x: 468, startPoint y: 265, endPoint x: 537, endPoint y: 258, distance: 69.6
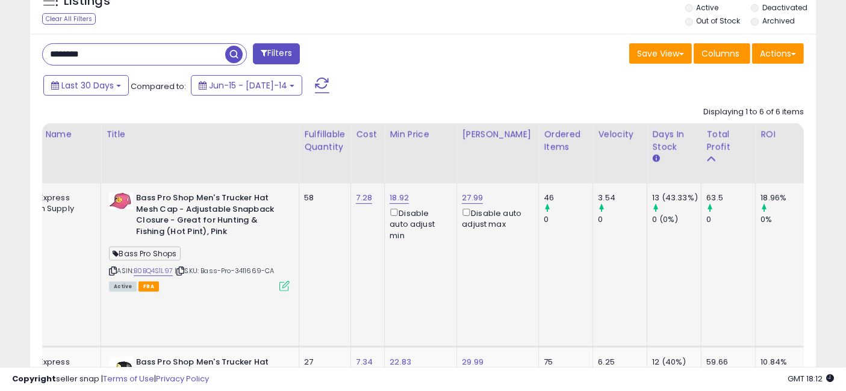
scroll to position [0, 0]
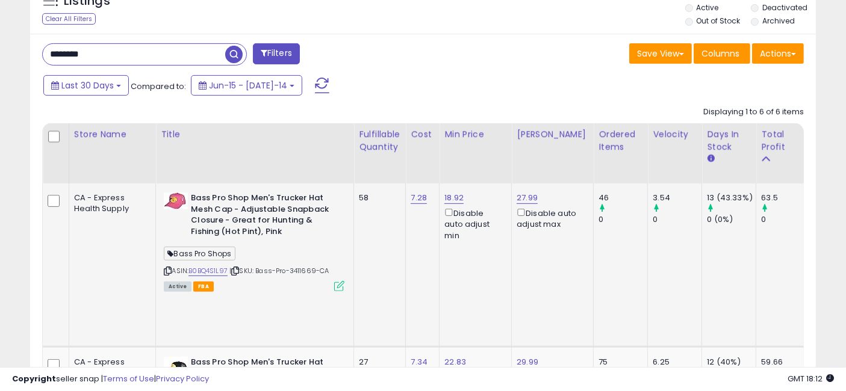
drag, startPoint x: 511, startPoint y: 257, endPoint x: 366, endPoint y: 260, distance: 145.8
drag, startPoint x: 289, startPoint y: 274, endPoint x: 148, endPoint y: 197, distance: 161.2
click at [161, 197] on div "Bass Pro Shop Men's Trucker Hat Mesh Cap - Adjustable Snapback Closure - Great …" at bounding box center [253, 242] width 184 height 98
click at [263, 233] on b "Bass Pro Shop Men's Trucker Hat Mesh Cap - Adjustable Snapback Closure - Great …" at bounding box center [264, 217] width 146 height 48
drag, startPoint x: 290, startPoint y: 268, endPoint x: 148, endPoint y: 192, distance: 161.7
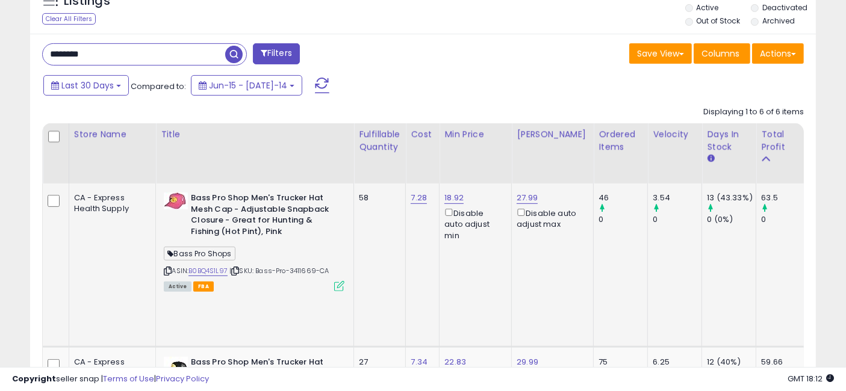
click at [161, 193] on div "Bass Pro Shop Men's Trucker Hat Mesh Cap - Adjustable Snapback Closure - Great …" at bounding box center [253, 242] width 184 height 98
click at [255, 237] on b "Bass Pro Shop Men's Trucker Hat Mesh Cap - Adjustable Snapback Closure - Great …" at bounding box center [264, 217] width 146 height 48
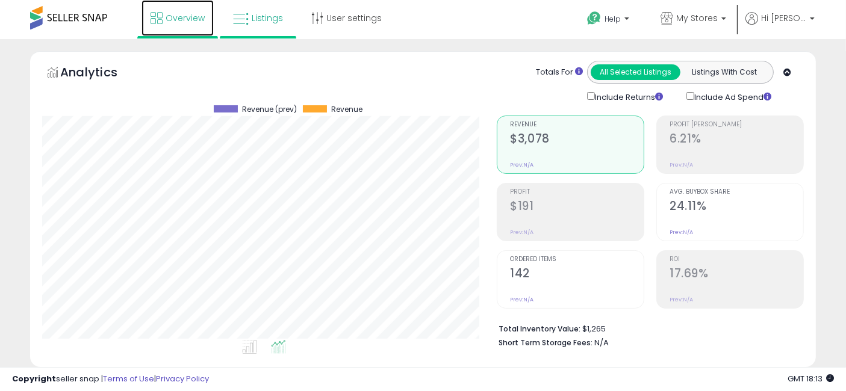
click at [180, 19] on span "Overview" at bounding box center [185, 18] width 39 height 12
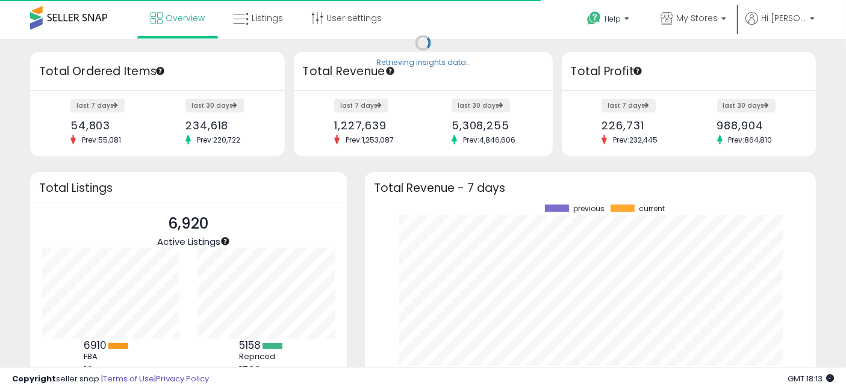
scroll to position [167, 426]
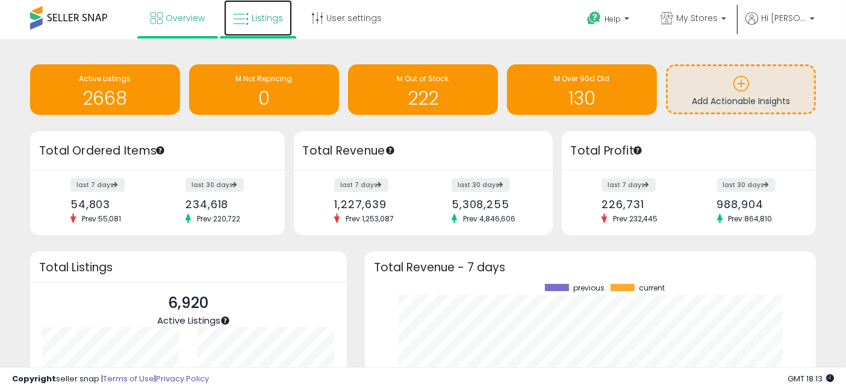
click at [261, 19] on span "Listings" at bounding box center [267, 18] width 31 height 12
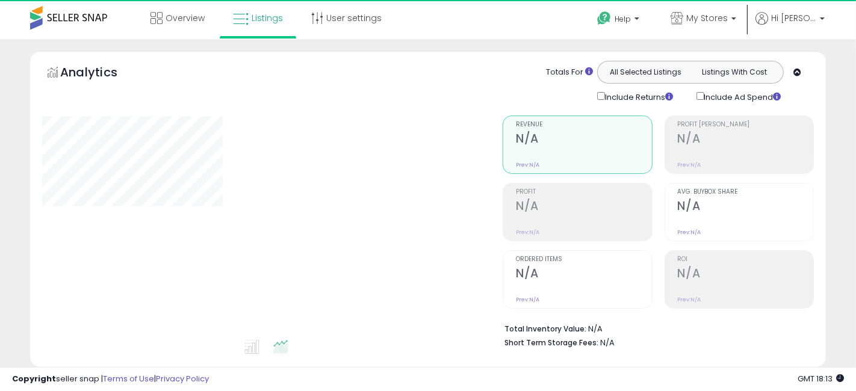
select select "**"
